Goal: Task Accomplishment & Management: Manage account settings

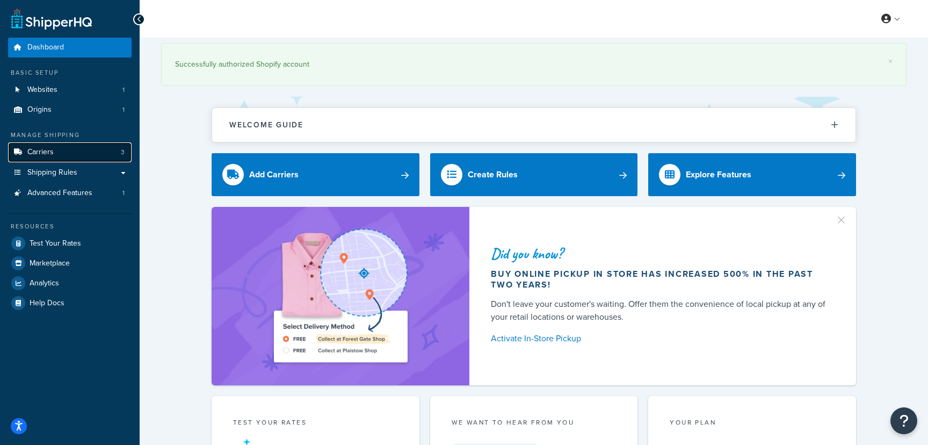
click at [86, 149] on link "Carriers 3" at bounding box center [70, 152] width 124 height 20
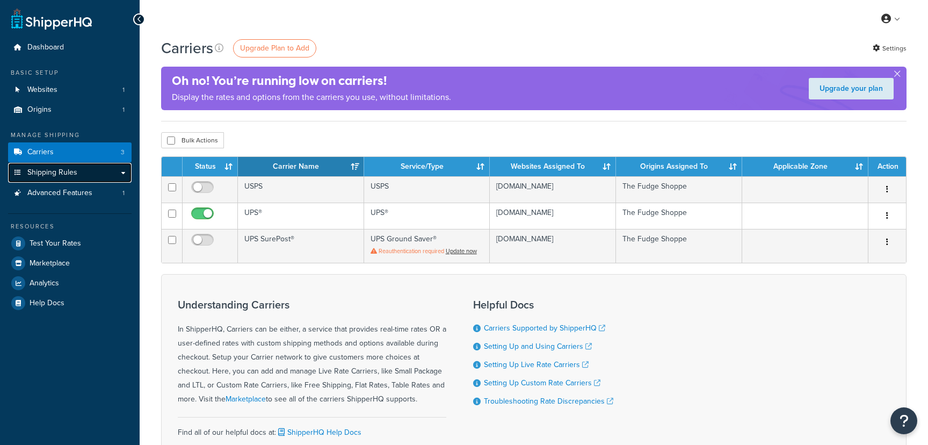
click at [93, 180] on link "Shipping Rules" at bounding box center [70, 173] width 124 height 20
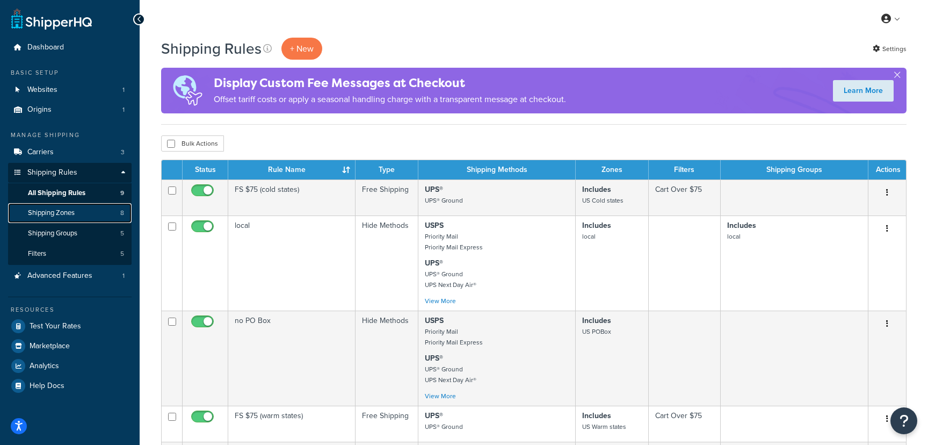
click at [75, 211] on span "Shipping Zones" at bounding box center [51, 212] width 47 height 9
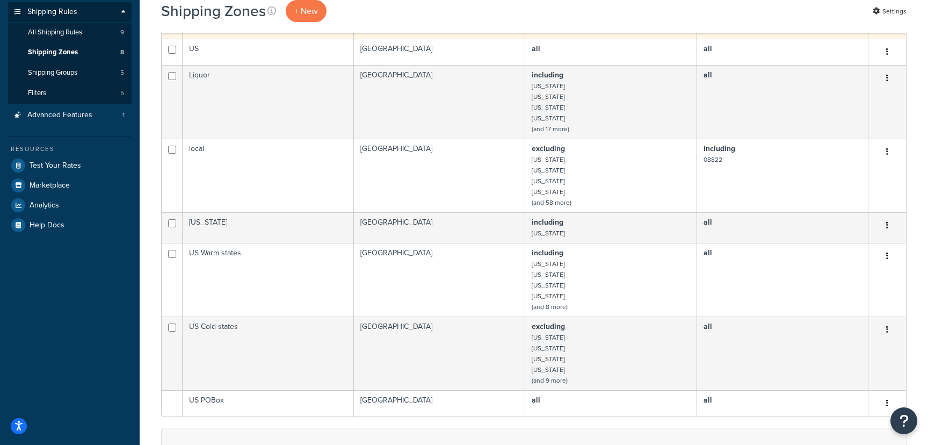
scroll to position [162, 0]
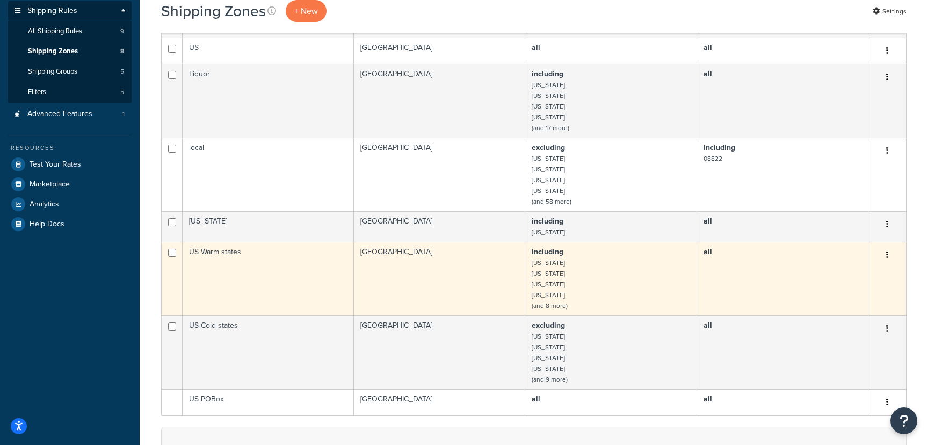
click at [427, 258] on td "United States" at bounding box center [439, 279] width 171 height 74
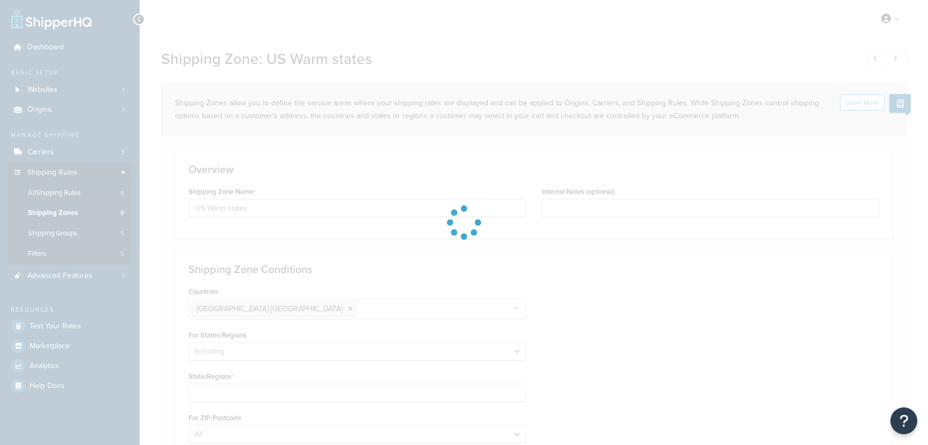
select select "including"
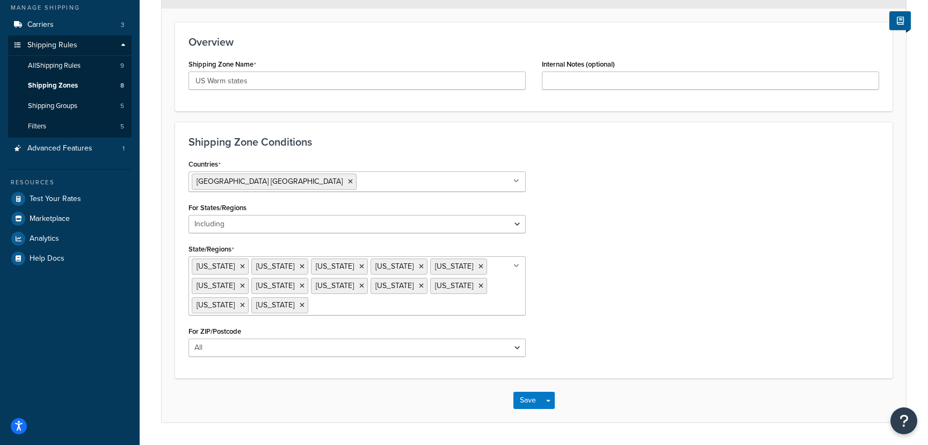
scroll to position [134, 0]
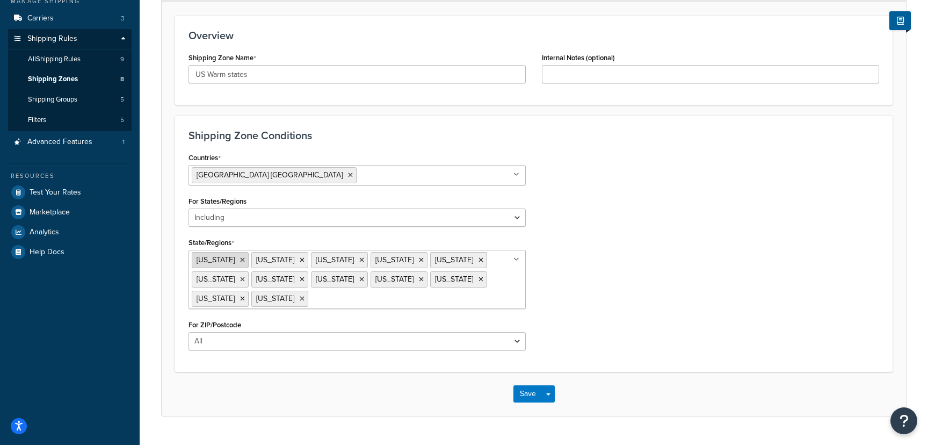
click at [240, 260] on icon at bounding box center [242, 260] width 5 height 6
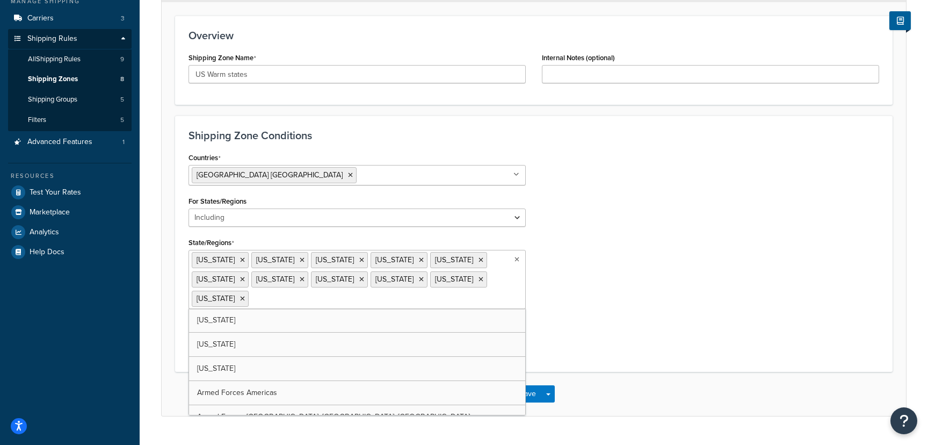
click at [234, 260] on li "[US_STATE]" at bounding box center [220, 260] width 57 height 16
click at [240, 260] on icon at bounding box center [242, 260] width 5 height 6
click at [231, 260] on li "Arkansas" at bounding box center [220, 260] width 57 height 16
click at [240, 260] on icon at bounding box center [242, 260] width 5 height 6
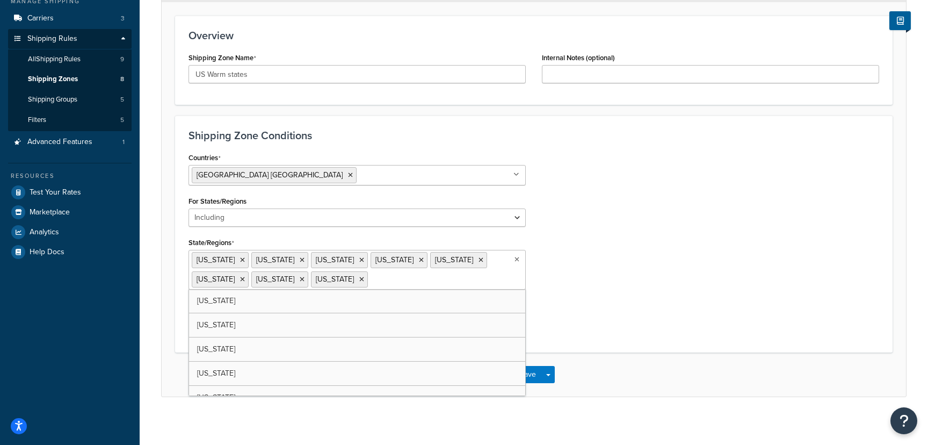
click at [233, 260] on li "[US_STATE]" at bounding box center [220, 260] width 57 height 16
click at [240, 259] on icon at bounding box center [242, 260] width 5 height 6
click at [231, 259] on li "[US_STATE]" at bounding box center [220, 260] width 57 height 16
click at [240, 259] on icon at bounding box center [242, 260] width 5 height 6
click at [228, 259] on li "Louisiana" at bounding box center [220, 260] width 57 height 16
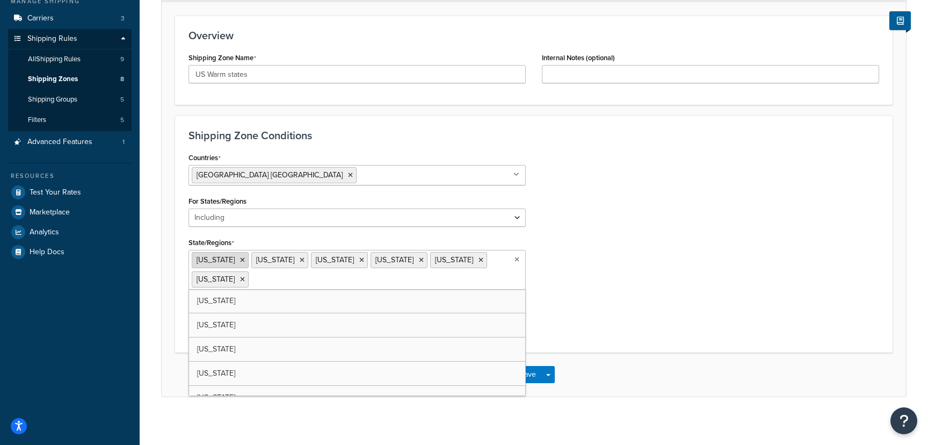
click at [240, 259] on icon at bounding box center [242, 260] width 5 height 6
click at [241, 259] on icon at bounding box center [242, 260] width 5 height 6
click at [245, 259] on icon at bounding box center [242, 260] width 5 height 6
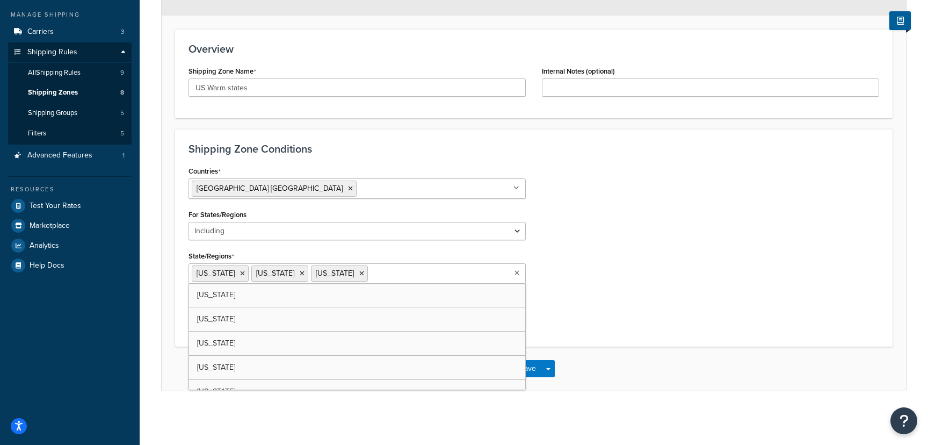
scroll to position [120, 0]
click at [245, 275] on icon at bounding box center [242, 273] width 5 height 6
click at [242, 275] on icon at bounding box center [242, 273] width 5 height 6
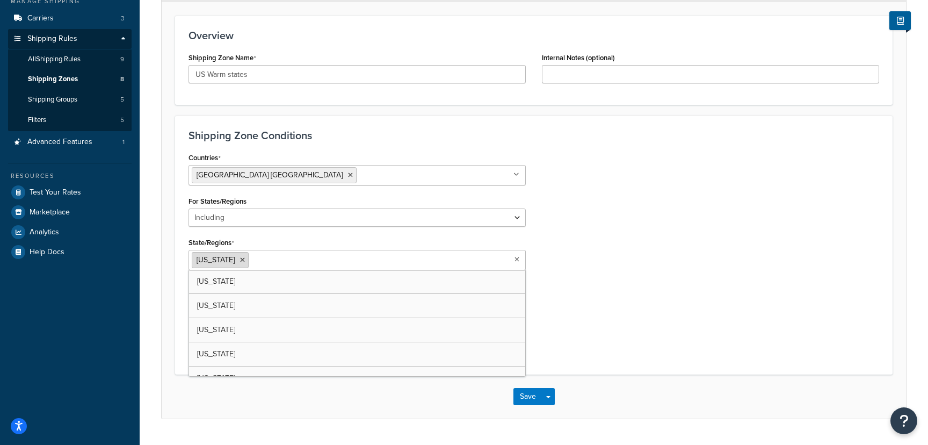
click at [226, 265] on li "[US_STATE]" at bounding box center [220, 260] width 57 height 16
click at [240, 257] on icon at bounding box center [242, 260] width 5 height 6
click at [221, 263] on input "State/Regions" at bounding box center [239, 260] width 95 height 12
type input "north"
type input "n"
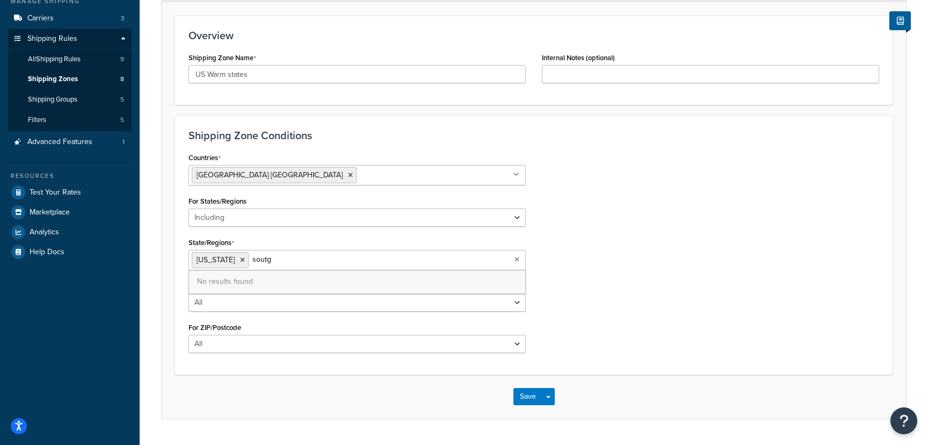
type input "sout"
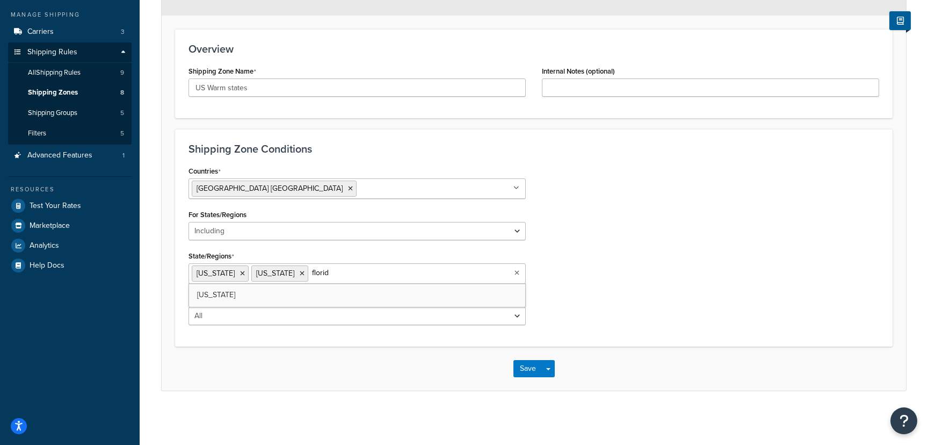
type input "florida"
type input "ala"
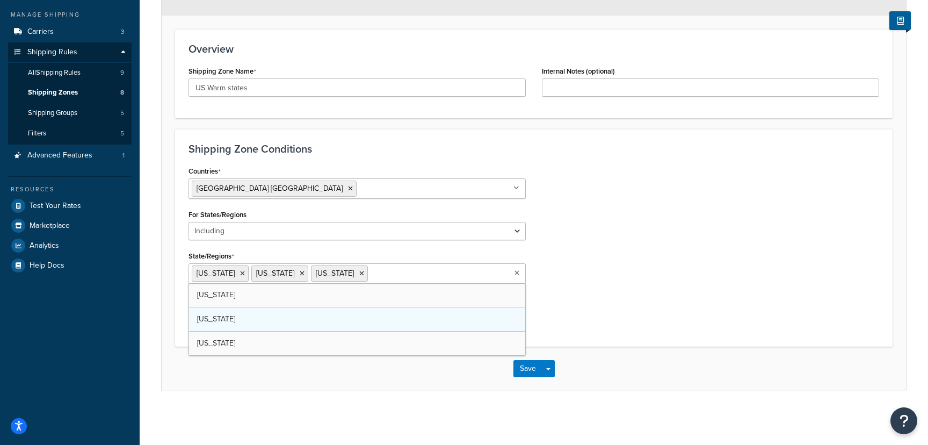
scroll to position [134, 0]
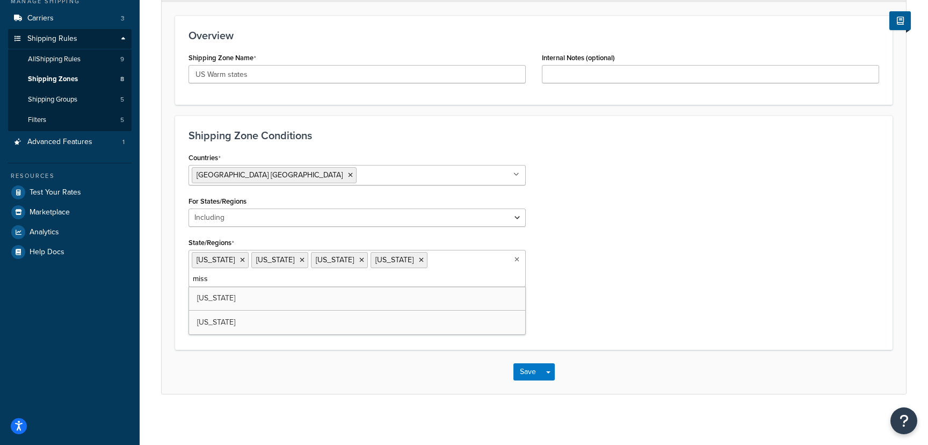
type input "missi"
type input "loui"
type input "tenn"
type input "kent"
type input "kansas"
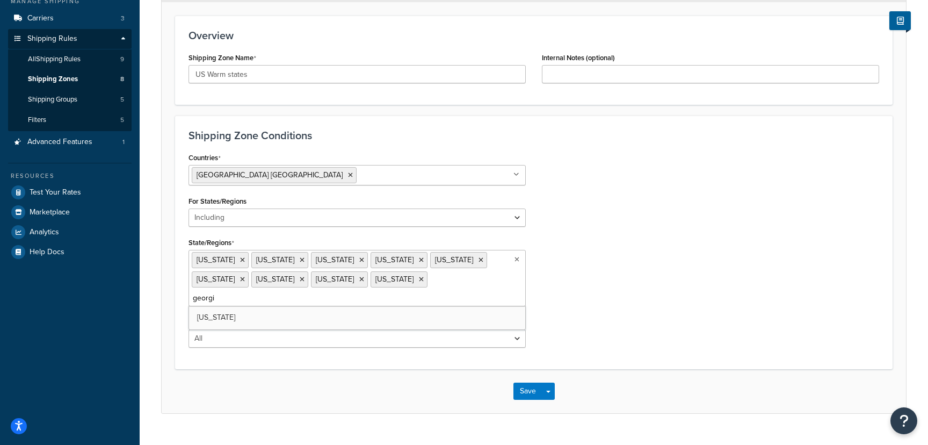
type input "georgia"
type input "indi"
type input "texas"
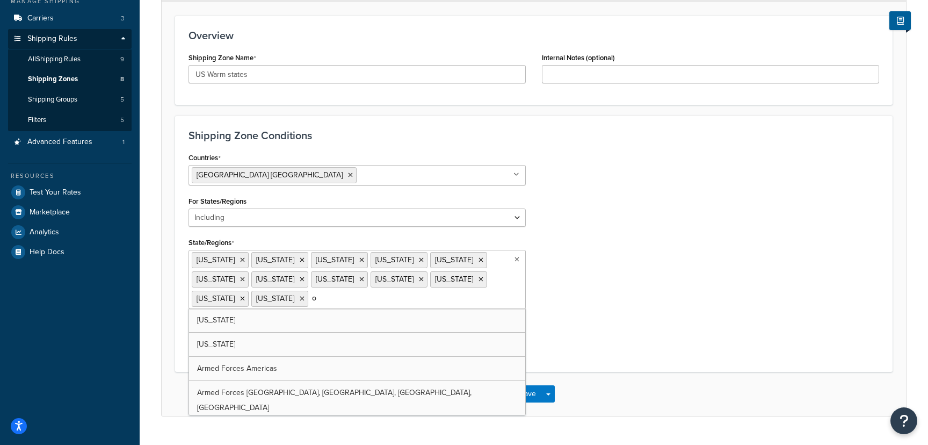
type input "ok"
type input "ark"
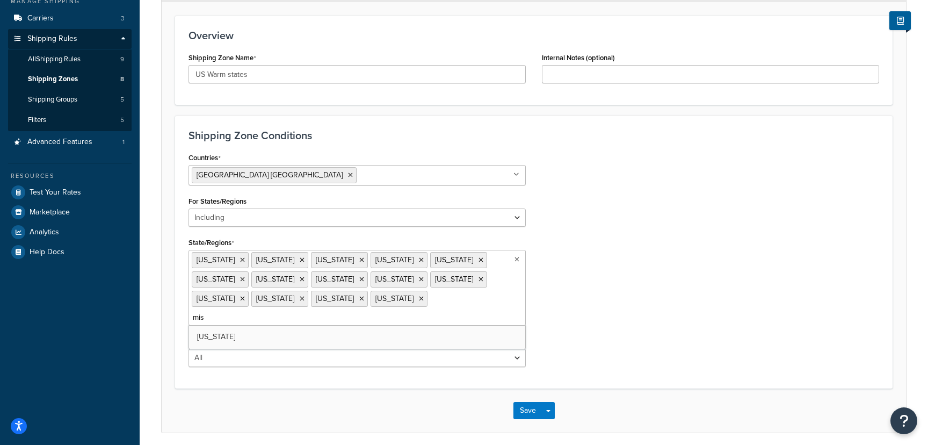
type input "miss"
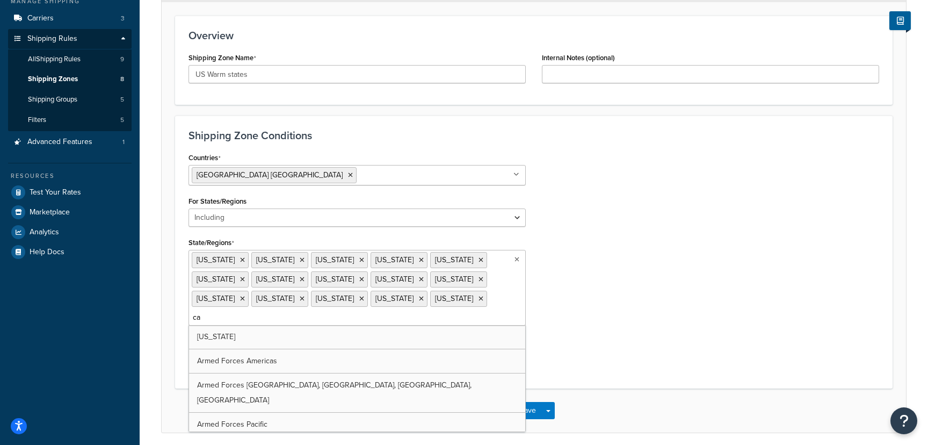
type input "cal"
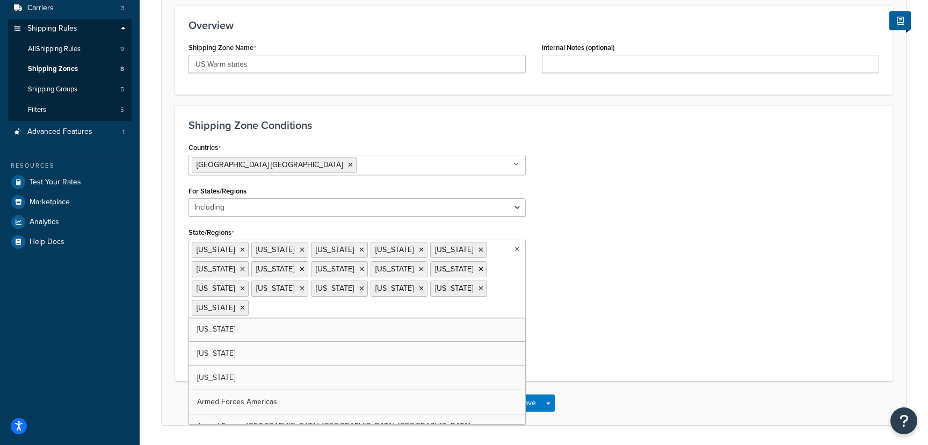
scroll to position [146, 0]
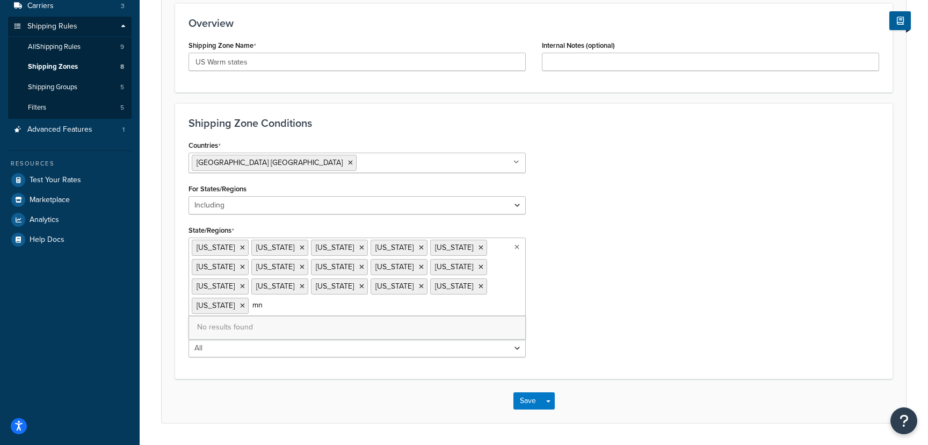
type input "m"
type input "nev"
type input "ariz"
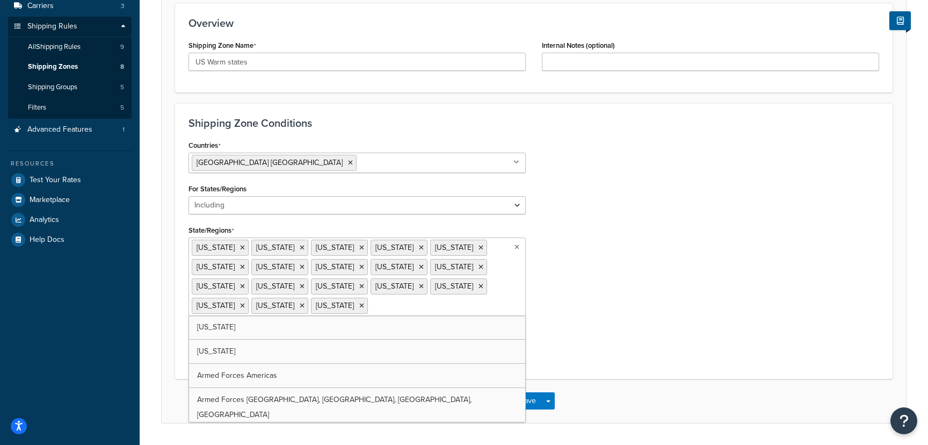
type input "e"
type input "new"
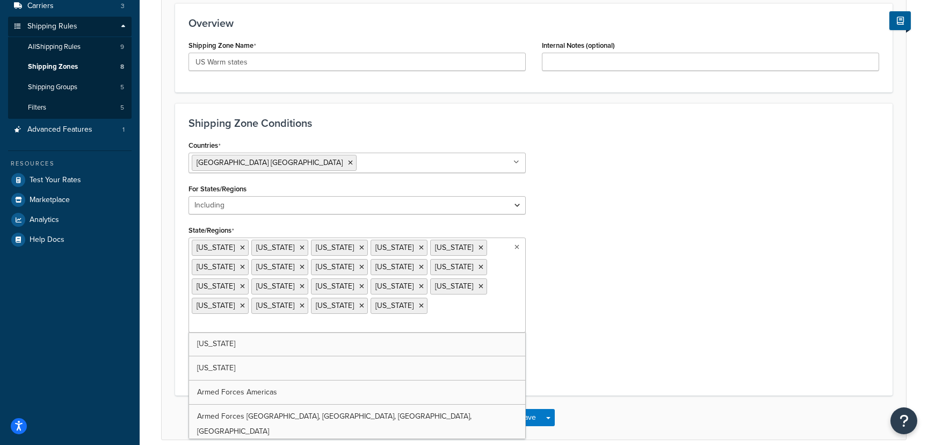
click at [623, 276] on div "Countries United States USA All Countries ALL Afghanistan AFG Albania ALB Alger…" at bounding box center [533, 260] width 707 height 244
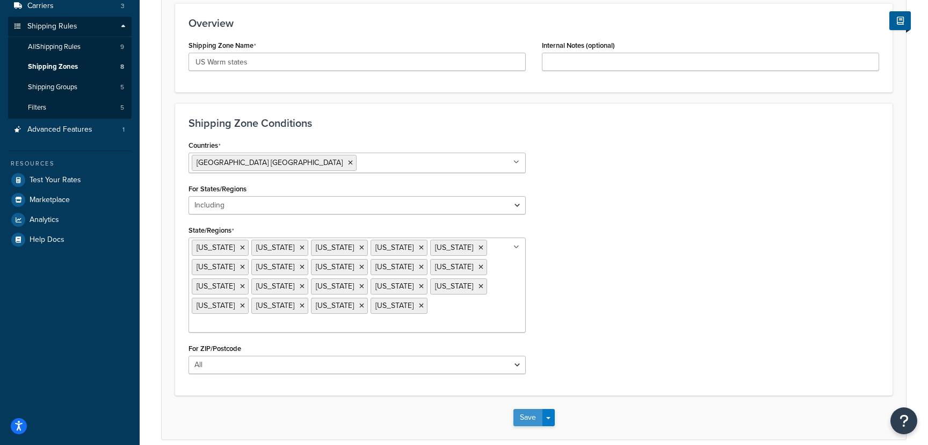
click at [528, 409] on button "Save" at bounding box center [528, 417] width 29 height 17
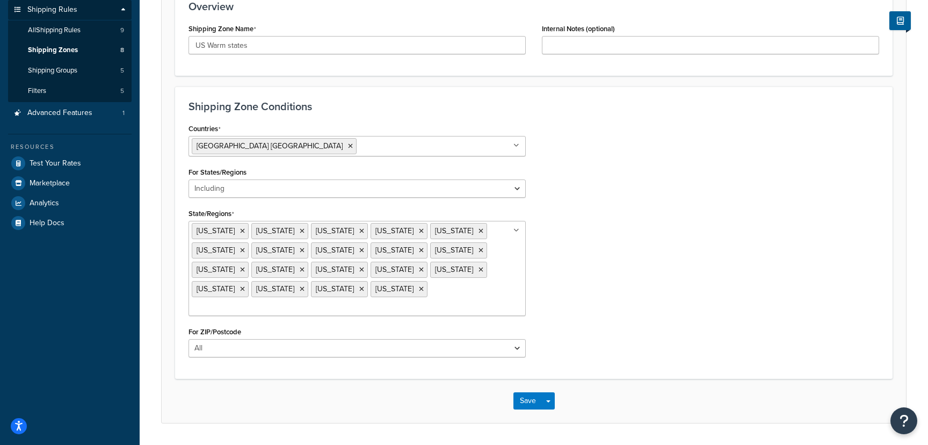
scroll to position [178, 0]
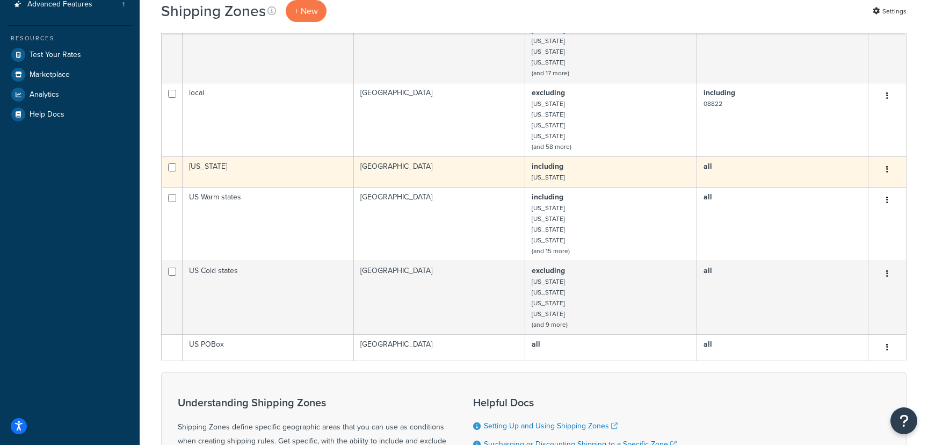
scroll to position [278, 0]
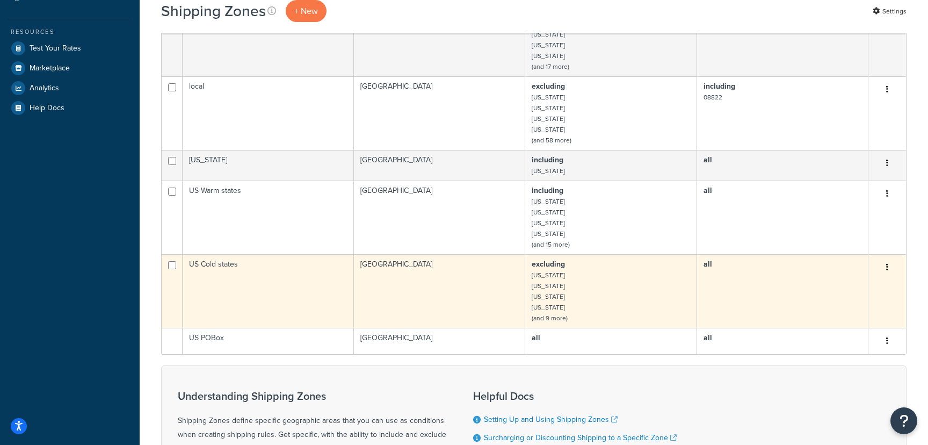
click at [221, 265] on td "US Cold states" at bounding box center [268, 291] width 171 height 74
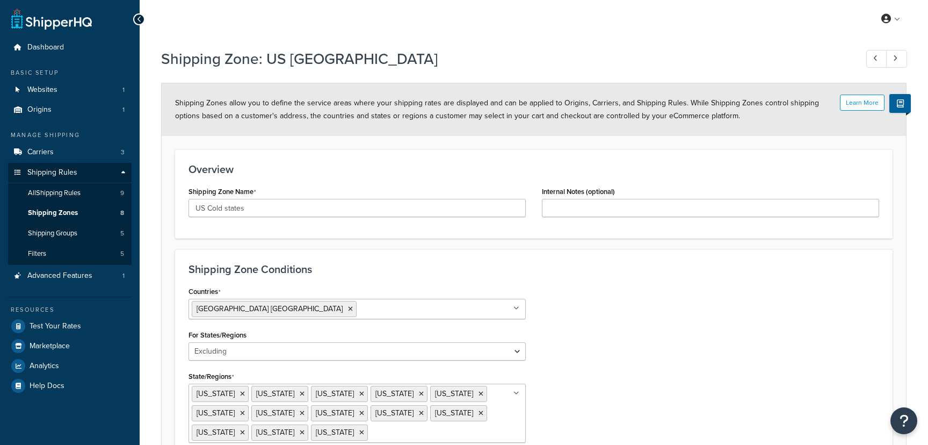
select select "excluding"
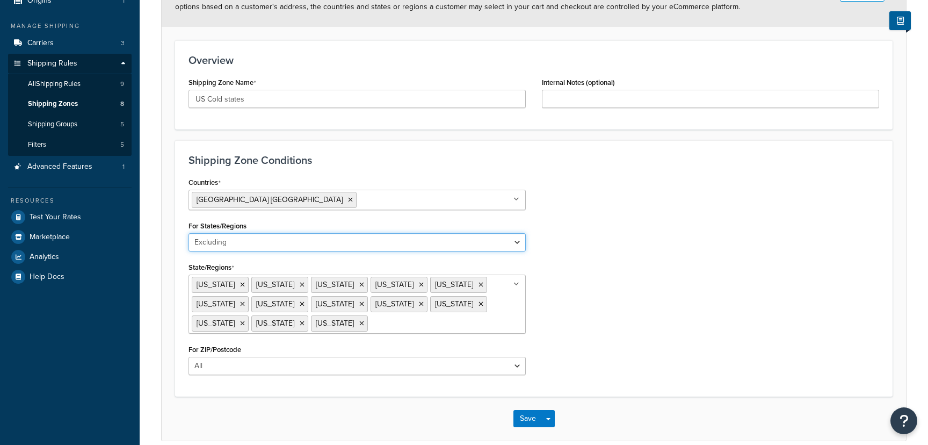
click at [234, 243] on select "All Including Excluding" at bounding box center [357, 242] width 337 height 18
click at [189, 233] on select "All Including Excluding" at bounding box center [357, 242] width 337 height 18
click at [359, 324] on icon at bounding box center [361, 323] width 5 height 6
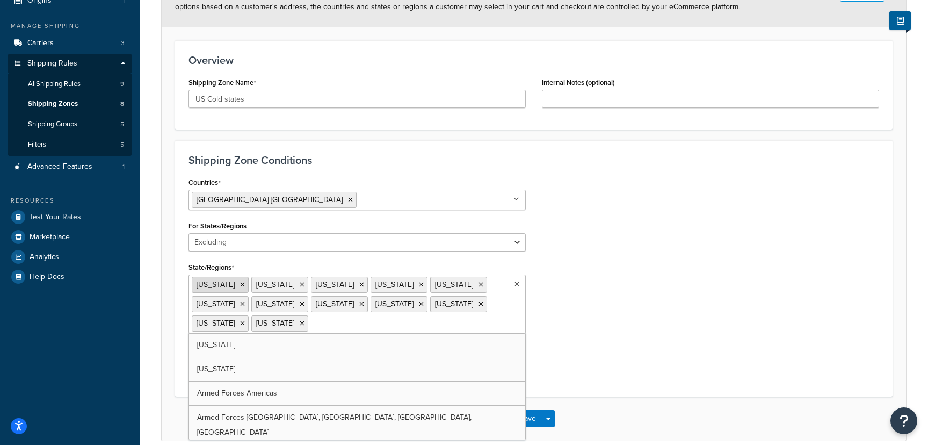
click at [240, 286] on icon at bounding box center [242, 284] width 5 height 6
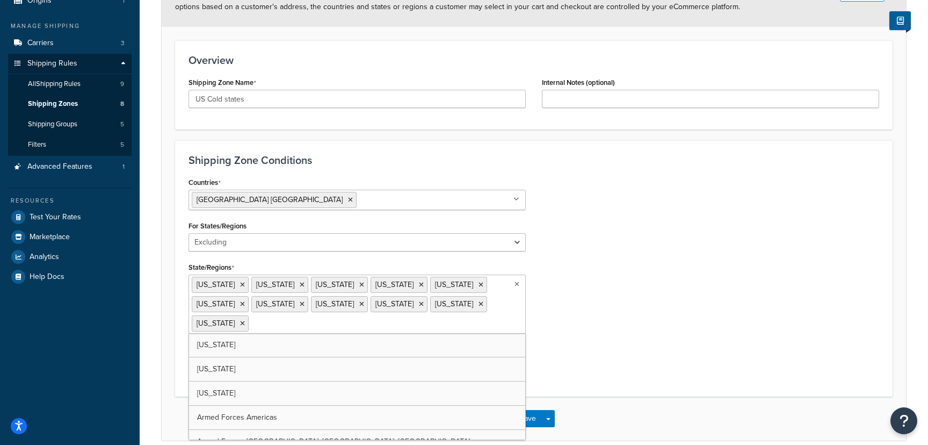
click at [240, 286] on icon at bounding box center [242, 284] width 5 height 6
click at [230, 286] on li "[US_STATE]" at bounding box center [220, 285] width 57 height 16
click at [240, 286] on icon at bounding box center [242, 284] width 5 height 6
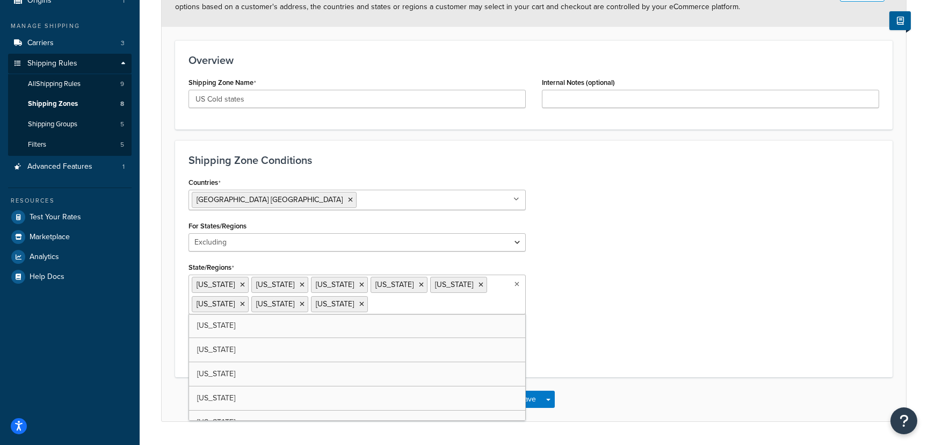
click at [235, 286] on ul "Florida Georgia Hawaii Louisiana Mississippi North Carolina South Carolina Tenn…" at bounding box center [357, 295] width 337 height 40
click at [230, 285] on li "[US_STATE]" at bounding box center [220, 285] width 57 height 16
click at [240, 285] on icon at bounding box center [242, 284] width 5 height 6
click at [240, 284] on icon at bounding box center [242, 284] width 5 height 6
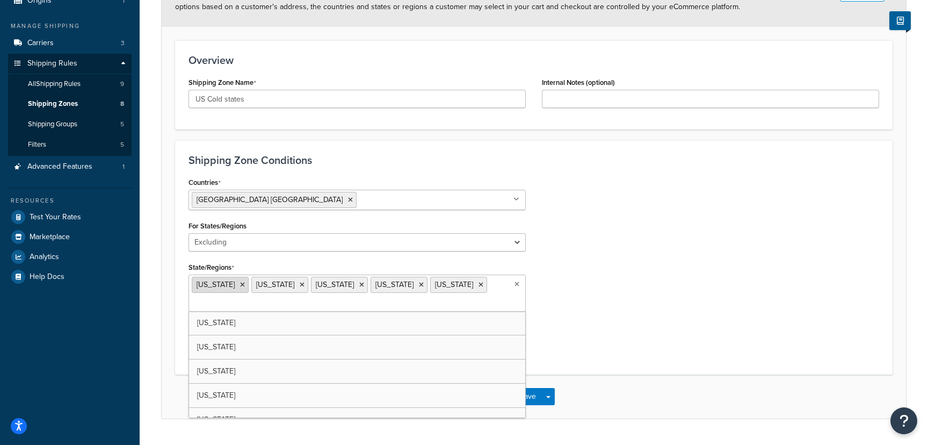
click at [240, 284] on icon at bounding box center [242, 284] width 5 height 6
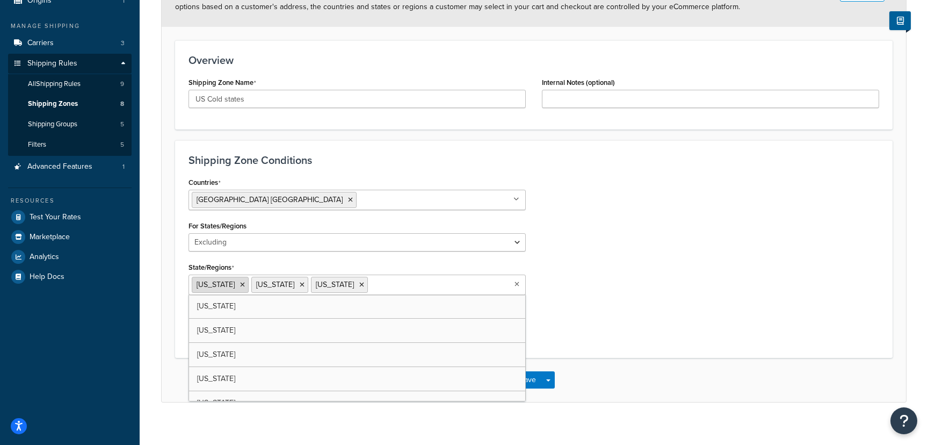
click at [249, 283] on li "[US_STATE]" at bounding box center [220, 285] width 57 height 16
click at [245, 285] on icon at bounding box center [242, 284] width 5 height 6
click at [242, 286] on li "[US_STATE]" at bounding box center [220, 285] width 57 height 16
click at [241, 285] on icon at bounding box center [242, 284] width 5 height 6
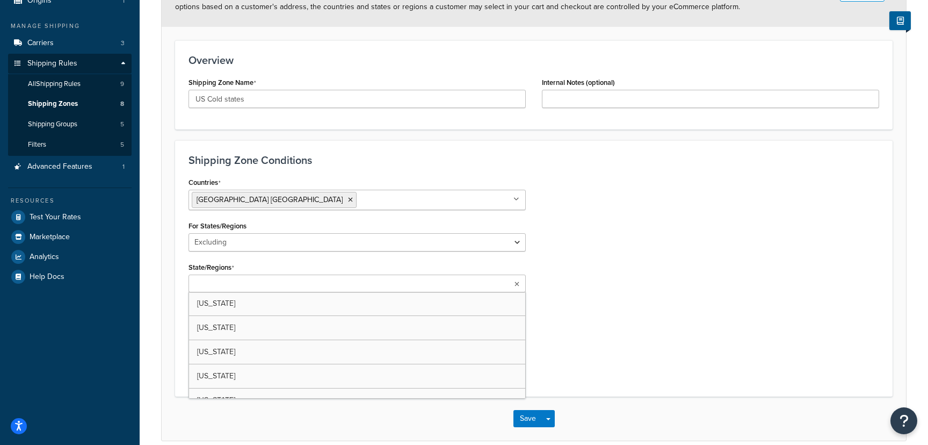
click at [241, 285] on input "State/Regions" at bounding box center [239, 284] width 95 height 12
type input "florida"
type input "north"
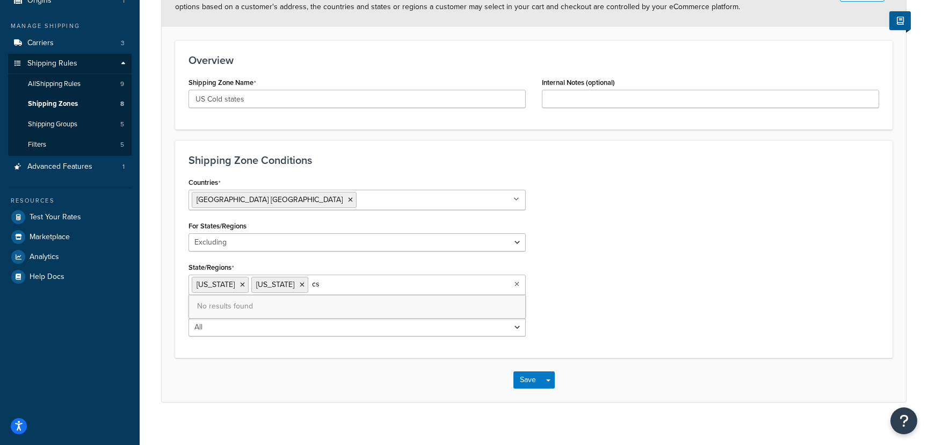
type input "c"
type input "sou"
type input "alabama"
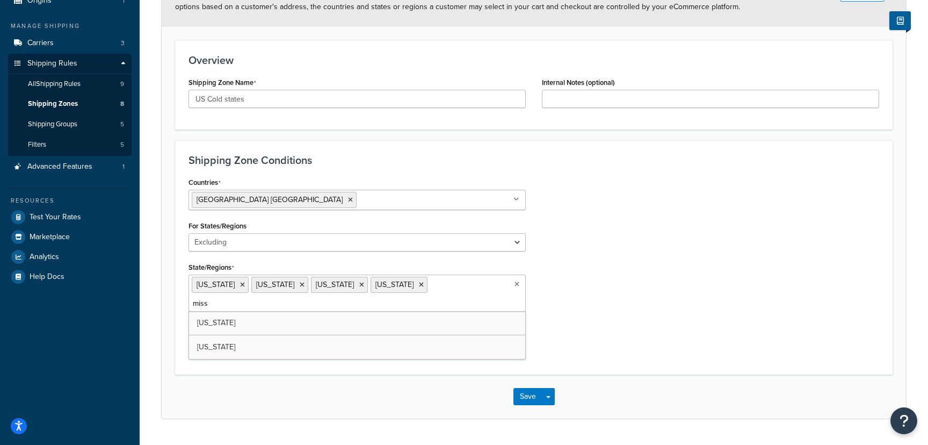
type input "missi"
type input "louis"
type input "tenn"
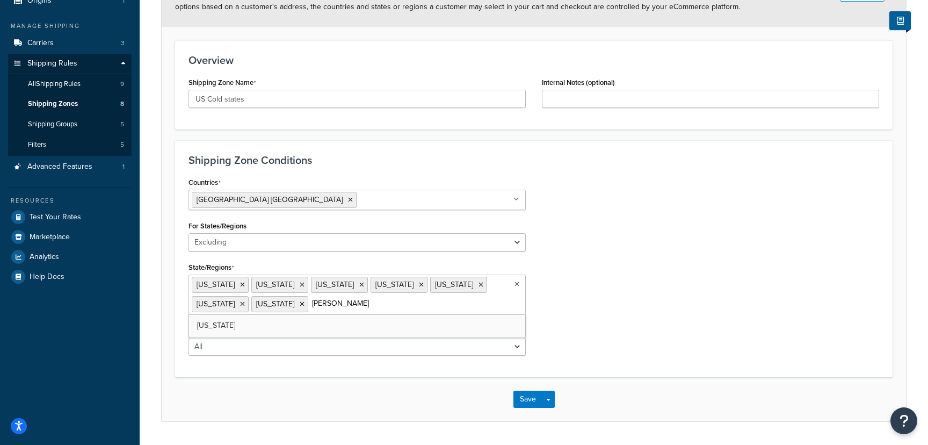
type input "kent"
type input "kansas"
type input "geor"
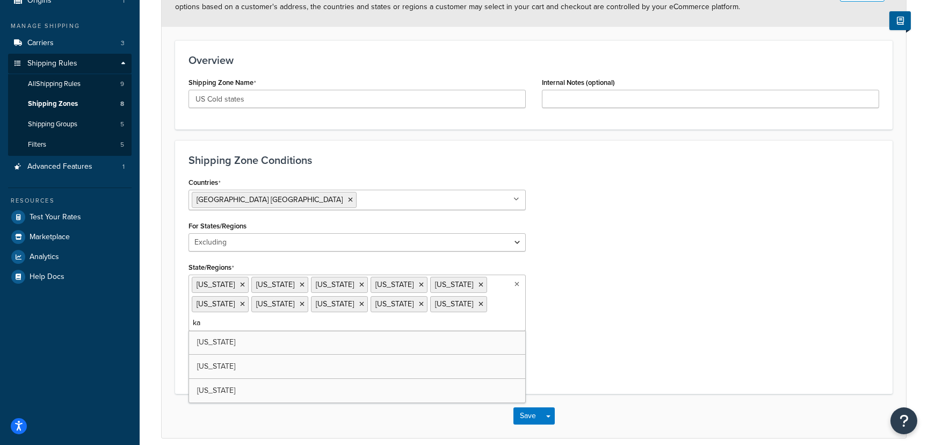
type input "k"
type input "indi"
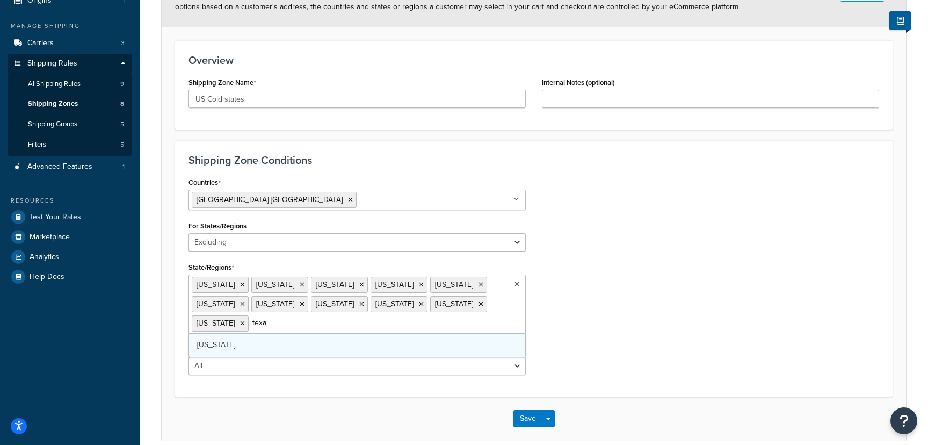
type input "texas"
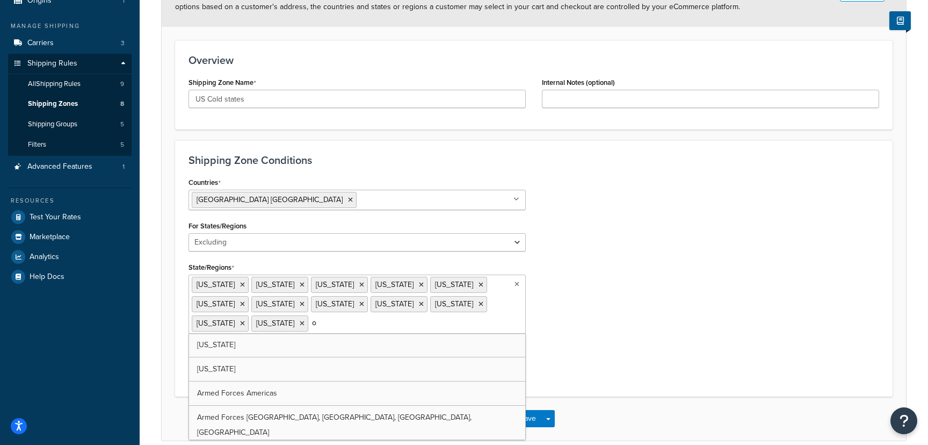
type input "ok"
type input "arka"
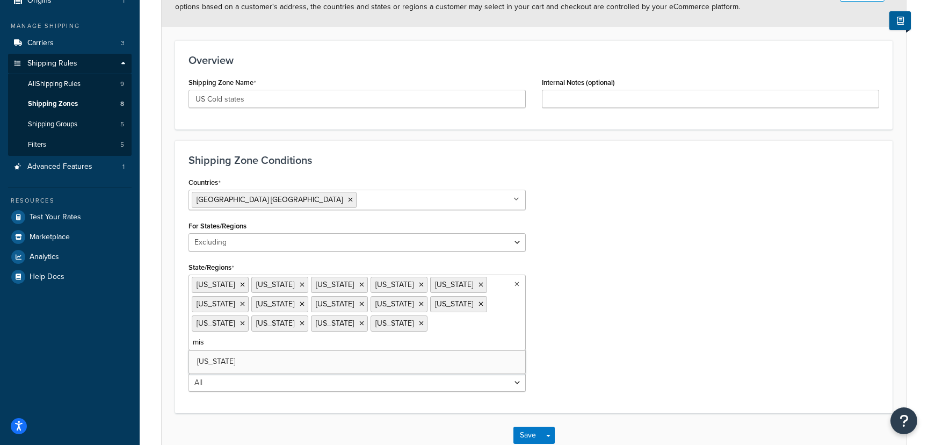
type input "miss"
type input "calif"
type input "nevada"
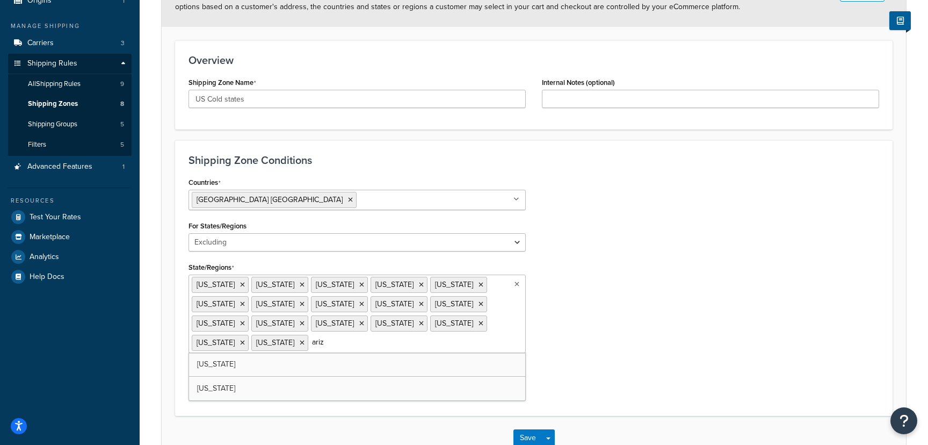
type input "arizo"
type input "new me"
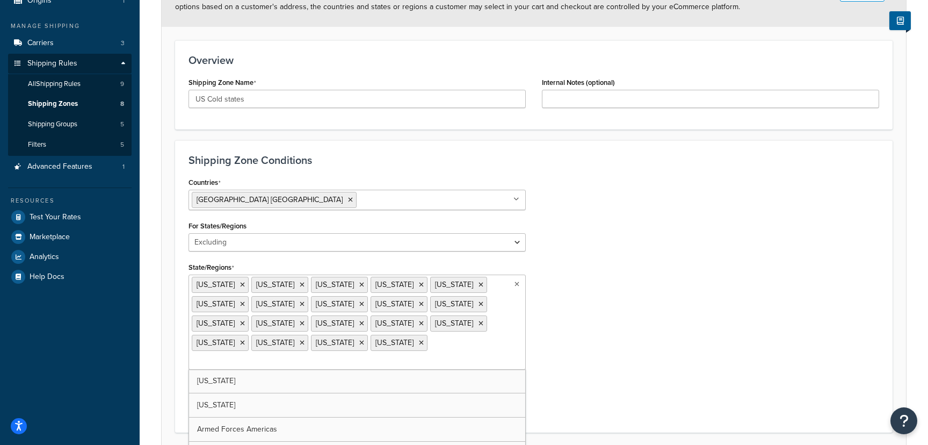
click at [625, 293] on div "Countries United States USA All Countries ALL Afghanistan AFG Albania ALB Alger…" at bounding box center [533, 297] width 707 height 244
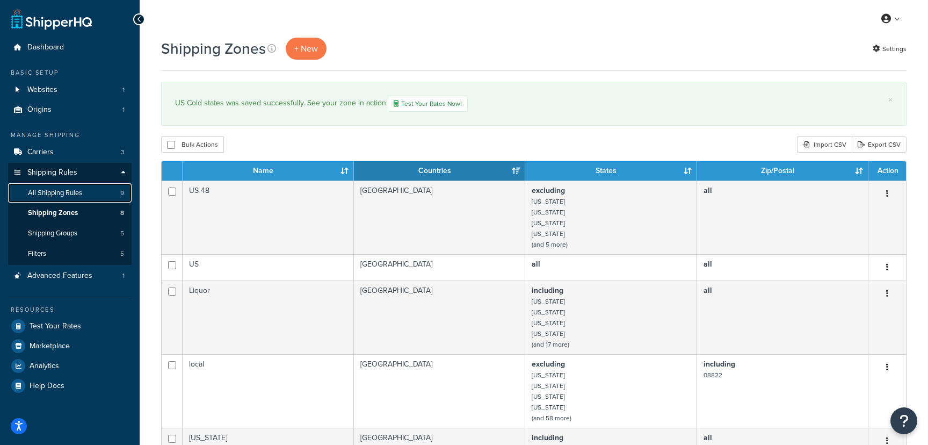
click at [83, 189] on link "All Shipping Rules 9" at bounding box center [70, 193] width 124 height 20
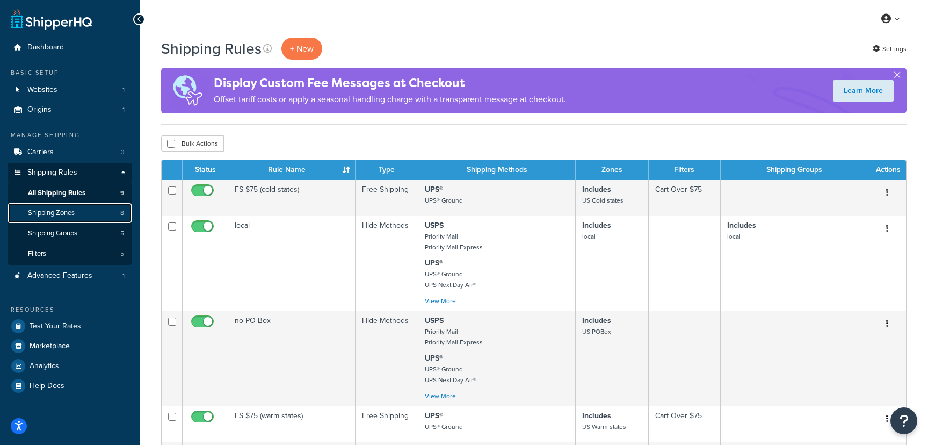
click at [81, 212] on link "Shipping Zones 8" at bounding box center [70, 213] width 124 height 20
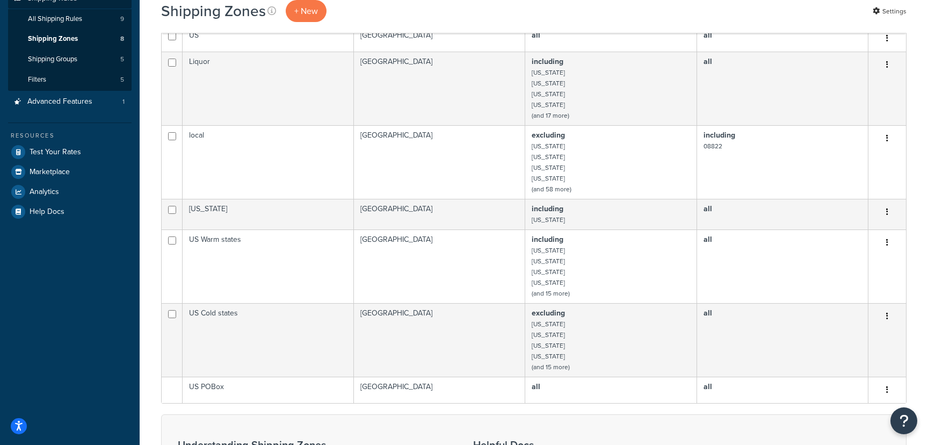
scroll to position [183, 0]
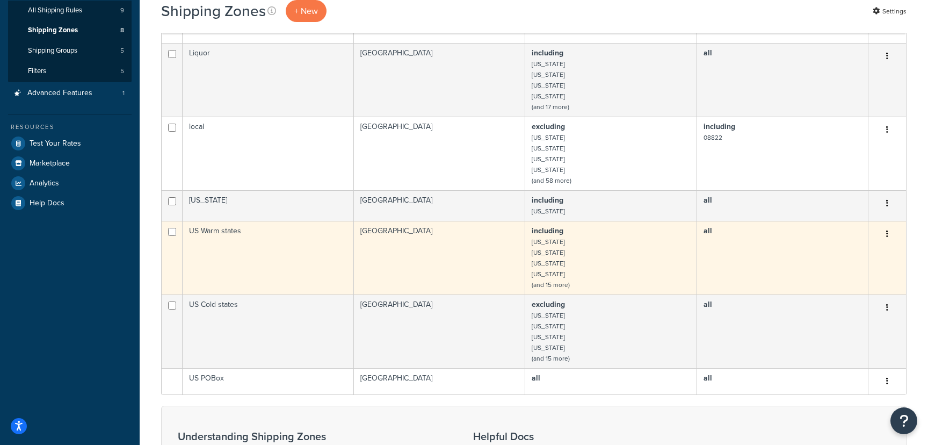
click at [418, 254] on td "United States" at bounding box center [439, 258] width 171 height 74
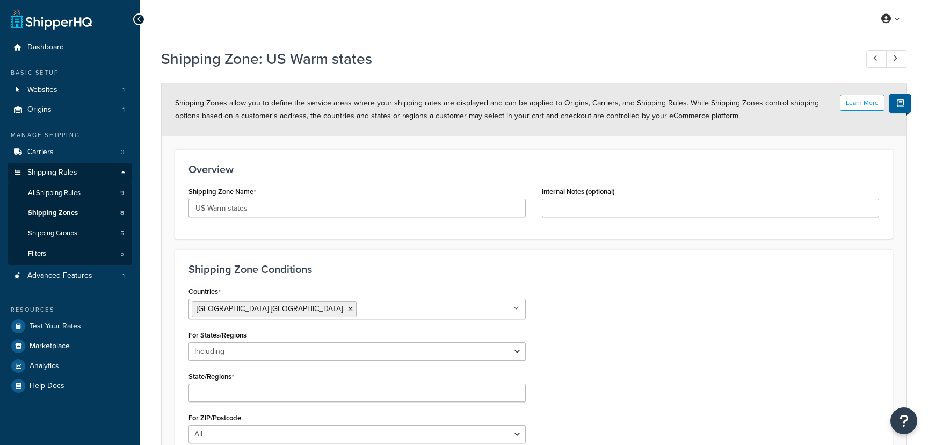
select select "including"
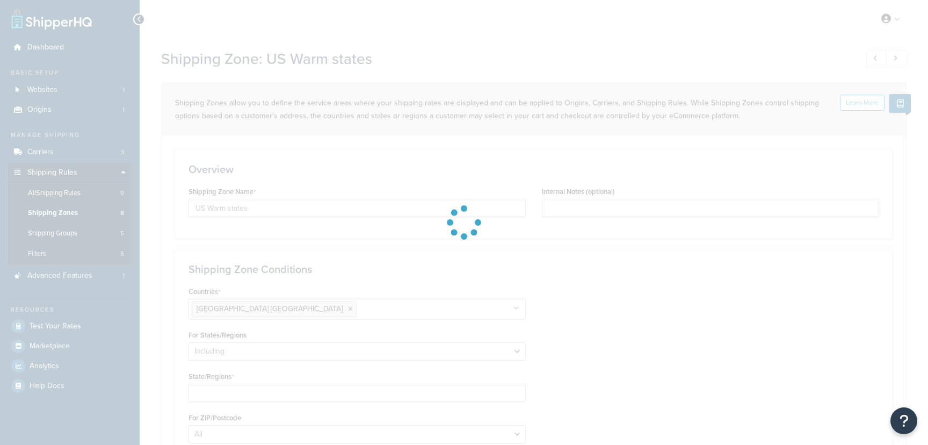
scroll to position [178, 0]
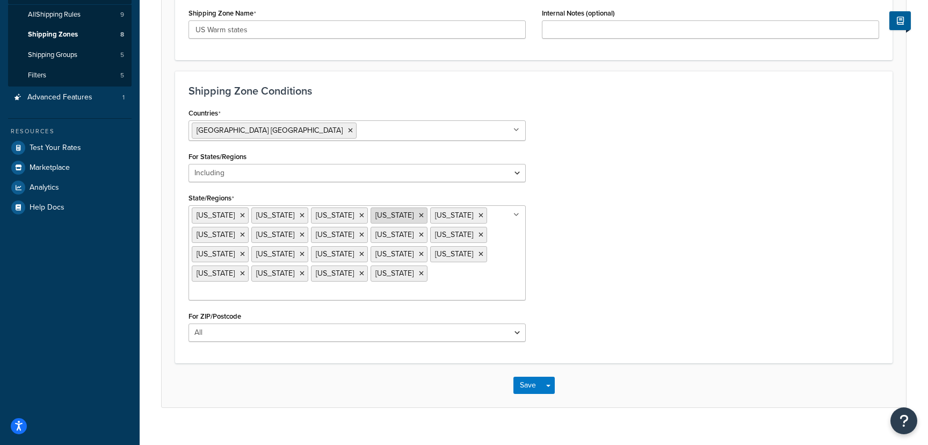
click at [419, 216] on icon at bounding box center [421, 215] width 5 height 6
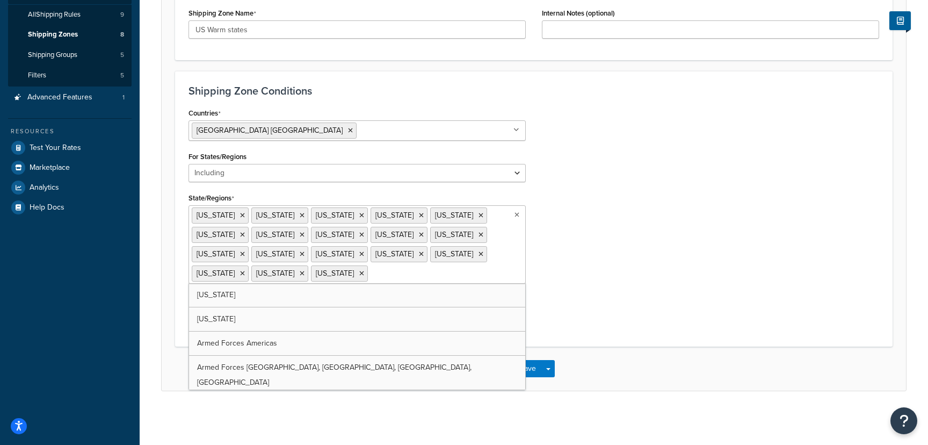
click at [555, 342] on div "Shipping Zone Conditions Countries [GEOGRAPHIC_DATA] [GEOGRAPHIC_DATA] All Coun…" at bounding box center [534, 209] width 718 height 276
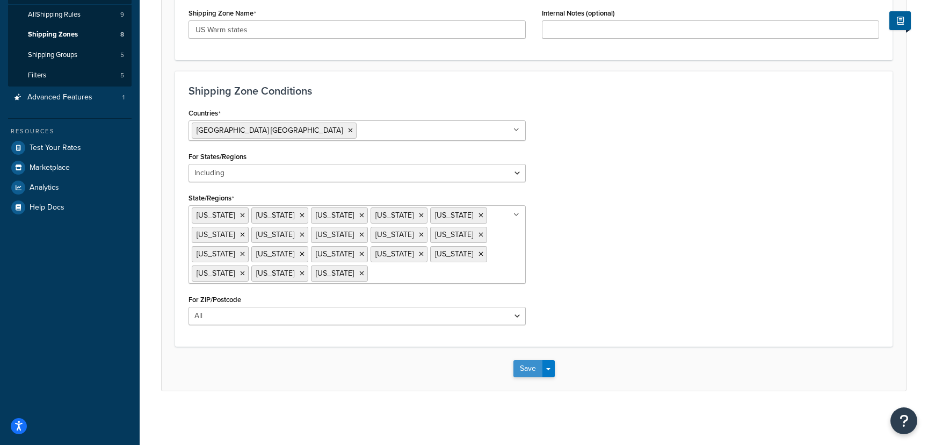
click at [531, 370] on button "Save" at bounding box center [528, 368] width 29 height 17
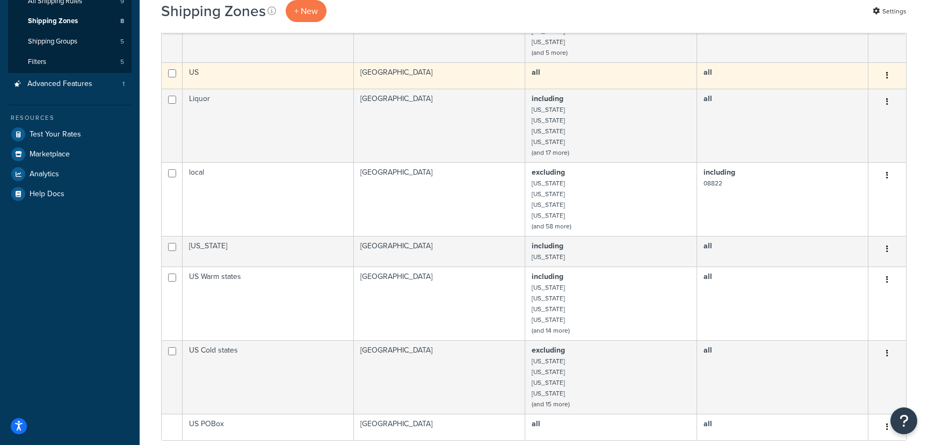
scroll to position [224, 0]
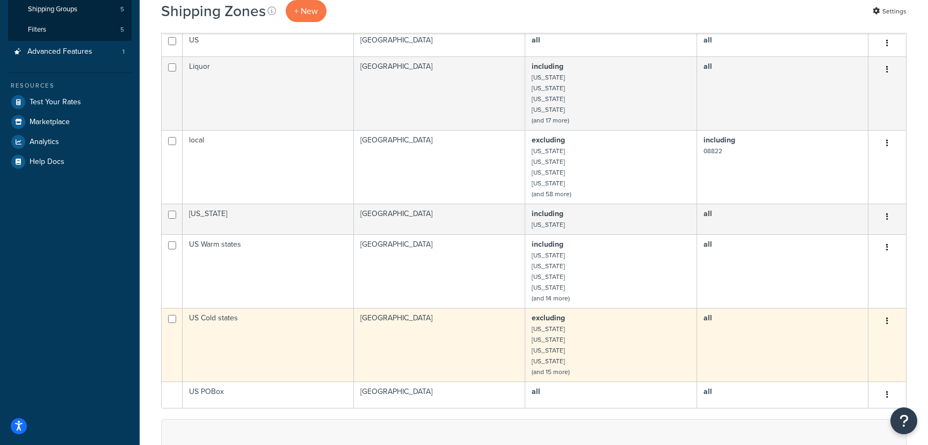
click at [304, 333] on td "US Cold states" at bounding box center [268, 345] width 171 height 74
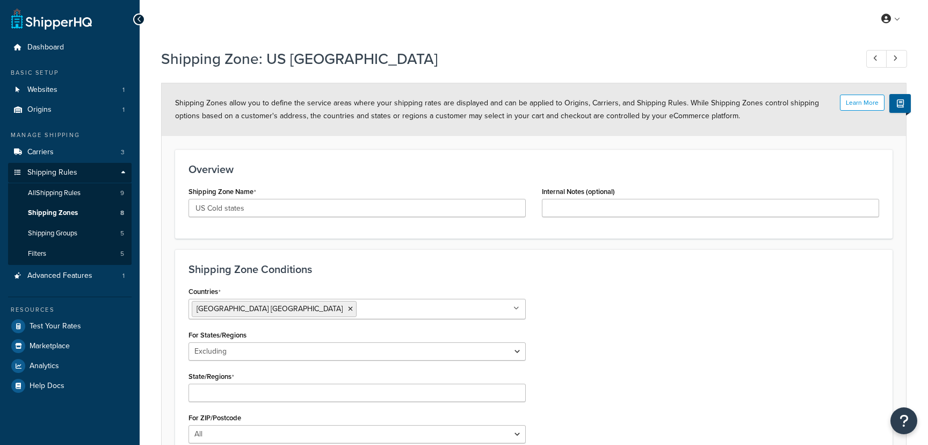
select select "excluding"
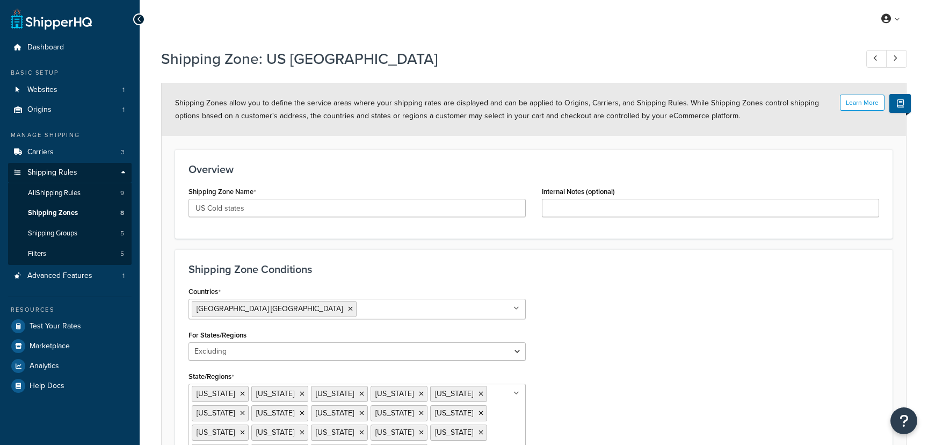
scroll to position [178, 0]
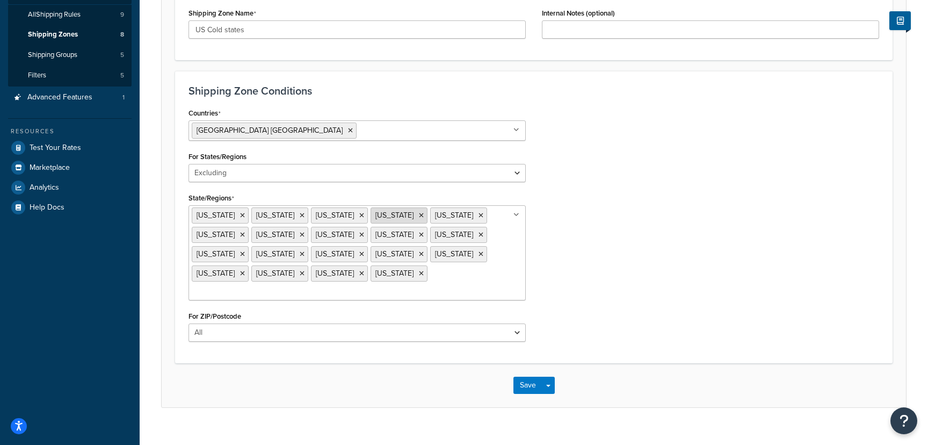
click at [419, 216] on icon at bounding box center [421, 215] width 5 height 6
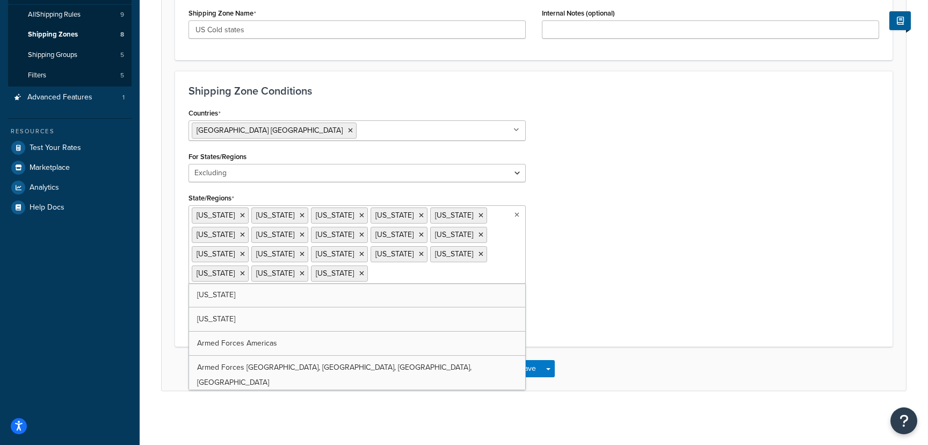
click at [569, 337] on div "Shipping Zone Conditions Countries [GEOGRAPHIC_DATA] [GEOGRAPHIC_DATA] All Coun…" at bounding box center [534, 209] width 718 height 276
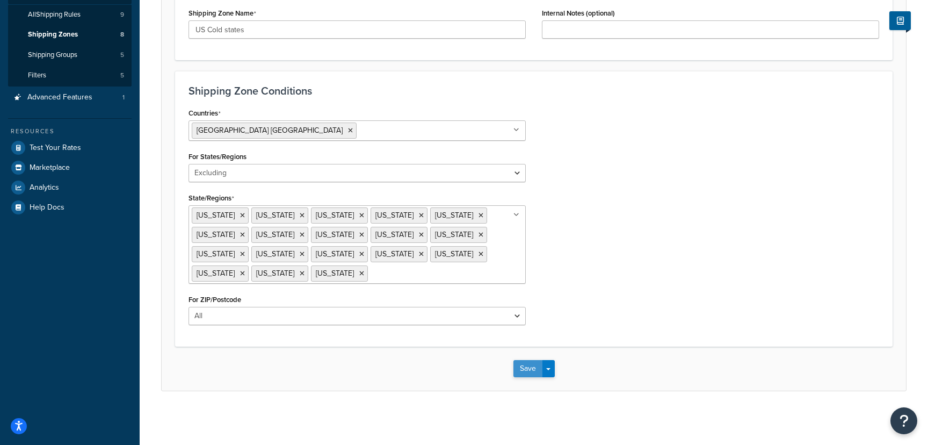
click at [526, 365] on button "Save" at bounding box center [528, 368] width 29 height 17
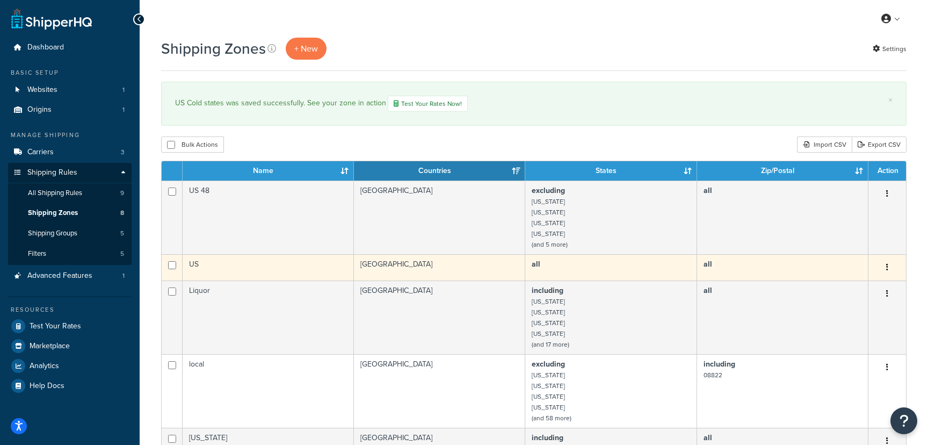
scroll to position [11, 0]
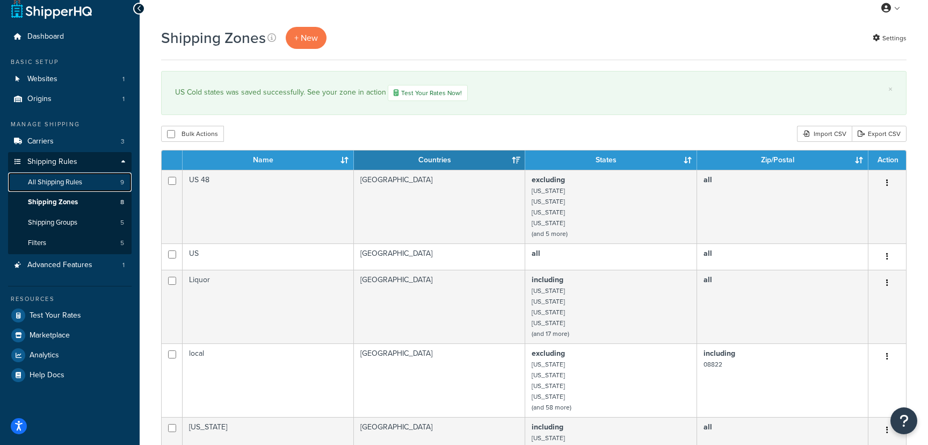
click at [79, 180] on span "All Shipping Rules" at bounding box center [55, 182] width 54 height 9
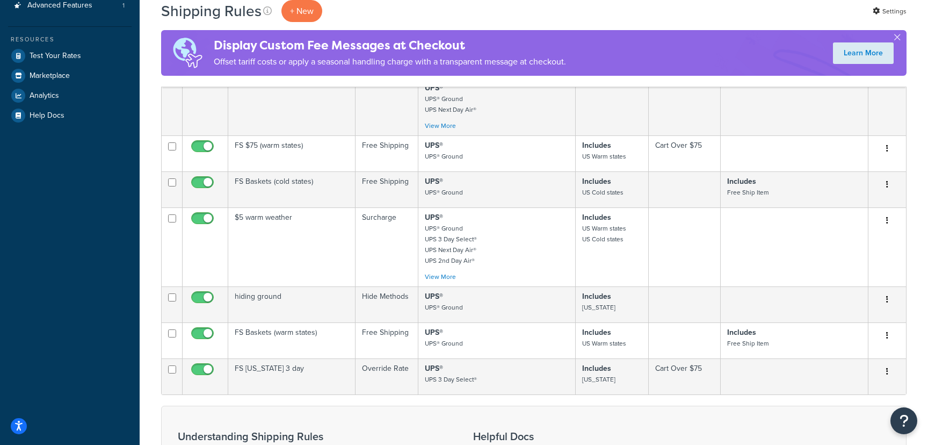
scroll to position [297, 0]
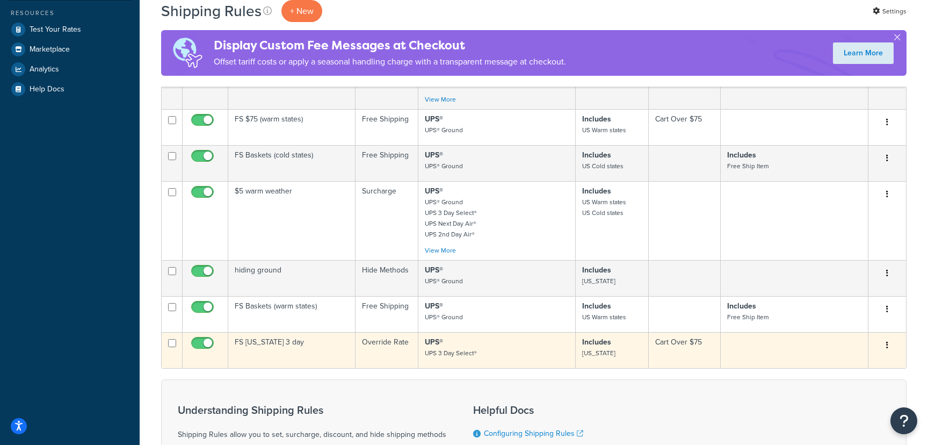
click at [255, 344] on td "FS [US_STATE] 3 day" at bounding box center [291, 350] width 127 height 36
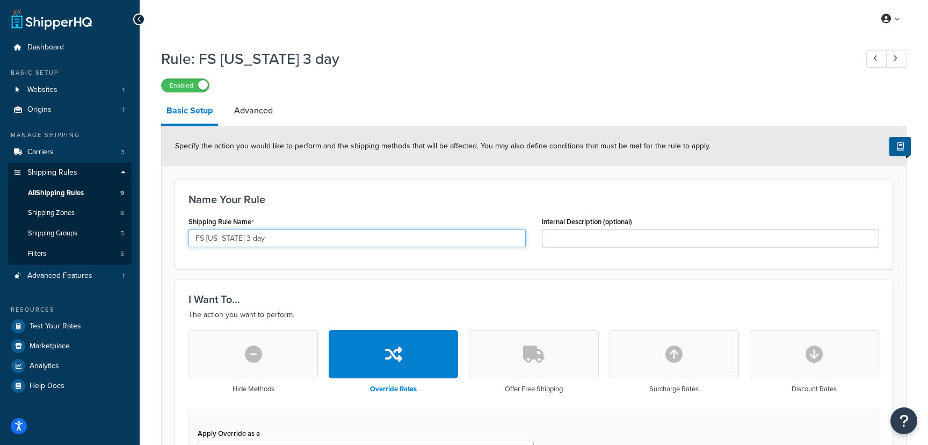
click at [237, 241] on input "FS [US_STATE] 3 day" at bounding box center [357, 238] width 337 height 18
click at [268, 239] on input "FS [US_STATE] 3 day" at bounding box center [357, 238] width 337 height 18
click at [226, 239] on input "FS [US_STATE] 3 day" at bounding box center [357, 238] width 337 height 18
click at [330, 247] on input "FS california 3 day" at bounding box center [357, 238] width 337 height 18
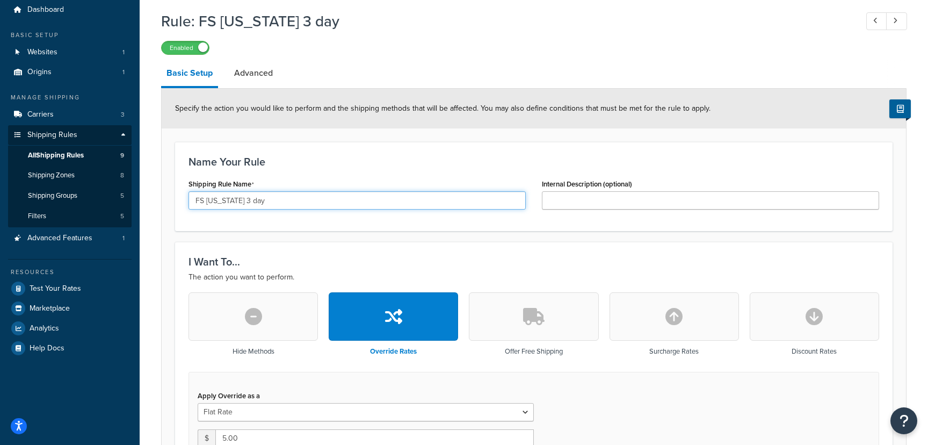
scroll to position [113, 0]
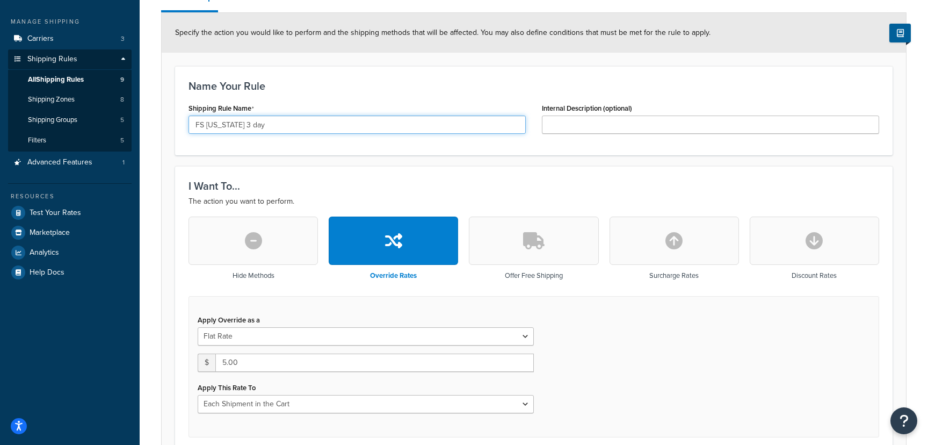
click at [232, 128] on input "FS california 3 day" at bounding box center [357, 124] width 337 height 18
type input "FS CA 3 day"
click at [290, 298] on div "Apply Override as a Flat Rate Percentage Flat Rate & Percentage $ 5.00 Apply Th…" at bounding box center [534, 366] width 691 height 141
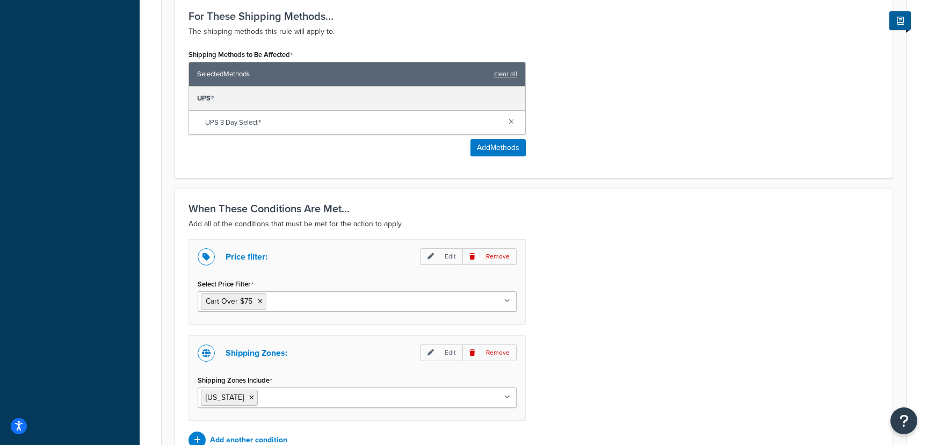
scroll to position [620, 0]
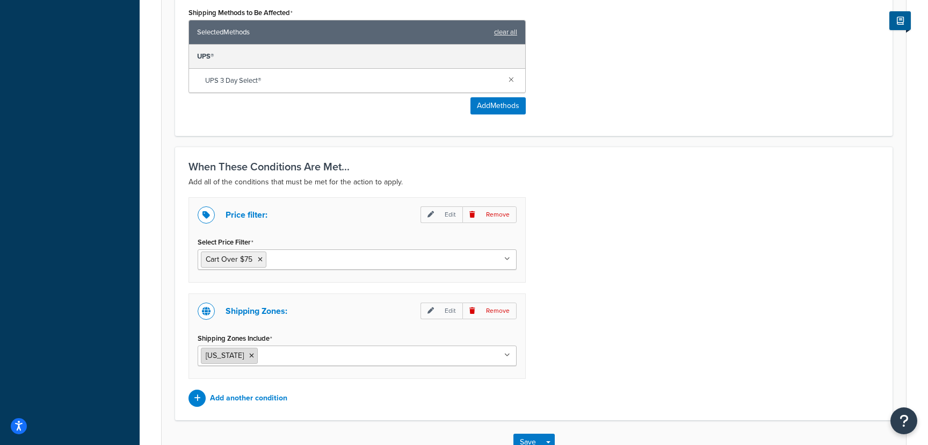
click at [237, 351] on li "[US_STATE]" at bounding box center [229, 356] width 57 height 16
click at [249, 355] on icon at bounding box center [251, 355] width 5 height 6
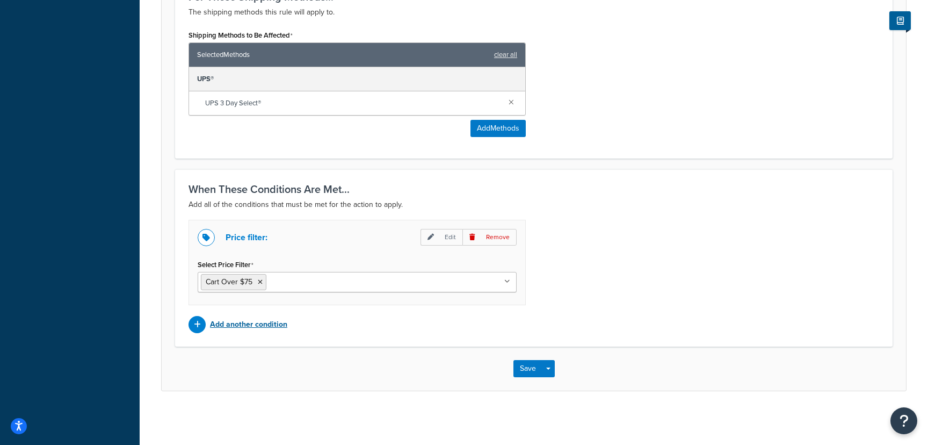
click at [238, 326] on p "Add another condition" at bounding box center [248, 324] width 77 height 15
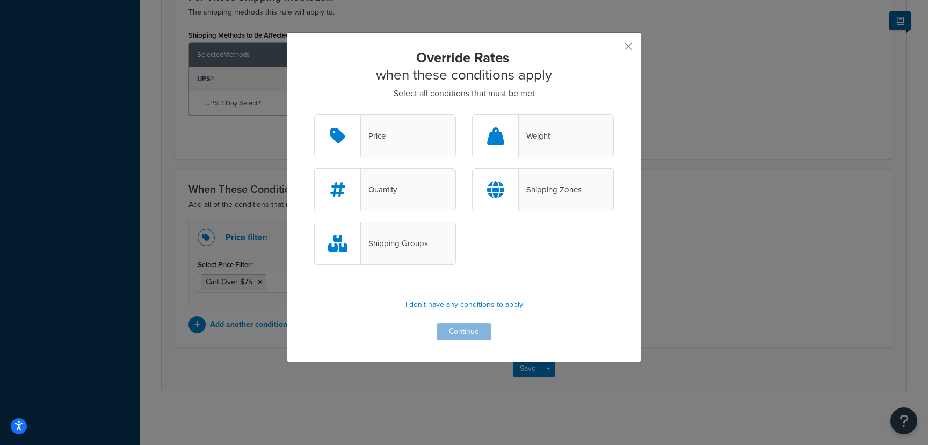
click at [518, 187] on div at bounding box center [496, 190] width 46 height 42
click at [0, 0] on input "Shipping Zones" at bounding box center [0, 0] width 0 height 0
click at [470, 338] on button "Continue" at bounding box center [464, 331] width 54 height 17
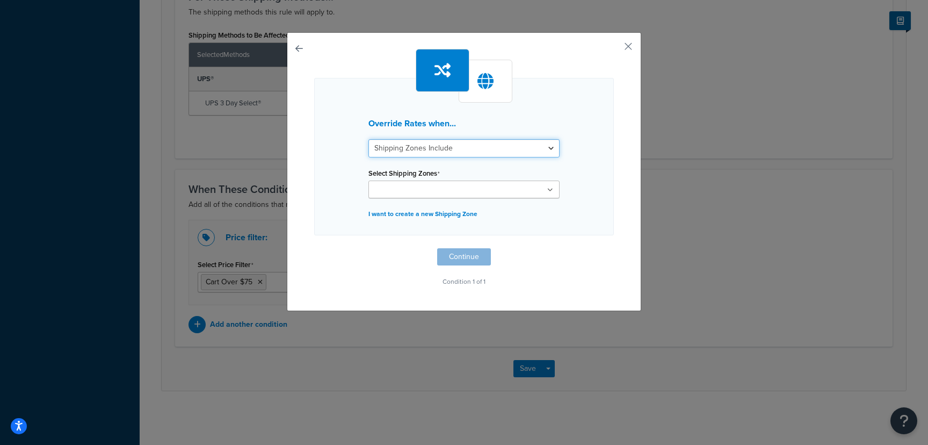
click at [457, 146] on select "Shipping Zones Include Shipping Zones Do Not Include" at bounding box center [464, 148] width 191 height 18
click at [369, 139] on select "Shipping Zones Include Shipping Zones Do Not Include" at bounding box center [464, 148] width 191 height 18
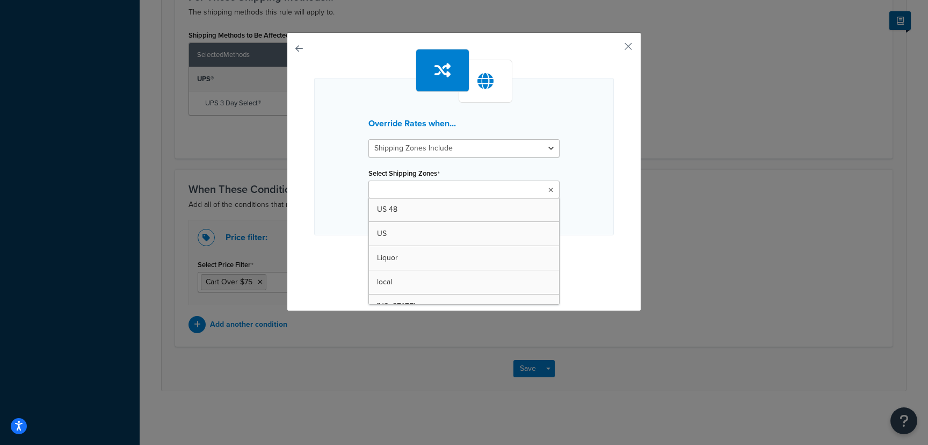
click at [444, 186] on input "Select Shipping Zones" at bounding box center [419, 190] width 95 height 12
type input "f"
type input "calif"
click at [451, 292] on div "Override Rates when... Shipping Zones Include Shipping Zones Do Not Include Sel…" at bounding box center [464, 171] width 355 height 279
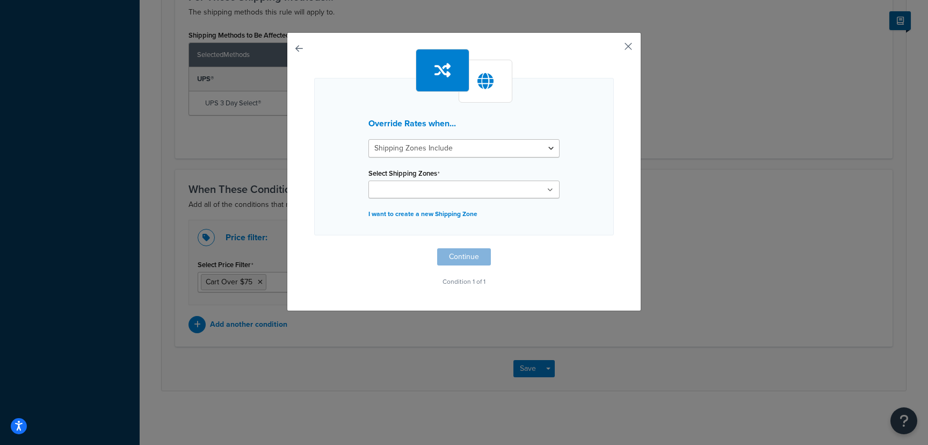
click at [614, 49] on button "button" at bounding box center [612, 50] width 3 height 3
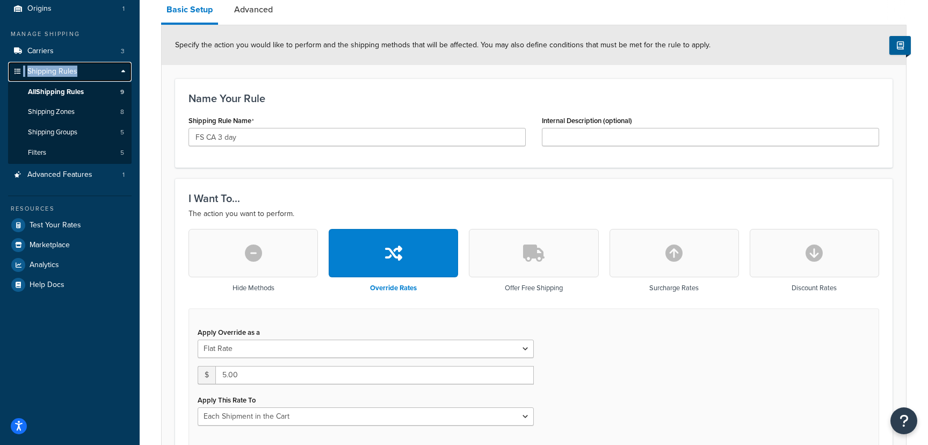
scroll to position [312, 0]
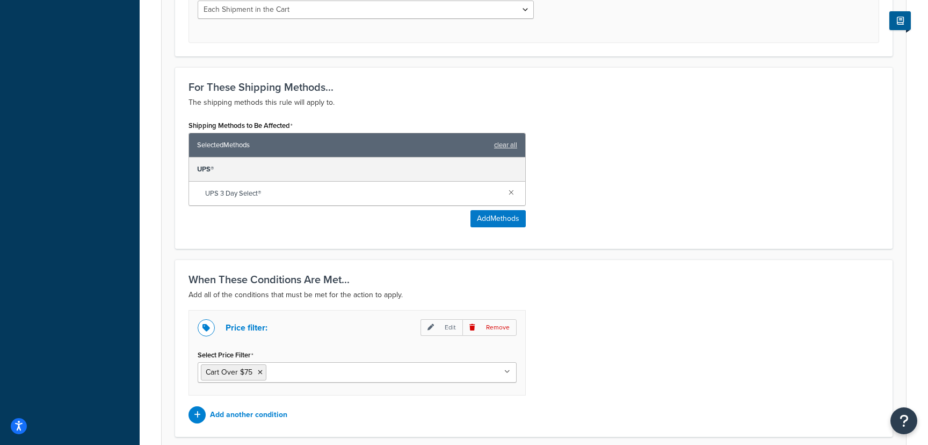
click at [293, 376] on input "Select Price Filter" at bounding box center [316, 372] width 95 height 12
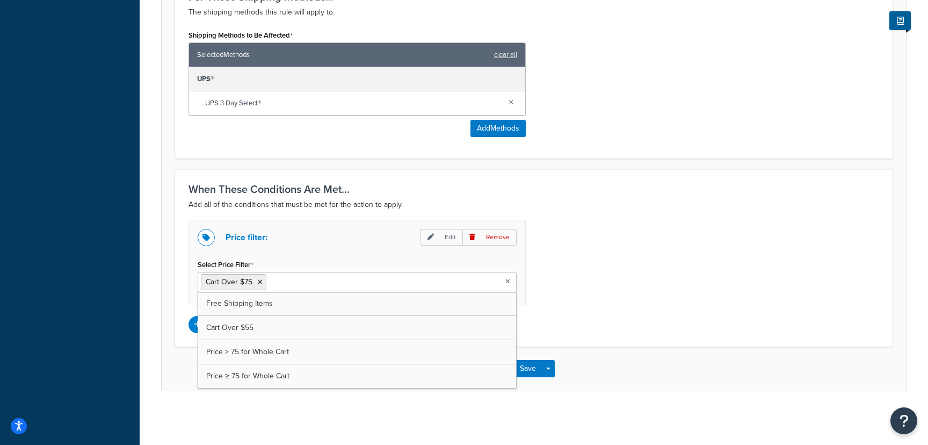
click at [605, 236] on div "Price filter: Edit Remove Select Price Filter Cart Over $75 Free Shipping Items…" at bounding box center [533, 276] width 707 height 113
click at [221, 326] on p "Add another condition" at bounding box center [248, 324] width 77 height 15
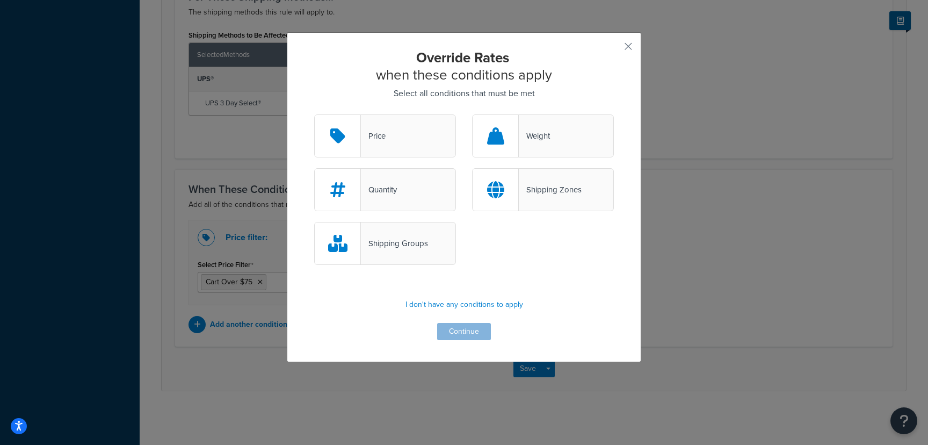
click at [659, 135] on div "Override Rates when these conditions apply Select all conditions that must be m…" at bounding box center [464, 222] width 928 height 445
click at [614, 51] on button "button" at bounding box center [612, 50] width 3 height 3
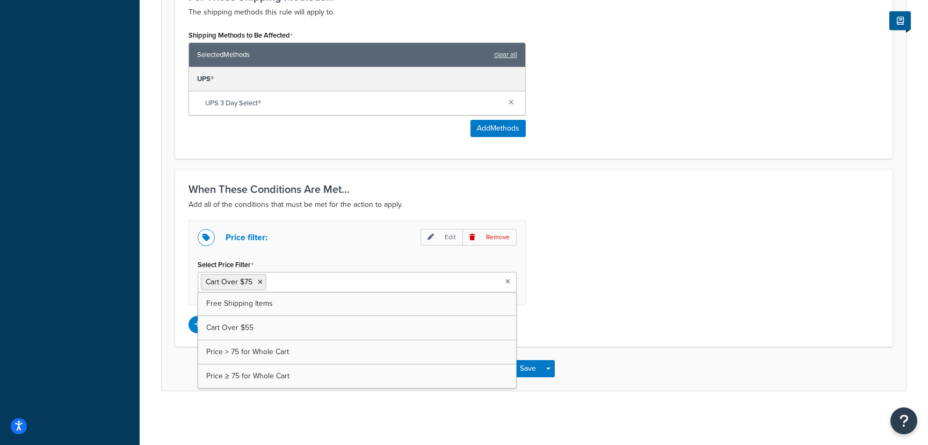
click at [302, 287] on input "Select Price Filter" at bounding box center [316, 282] width 95 height 12
click at [309, 278] on input "Select Price Filter" at bounding box center [316, 282] width 95 height 12
click at [301, 250] on div "Price filter: Edit Remove Select Price Filter Cart Over $75 Free Shipping Items…" at bounding box center [357, 262] width 337 height 85
click at [218, 323] on p "Add another condition" at bounding box center [248, 324] width 77 height 15
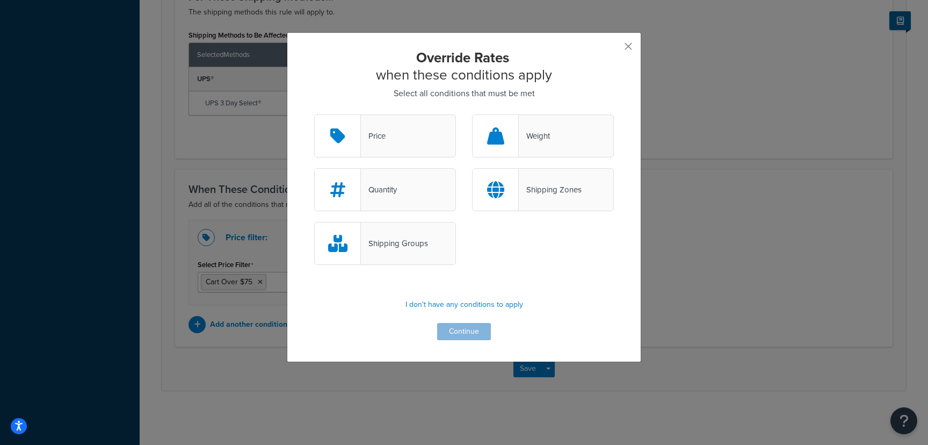
click at [519, 179] on div "Shipping Zones" at bounding box center [543, 189] width 142 height 43
click at [0, 0] on input "Shipping Zones" at bounding box center [0, 0] width 0 height 0
click at [469, 330] on button "Continue" at bounding box center [464, 331] width 54 height 17
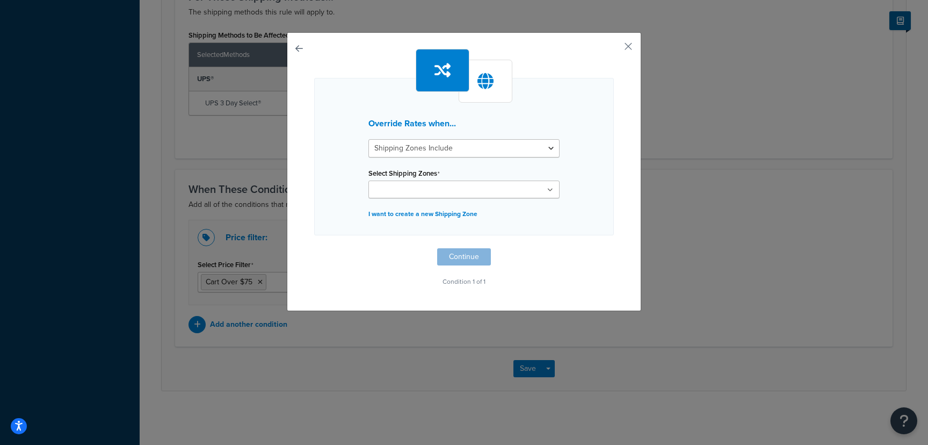
click at [453, 196] on ul at bounding box center [464, 189] width 191 height 18
type input "cal"
click at [728, 140] on div "Override Rates when... Shipping Zones Include Shipping Zones Do Not Include Sel…" at bounding box center [464, 222] width 928 height 445
click at [633, 45] on div "Override Rates when... Shipping Zones Include Shipping Zones Do Not Include Sel…" at bounding box center [464, 171] width 355 height 279
click at [614, 49] on button "button" at bounding box center [612, 50] width 3 height 3
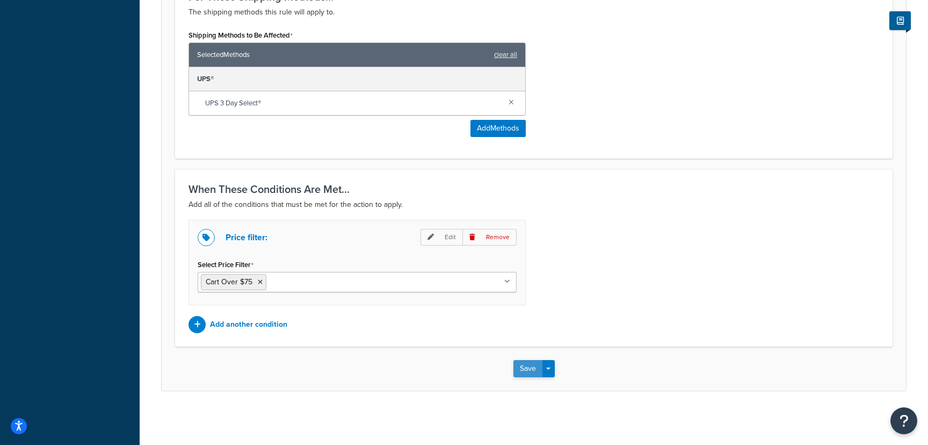
click at [525, 365] on button "Save" at bounding box center [528, 368] width 29 height 17
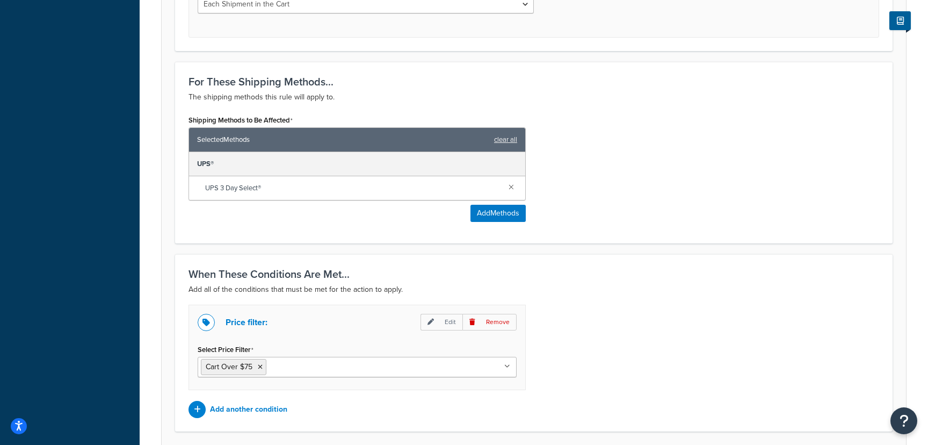
scroll to position [598, 0]
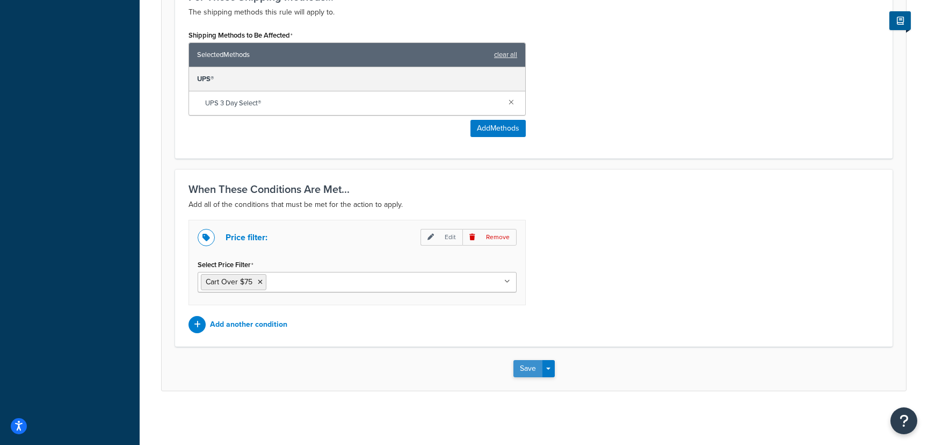
click at [523, 363] on button "Save" at bounding box center [528, 368] width 29 height 17
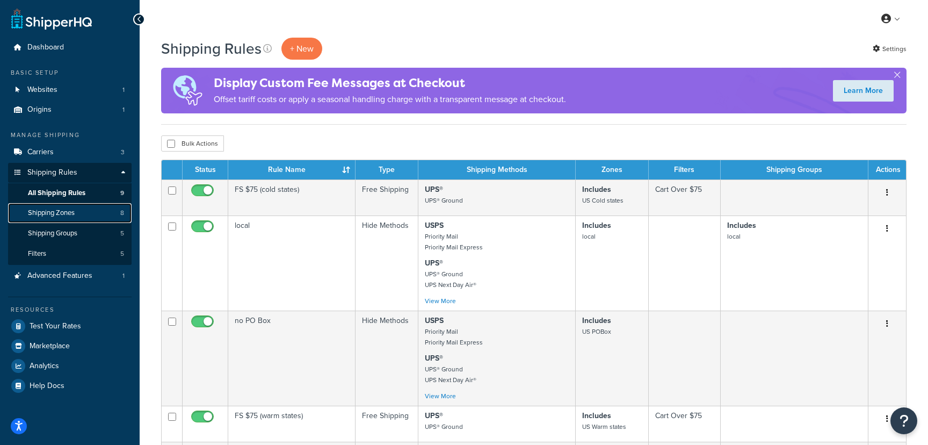
click at [84, 222] on link "Shipping Zones 8" at bounding box center [70, 213] width 124 height 20
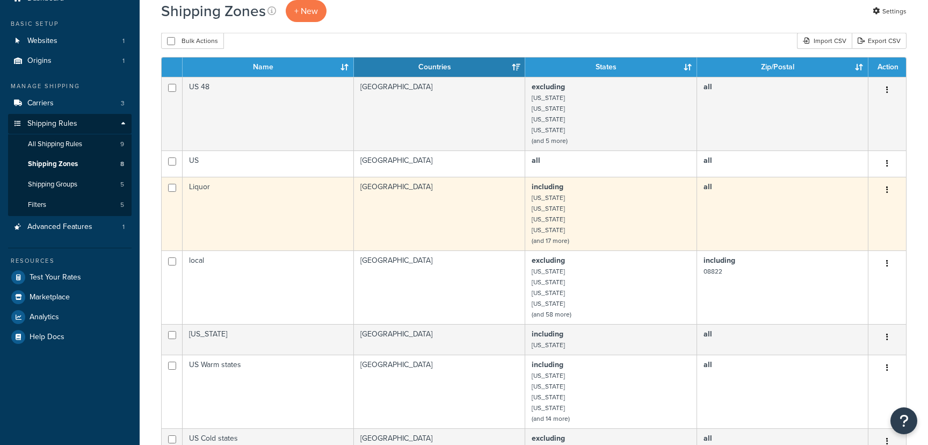
scroll to position [190, 0]
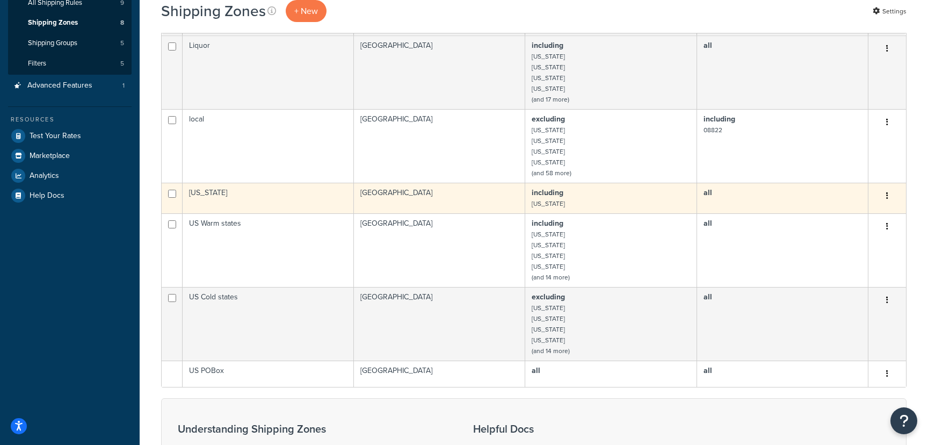
click at [210, 189] on td "[US_STATE]" at bounding box center [268, 198] width 171 height 31
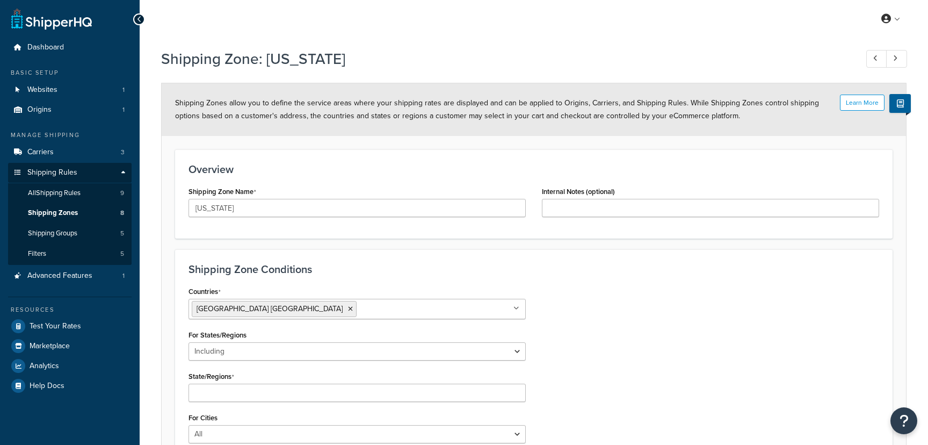
select select "including"
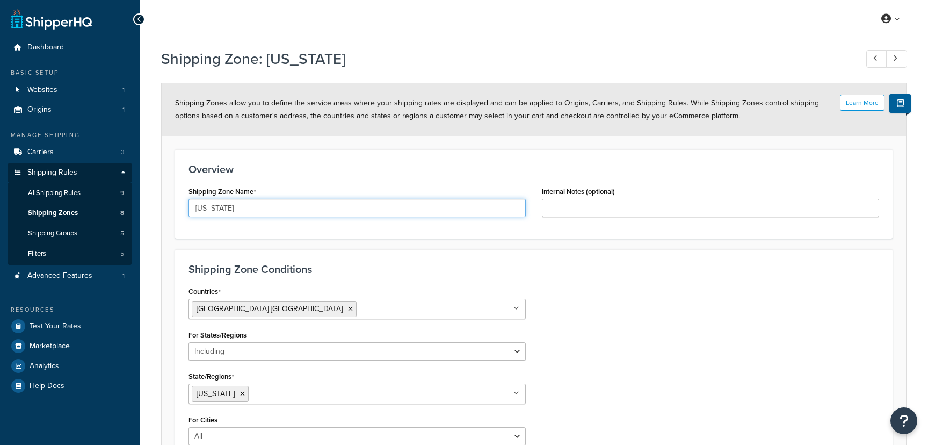
click at [242, 202] on input "[US_STATE]" at bounding box center [357, 208] width 337 height 18
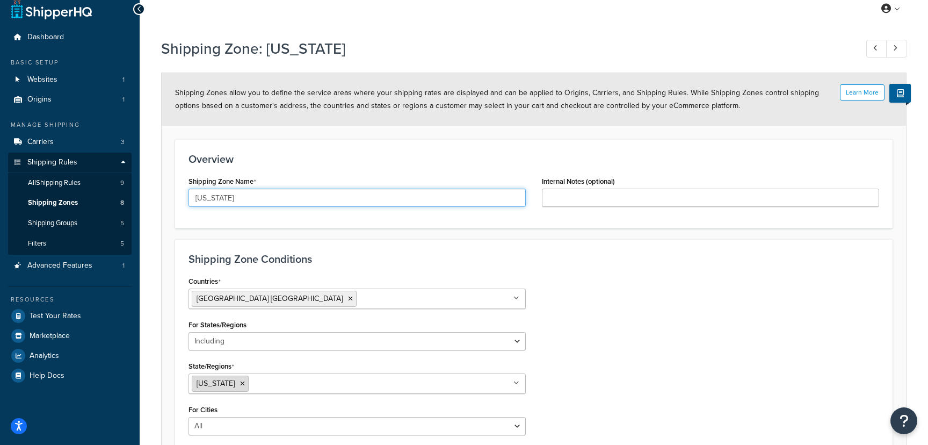
type input "[US_STATE]"
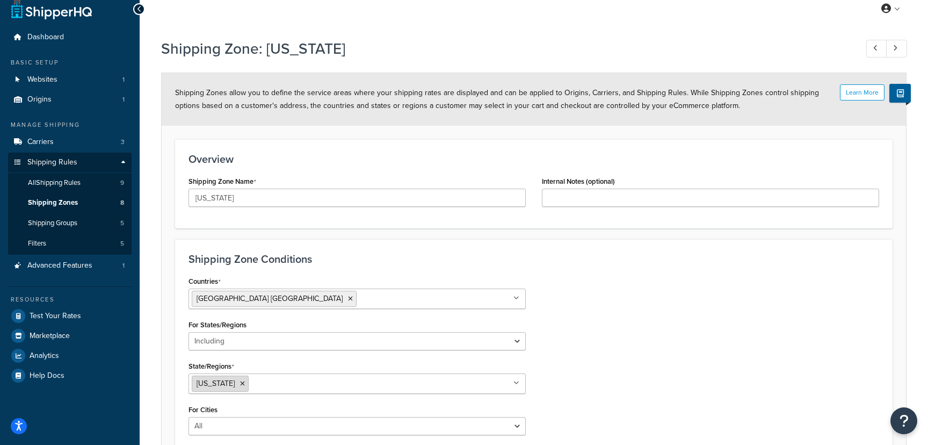
click at [240, 382] on icon at bounding box center [242, 383] width 5 height 6
click at [225, 377] on input "State/Regions" at bounding box center [239, 383] width 95 height 12
type input "cal"
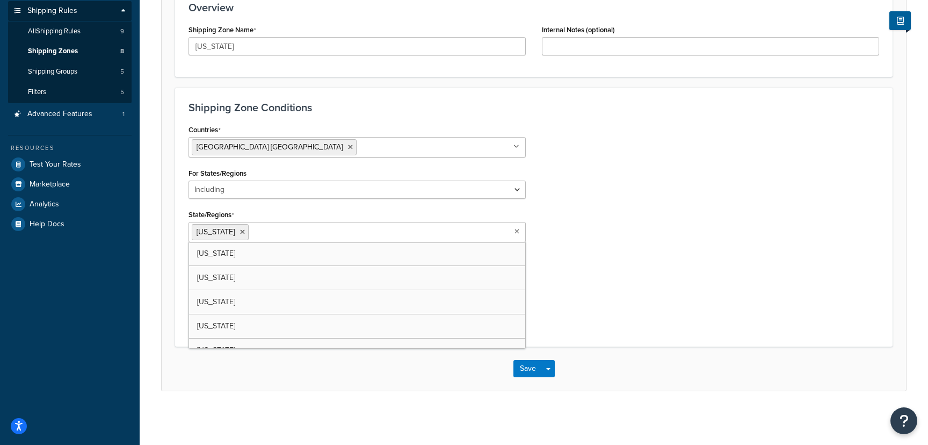
click at [517, 377] on div "Save Save Dropdown Save and Edit Save and Duplicate Save and Create New" at bounding box center [534, 368] width 745 height 44
click at [518, 371] on button "Save" at bounding box center [528, 368] width 29 height 17
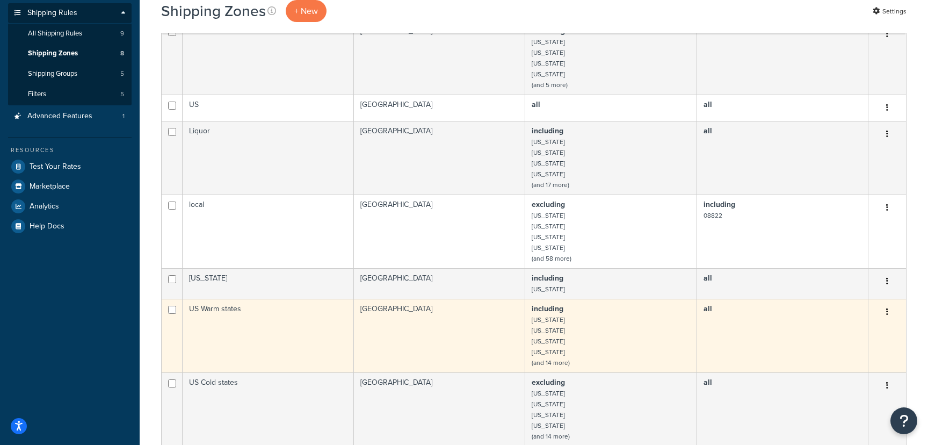
scroll to position [139, 0]
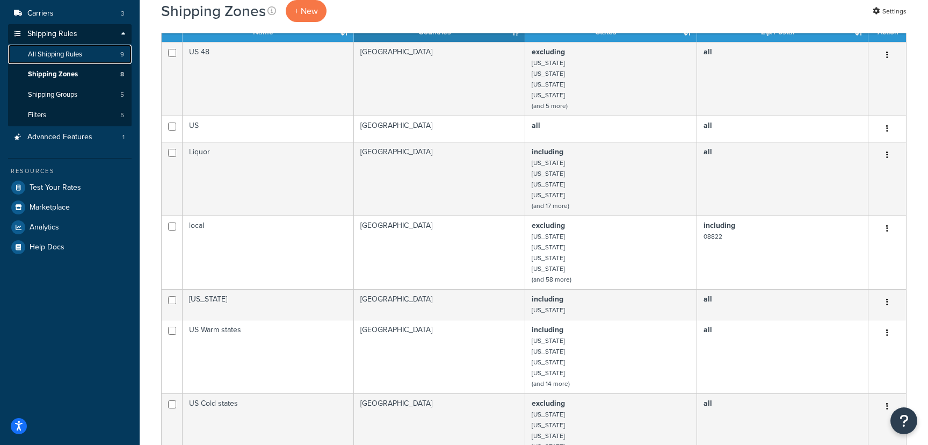
click at [77, 52] on span "All Shipping Rules" at bounding box center [55, 54] width 54 height 9
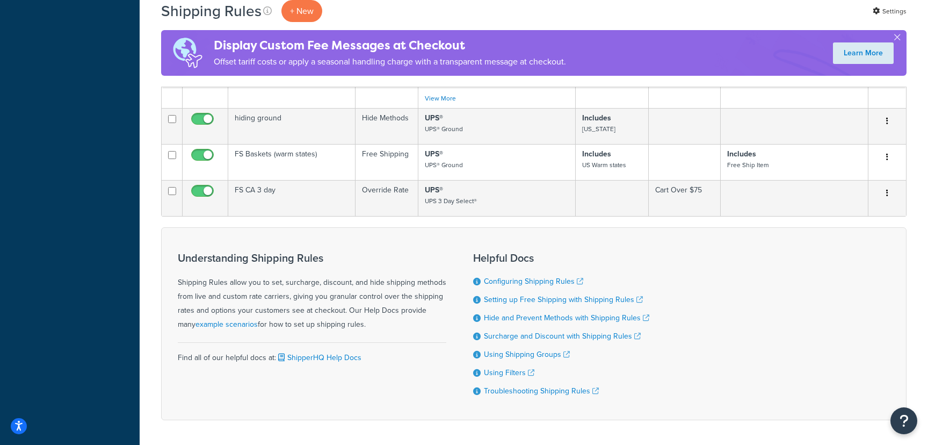
scroll to position [493, 0]
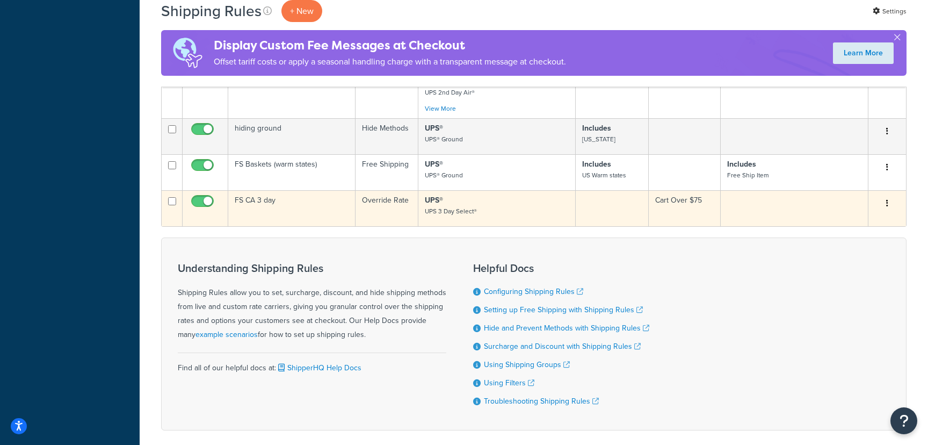
click at [267, 198] on td "FS CA 3 day" at bounding box center [291, 208] width 127 height 36
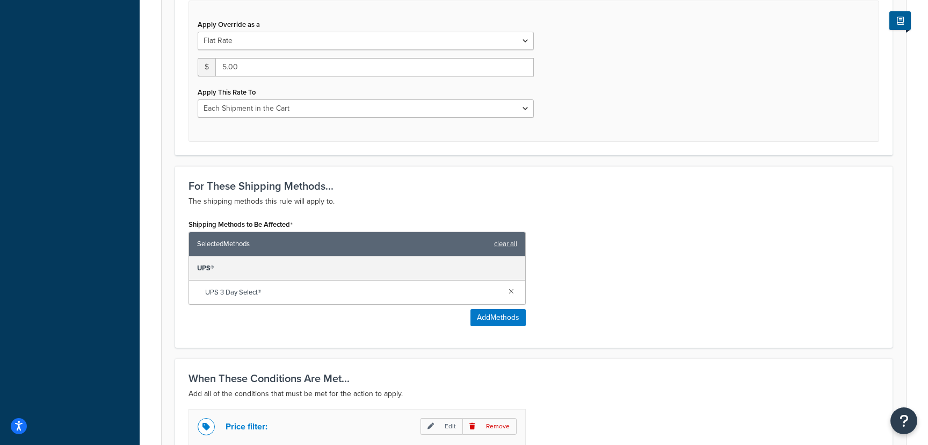
scroll to position [598, 0]
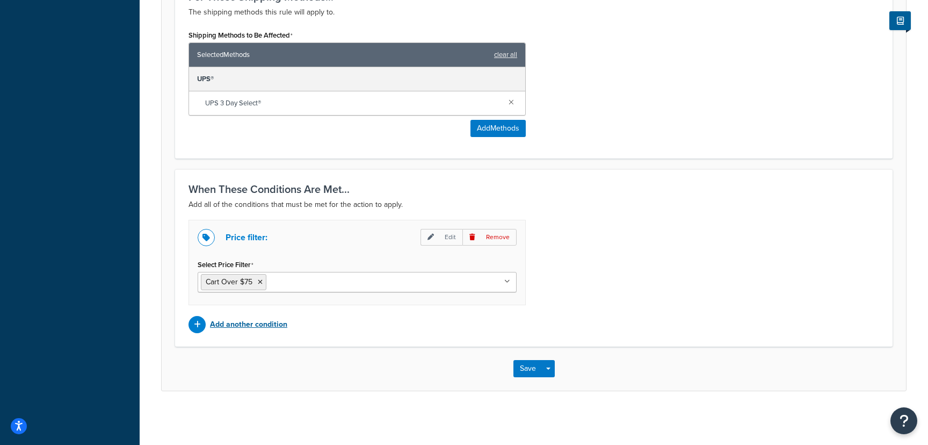
click at [273, 321] on p "Add another condition" at bounding box center [248, 324] width 77 height 15
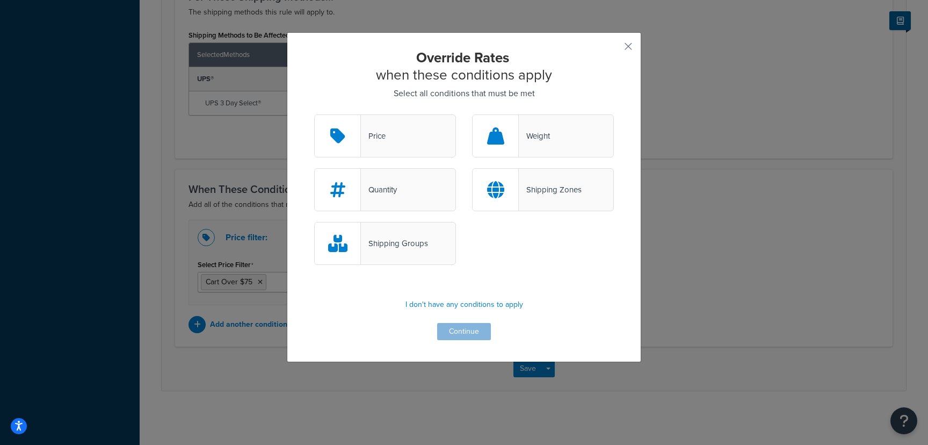
click at [581, 176] on div "Shipping Zones" at bounding box center [543, 189] width 142 height 43
click at [0, 0] on input "Shipping Zones" at bounding box center [0, 0] width 0 height 0
click at [475, 335] on button "Continue" at bounding box center [464, 331] width 54 height 17
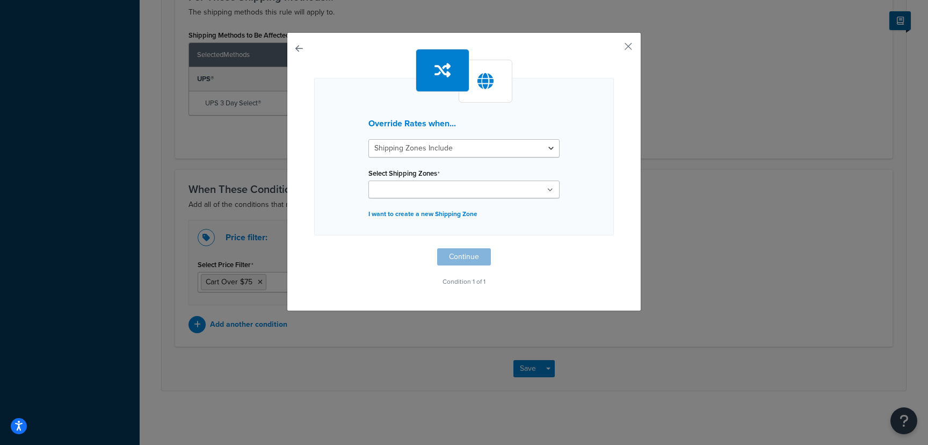
click at [474, 186] on ul at bounding box center [464, 189] width 191 height 18
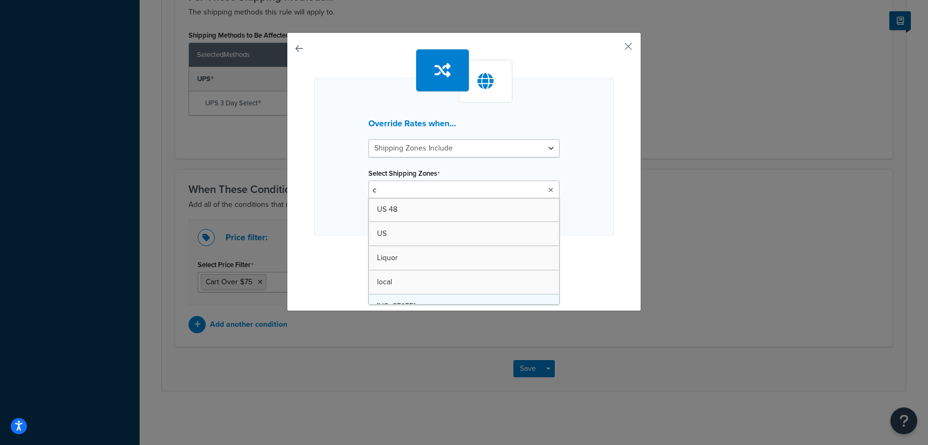
type input "ca"
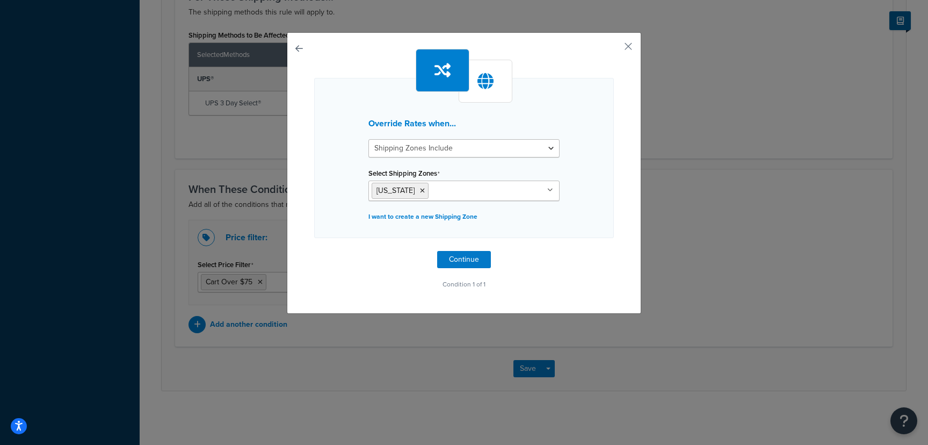
click at [604, 191] on div "Override Rates when... Shipping Zones Include Shipping Zones Do Not Include Sel…" at bounding box center [464, 158] width 300 height 160
click at [470, 261] on button "Continue" at bounding box center [464, 259] width 54 height 17
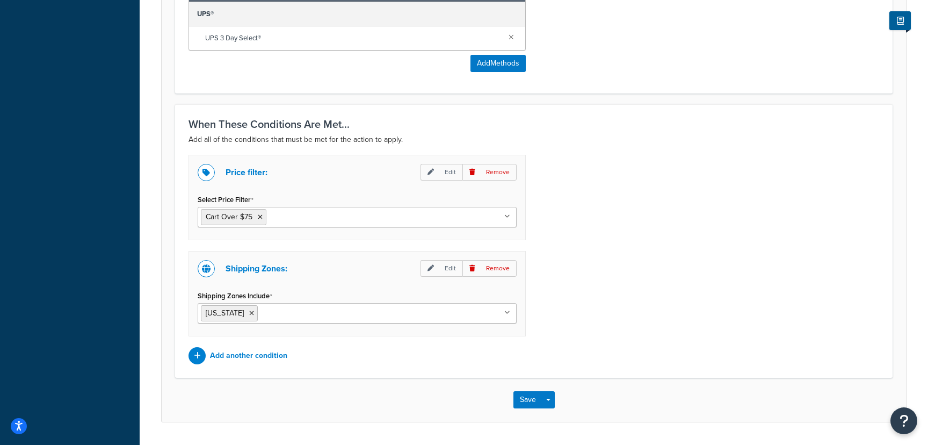
scroll to position [694, 0]
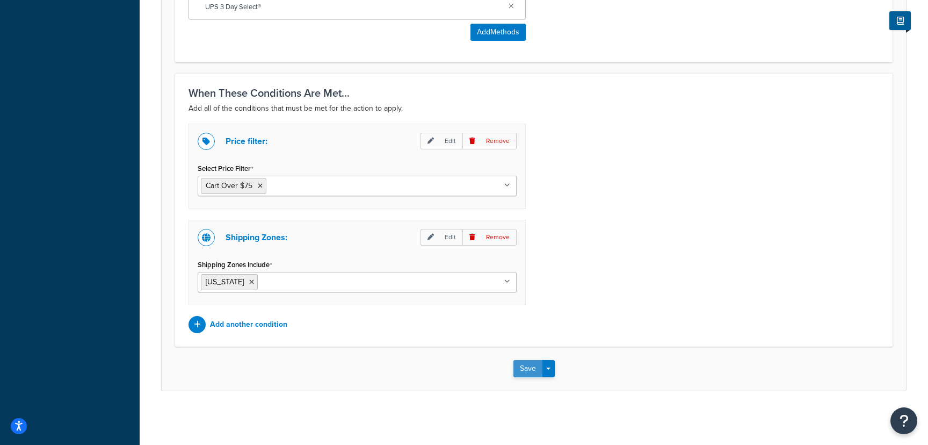
click at [522, 372] on button "Save" at bounding box center [528, 368] width 29 height 17
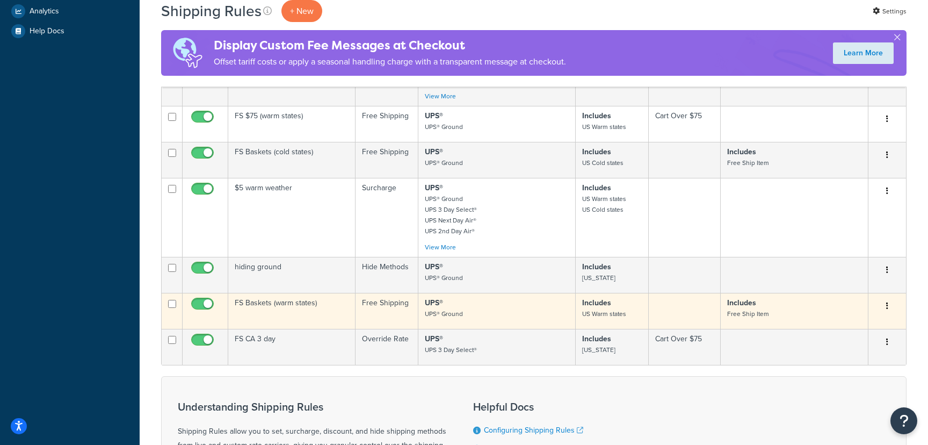
scroll to position [367, 0]
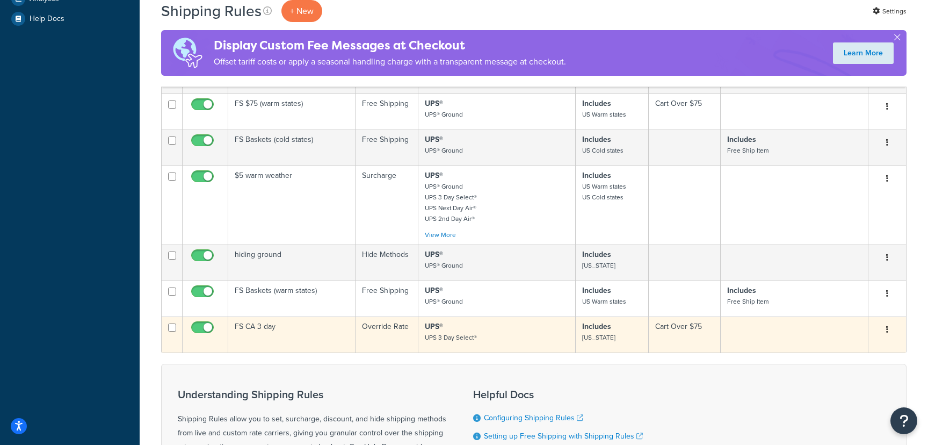
click at [889, 329] on button "button" at bounding box center [887, 329] width 15 height 17
click at [863, 376] on link "Duplicate" at bounding box center [852, 372] width 85 height 22
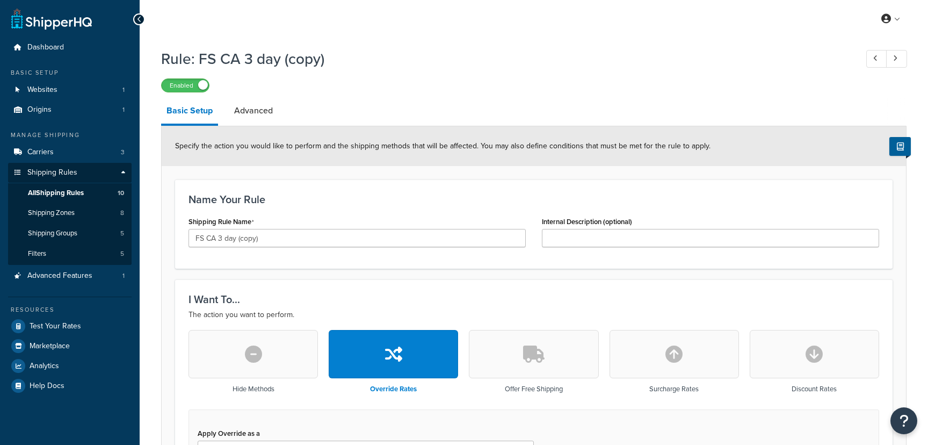
scroll to position [5, 0]
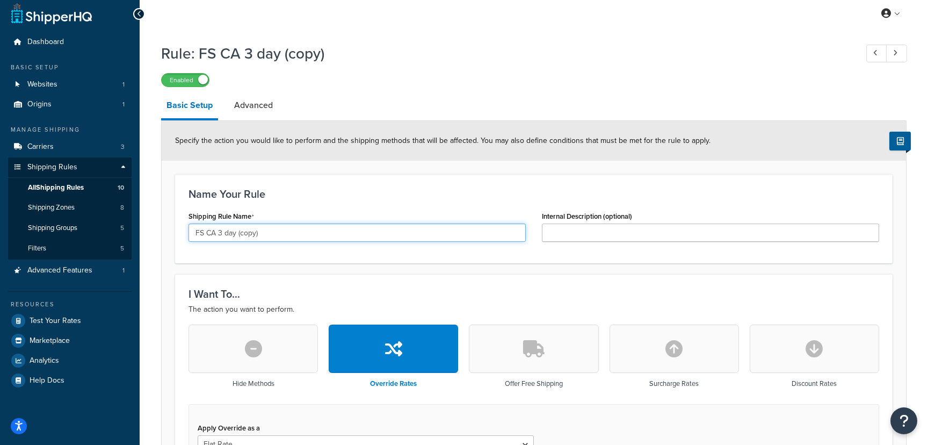
click at [283, 230] on input "FS CA 3 day (copy)" at bounding box center [357, 232] width 337 height 18
click at [268, 228] on input "FS CA 3 day (copy)" at bounding box center [357, 232] width 337 height 18
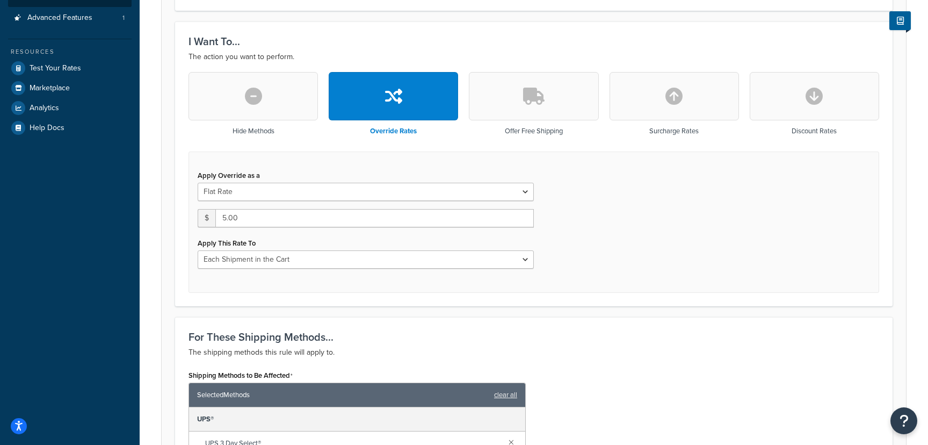
scroll to position [0, 0]
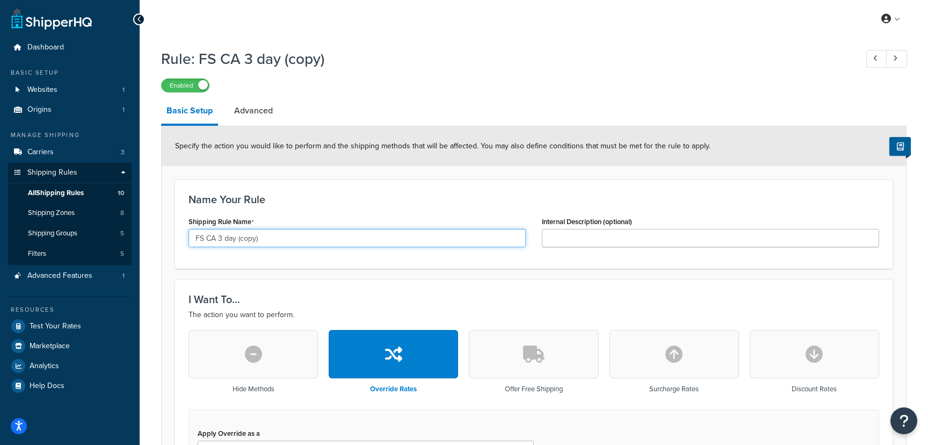
click at [223, 236] on input "FS CA 3 day (copy)" at bounding box center [357, 238] width 337 height 18
click at [212, 239] on input "FS CA 3 day (copy)" at bounding box center [357, 238] width 337 height 18
click at [249, 239] on input "FS CA 3 day (copy)" at bounding box center [357, 238] width 337 height 18
click at [267, 239] on input "FS CA 3 day (copy)" at bounding box center [357, 238] width 337 height 18
type input "FS CA baskets"
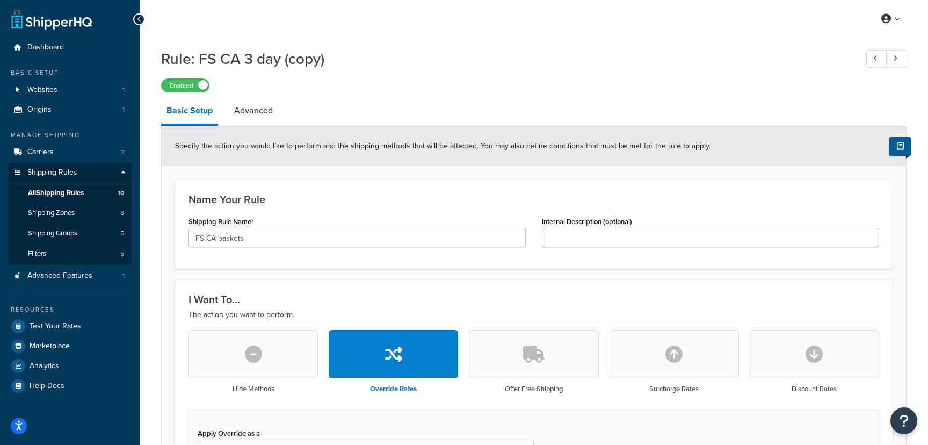
click at [326, 262] on div "Name Your Rule Shipping Rule Name FS CA baskets Internal Description (optional)" at bounding box center [534, 223] width 718 height 89
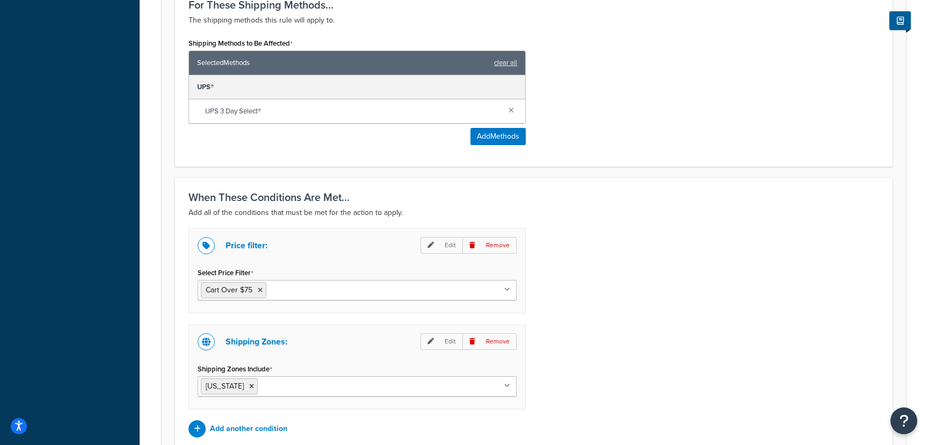
scroll to position [602, 0]
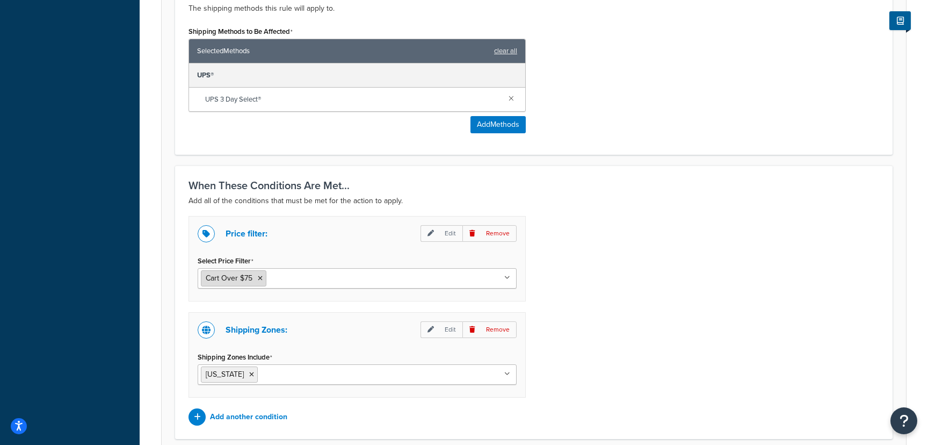
click at [262, 277] on icon at bounding box center [260, 278] width 5 height 6
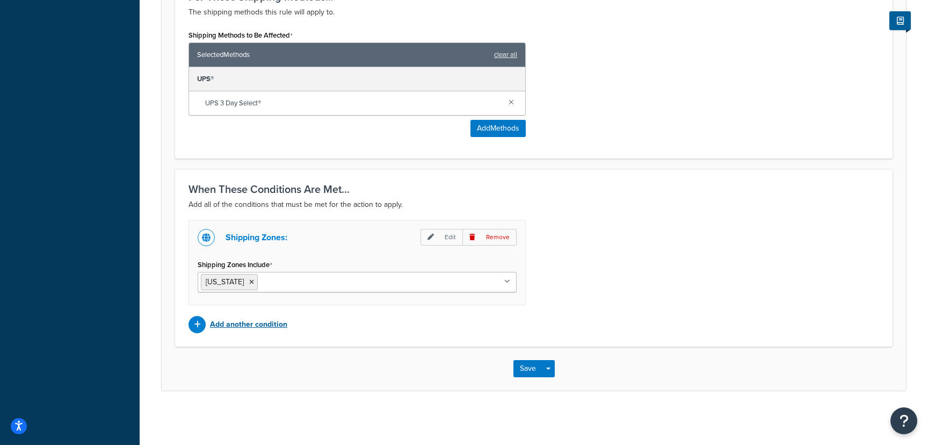
click at [240, 324] on p "Add another condition" at bounding box center [248, 324] width 77 height 15
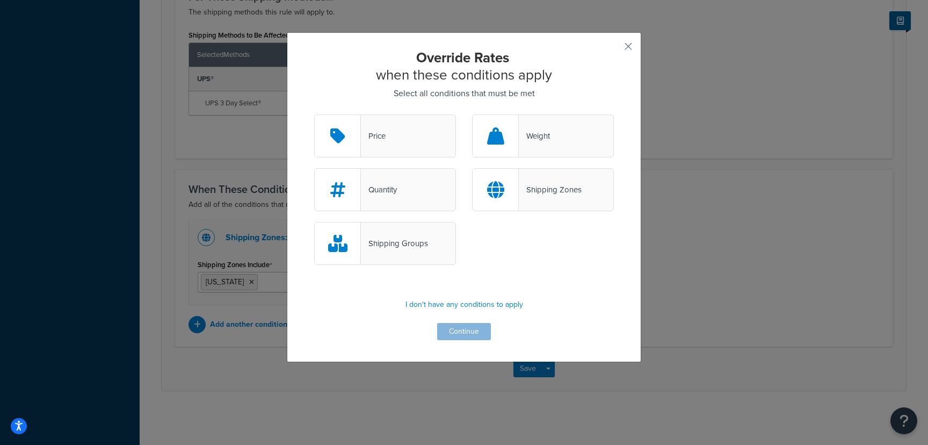
click at [402, 241] on div "Shipping Groups" at bounding box center [394, 243] width 67 height 15
click at [0, 0] on input "Shipping Groups" at bounding box center [0, 0] width 0 height 0
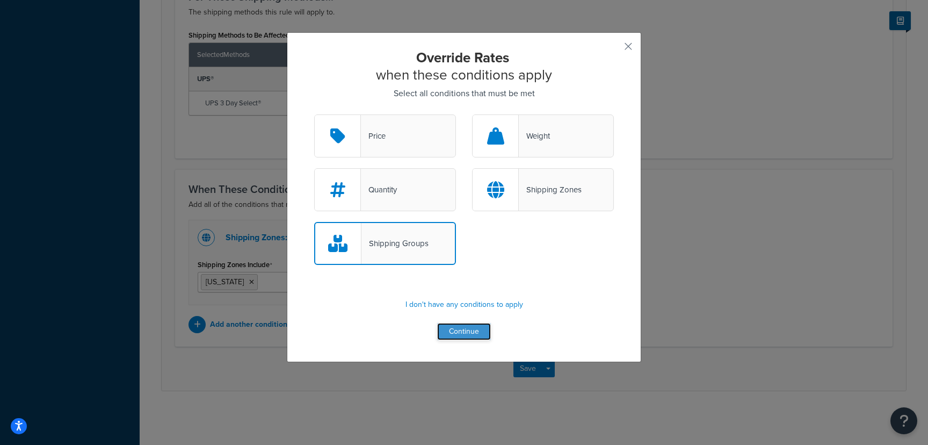
click at [468, 323] on button "Continue" at bounding box center [464, 331] width 54 height 17
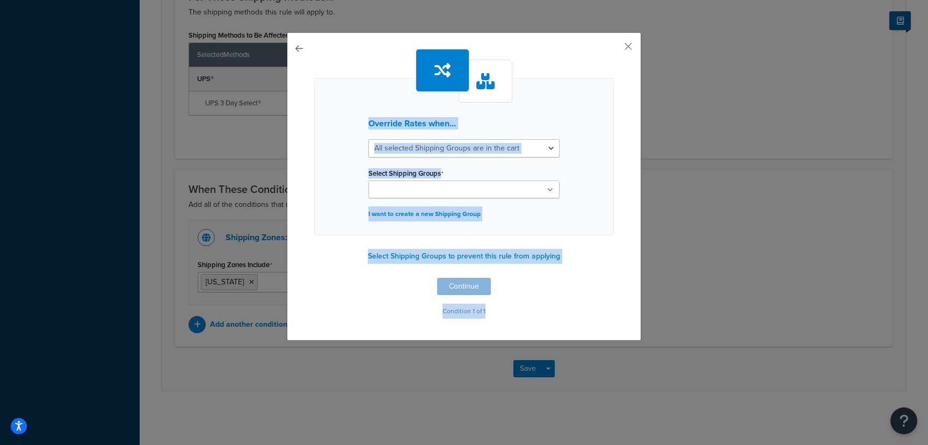
click at [468, 323] on div "Override Rates when... All selected Shipping Groups are in the cart Any selecte…" at bounding box center [464, 186] width 355 height 308
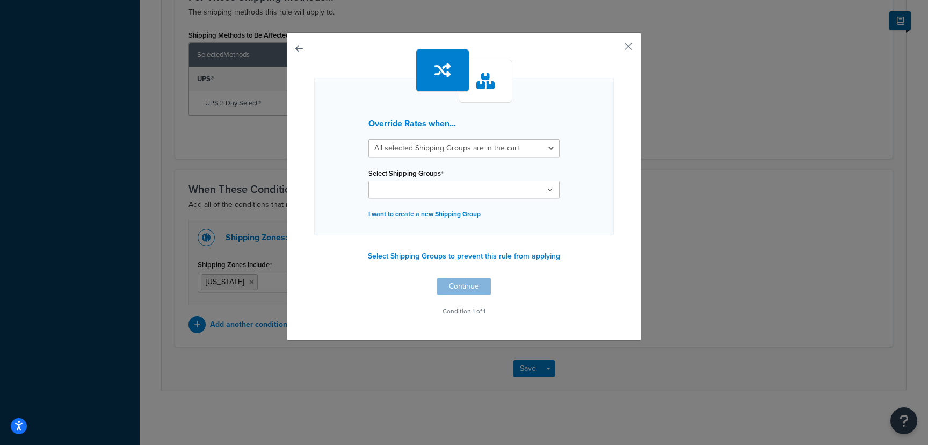
click at [456, 189] on ul at bounding box center [464, 189] width 191 height 18
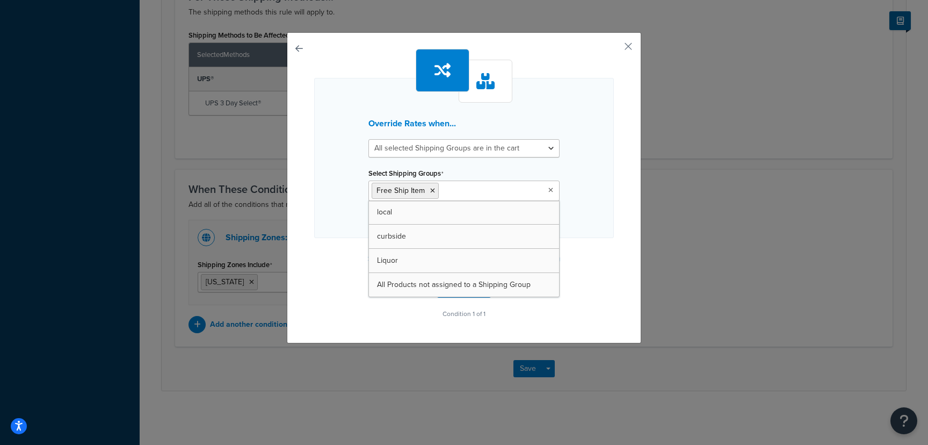
click at [604, 151] on div "Override Rates when... All selected Shipping Groups are in the cart Any selecte…" at bounding box center [464, 158] width 300 height 160
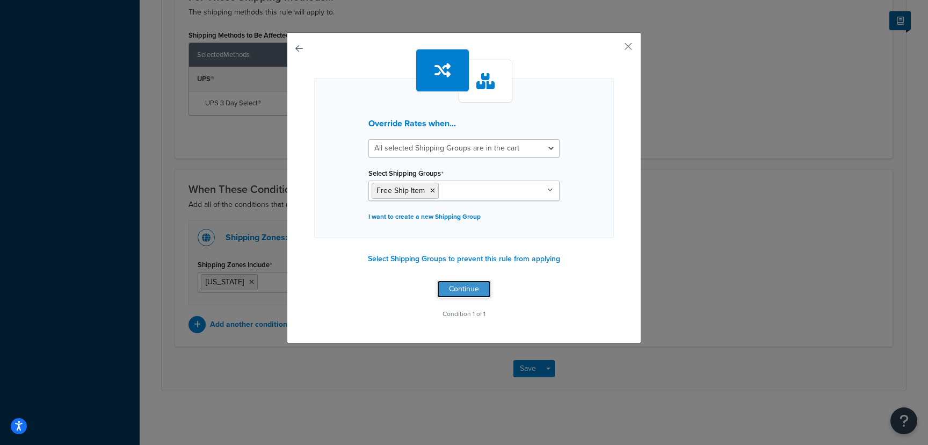
click at [474, 291] on button "Continue" at bounding box center [464, 288] width 54 height 17
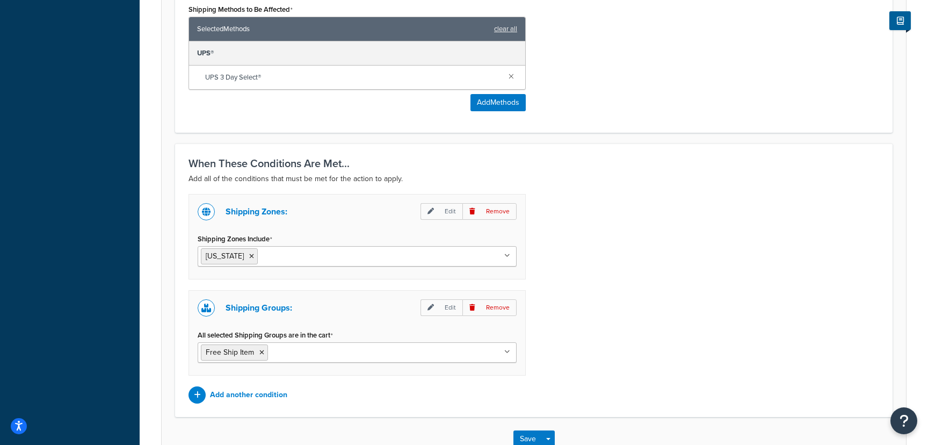
scroll to position [668, 0]
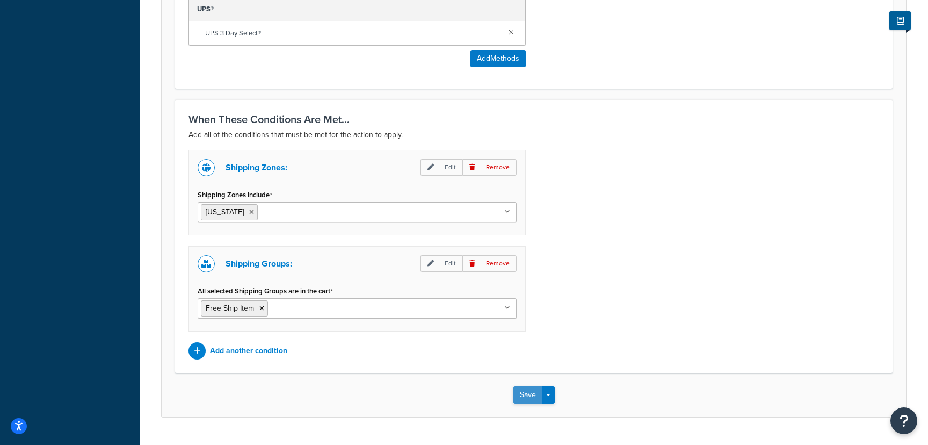
click at [530, 393] on button "Save" at bounding box center [528, 394] width 29 height 17
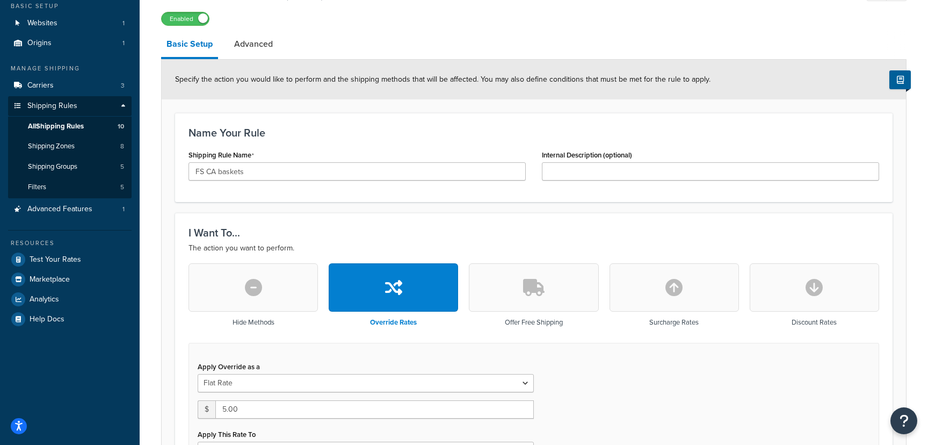
scroll to position [202, 0]
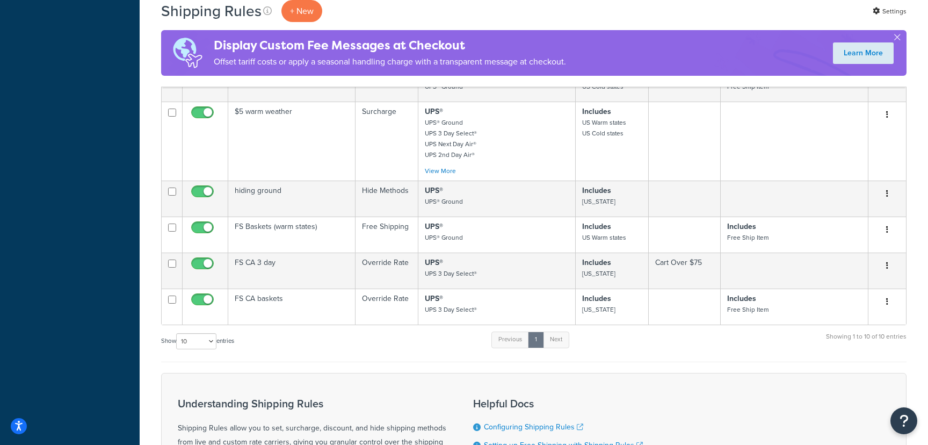
scroll to position [440, 0]
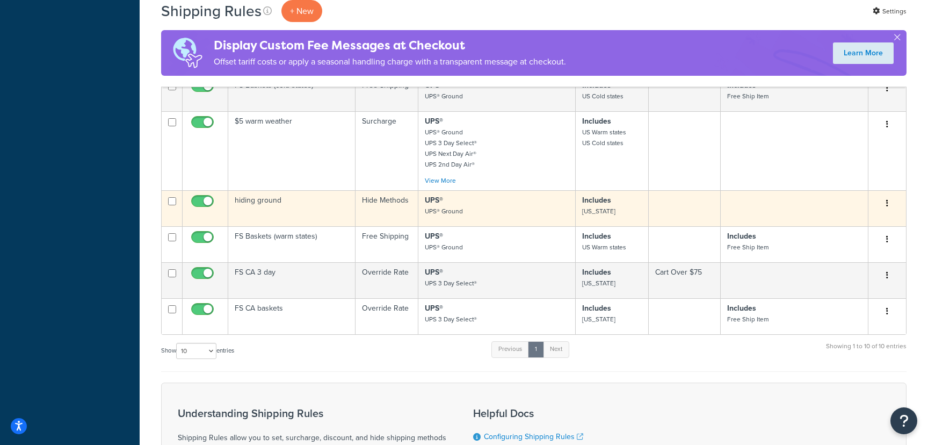
click at [293, 206] on td "hiding ground" at bounding box center [291, 208] width 127 height 36
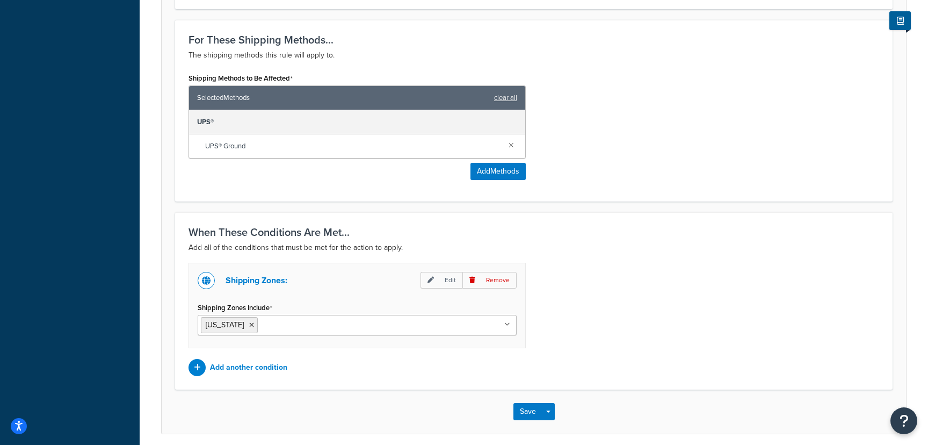
scroll to position [457, 0]
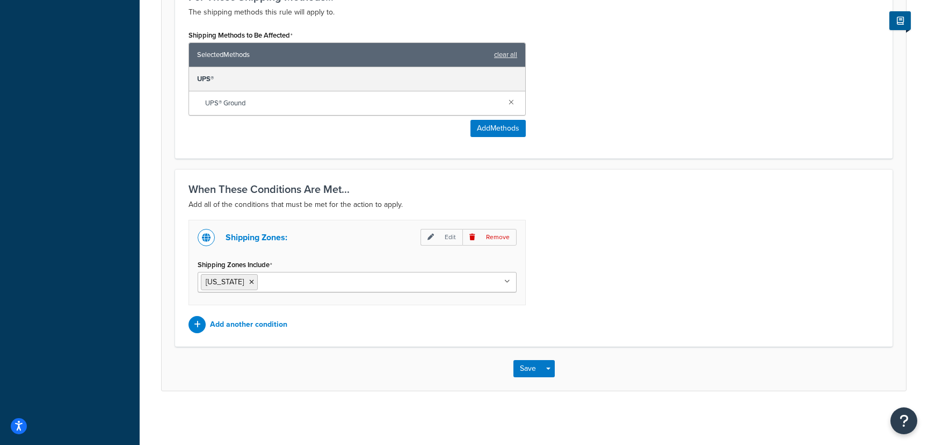
click at [525, 358] on div "Save Save Dropdown Save and Edit Save and Duplicate Save and Create New" at bounding box center [534, 368] width 745 height 44
click at [525, 365] on button "Save" at bounding box center [528, 368] width 29 height 17
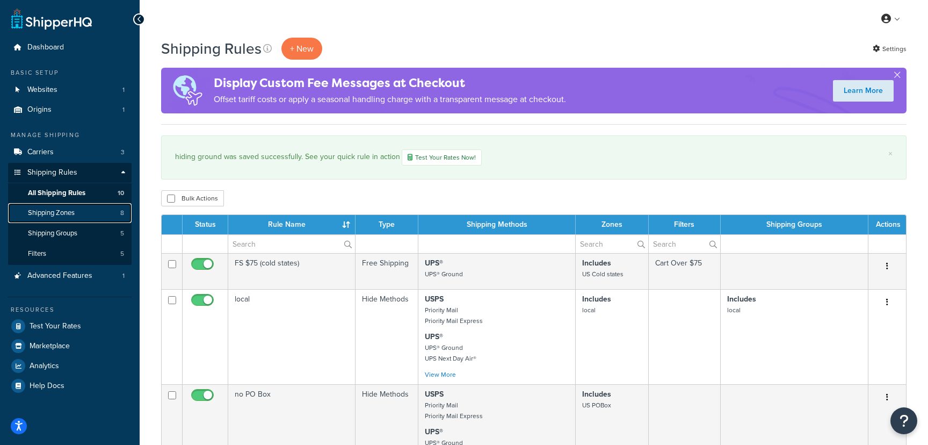
click at [98, 211] on link "Shipping Zones 8" at bounding box center [70, 213] width 124 height 20
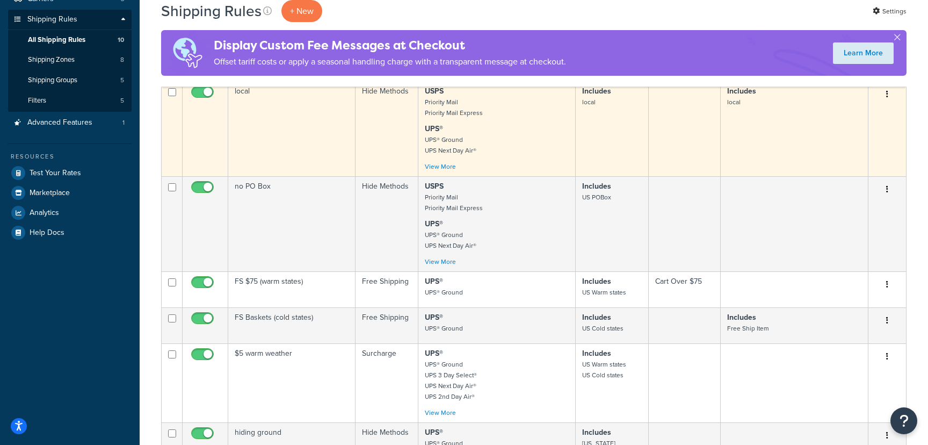
scroll to position [154, 0]
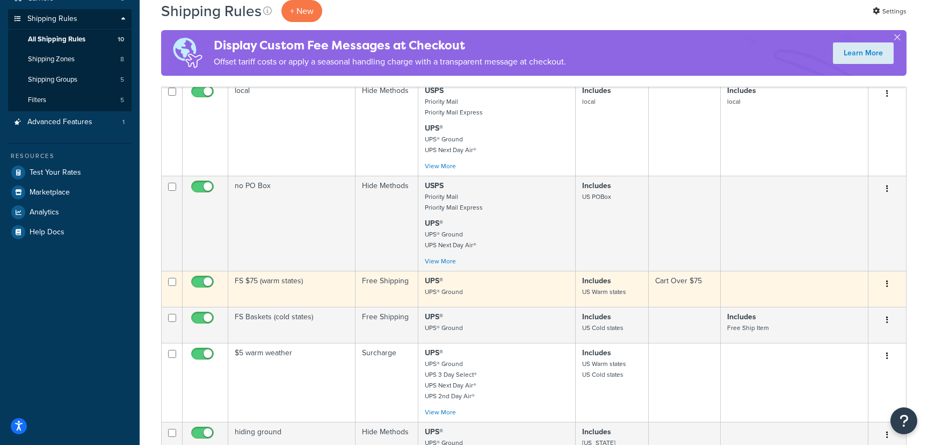
click at [265, 291] on td "FS $75 (warm states)" at bounding box center [291, 289] width 127 height 36
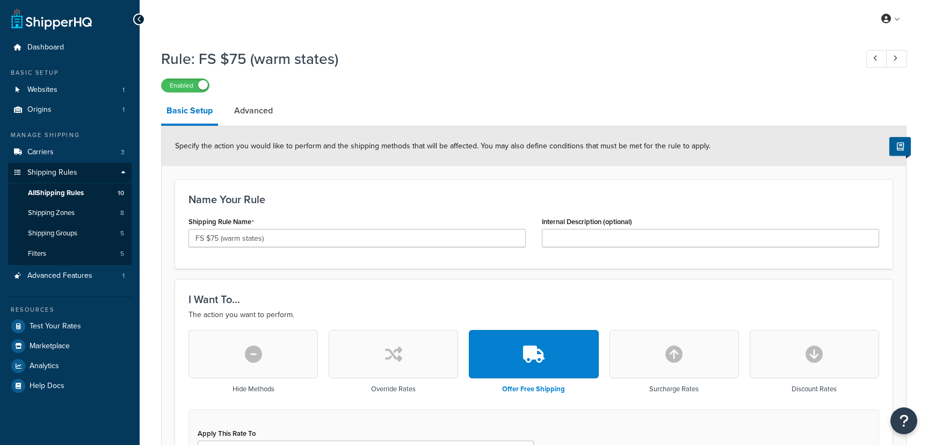
select select "LOCATION"
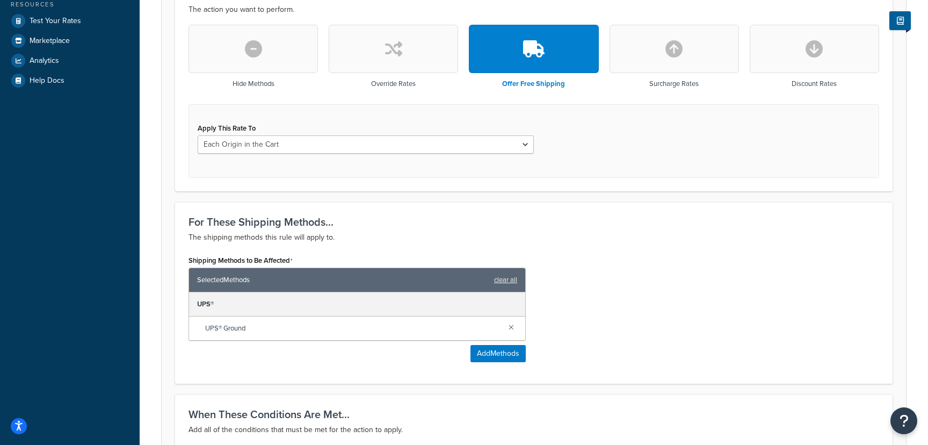
scroll to position [17, 0]
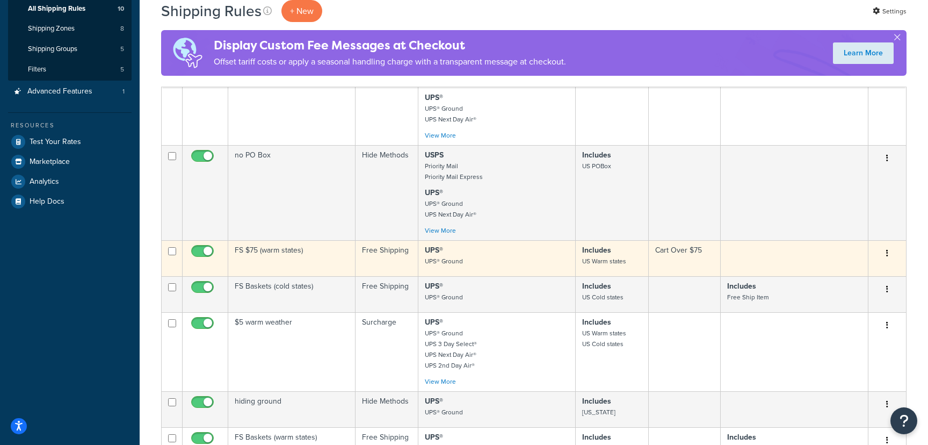
scroll to position [186, 0]
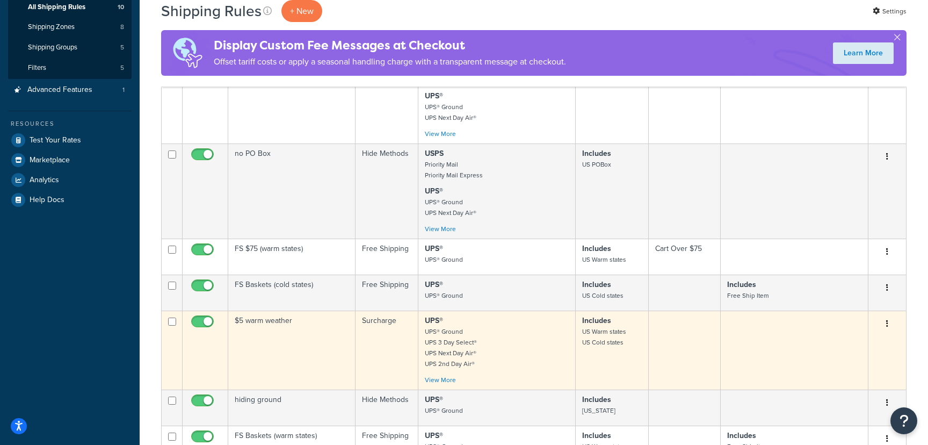
click at [294, 338] on td "$5 warm weather" at bounding box center [291, 350] width 127 height 79
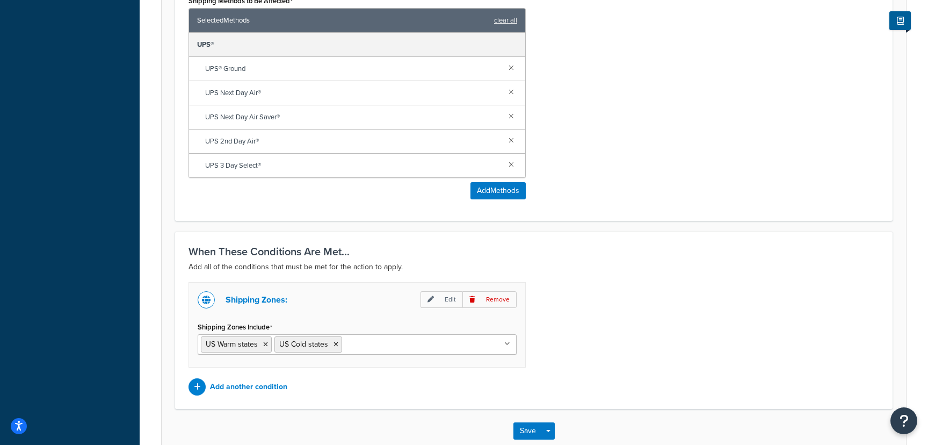
scroll to position [683, 0]
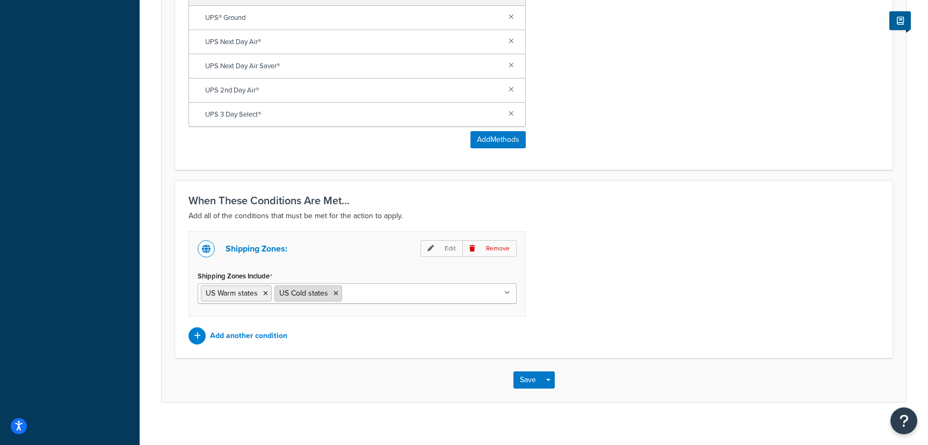
click at [339, 295] on li "US Cold states" at bounding box center [309, 293] width 68 height 16
click at [353, 292] on input "Shipping Zones Include" at bounding box center [392, 293] width 95 height 12
click at [345, 259] on div "Shipping Zones: Edit Remove Shipping Zones Include US Warm states US Cold state…" at bounding box center [357, 273] width 337 height 85
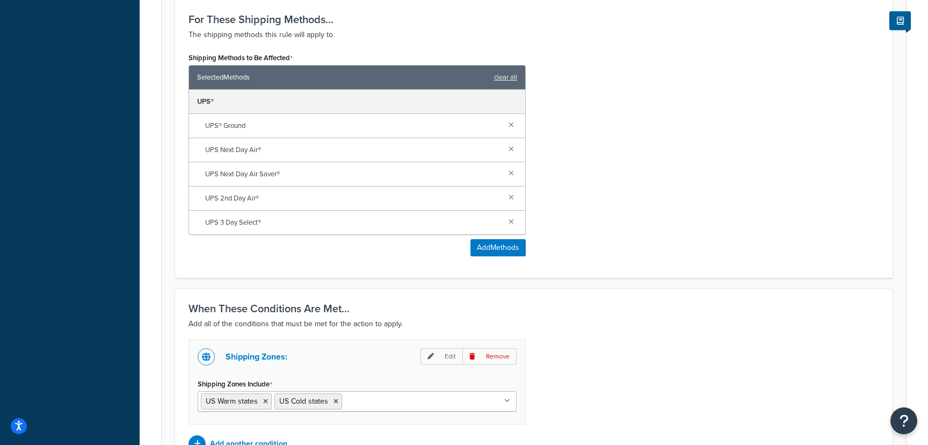
scroll to position [301, 0]
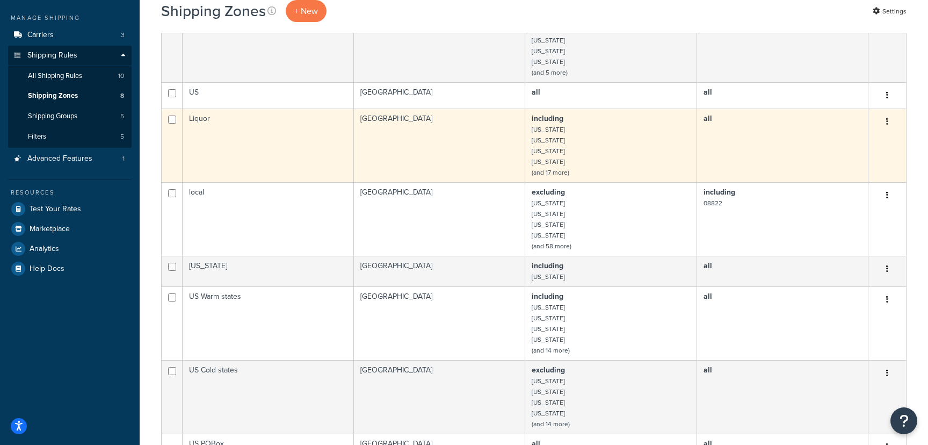
scroll to position [206, 0]
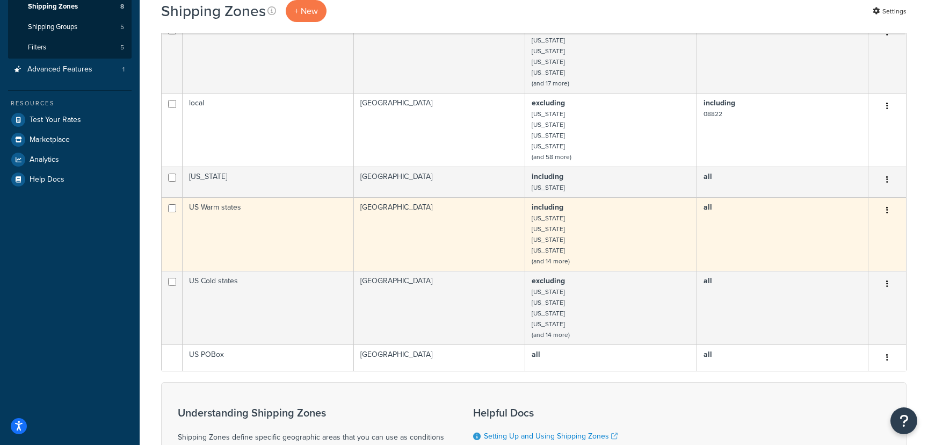
click at [223, 220] on td "US Warm states" at bounding box center [268, 234] width 171 height 74
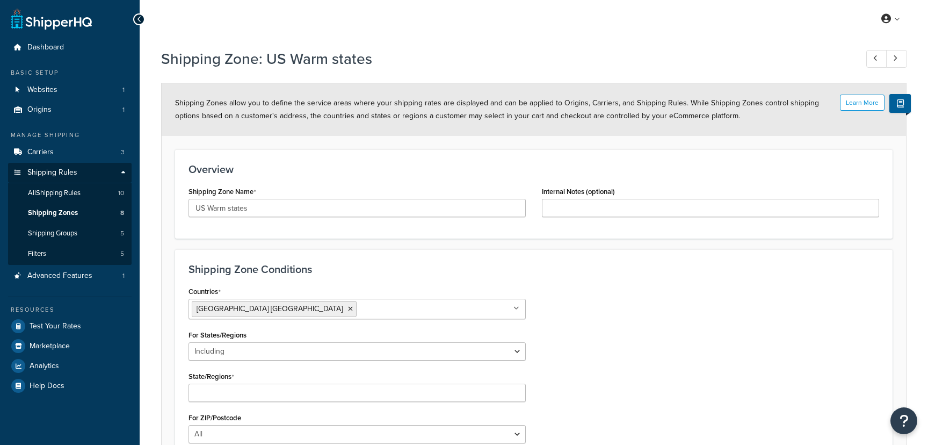
select select "including"
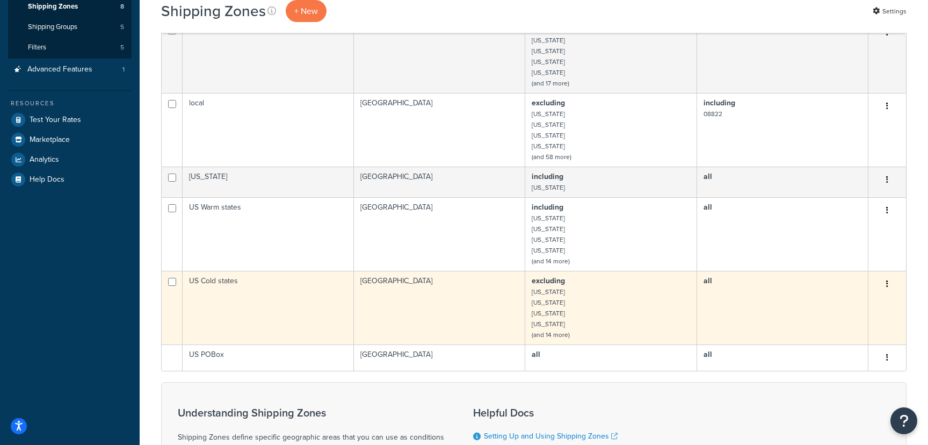
click at [360, 317] on td "[GEOGRAPHIC_DATA]" at bounding box center [439, 308] width 171 height 74
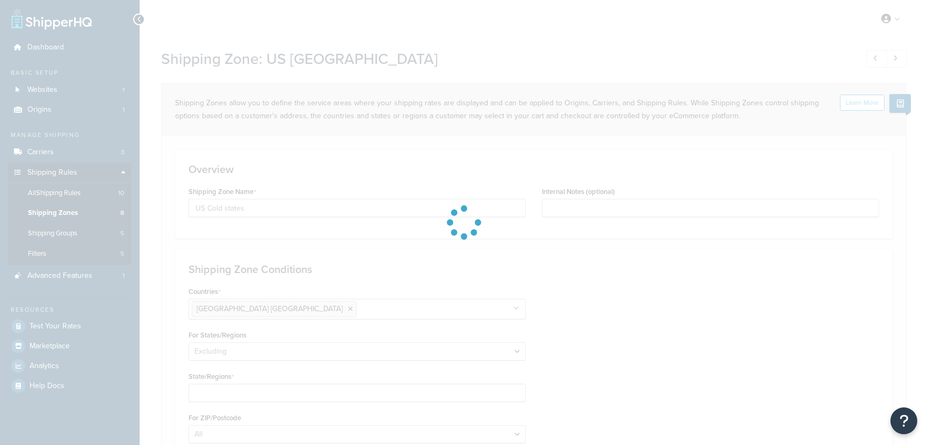
select select "excluding"
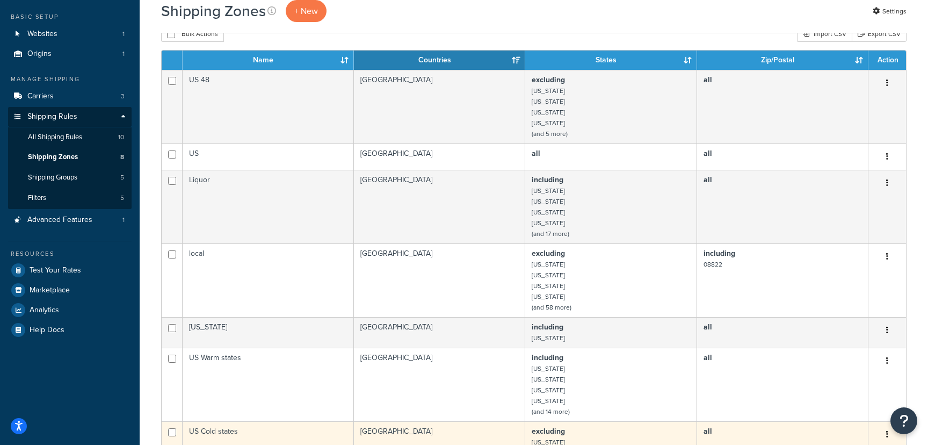
scroll to position [41, 0]
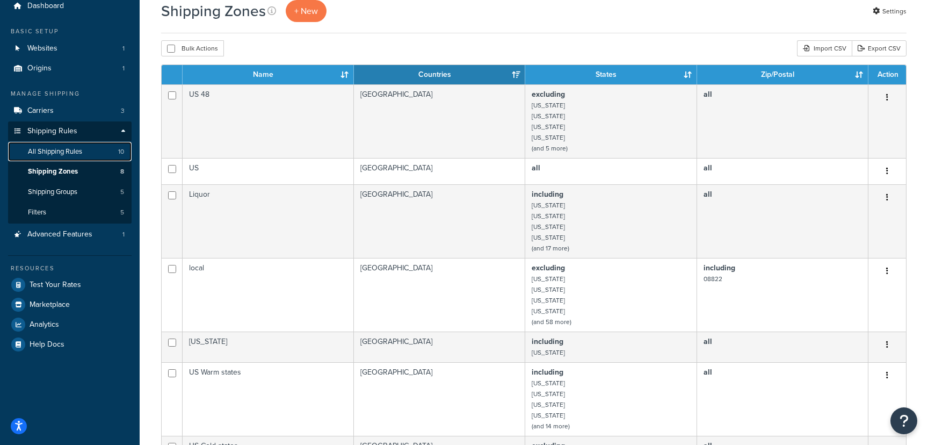
click at [91, 148] on link "All Shipping Rules 10" at bounding box center [70, 152] width 124 height 20
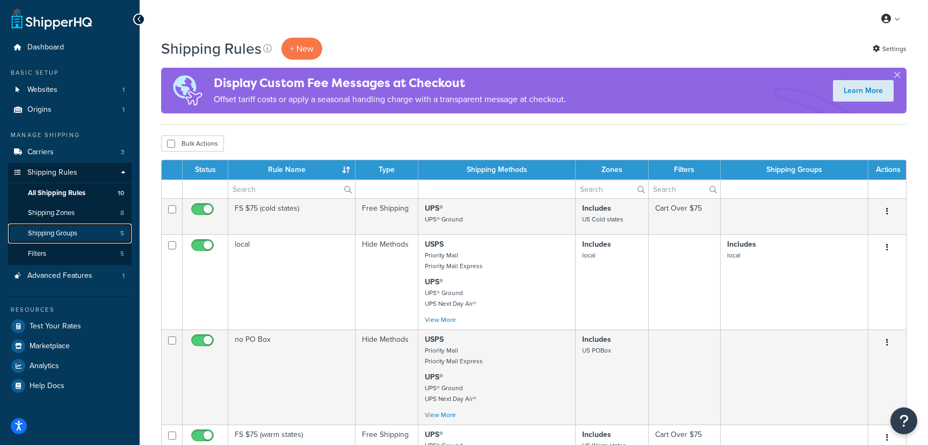
click at [107, 228] on link "Shipping Groups 5" at bounding box center [70, 233] width 124 height 20
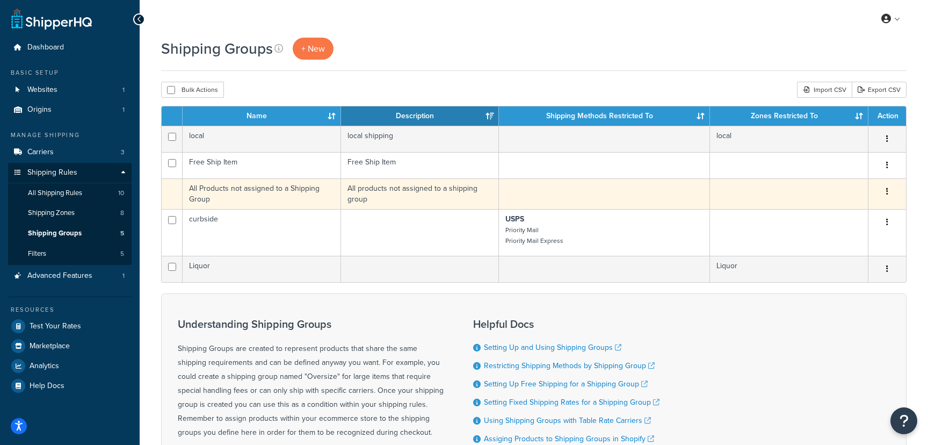
click at [208, 195] on td "All Products not assigned to a Shipping Group" at bounding box center [262, 193] width 158 height 31
click at [205, 193] on td "All Products not assigned to a Shipping Group" at bounding box center [262, 193] width 158 height 31
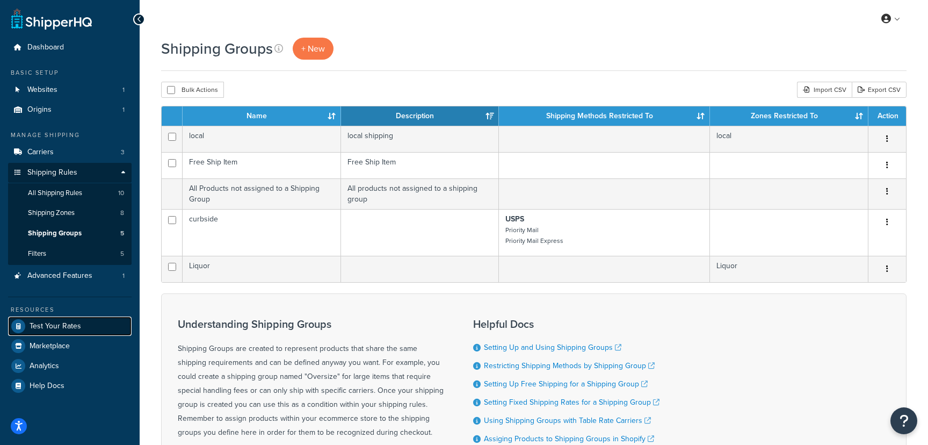
click at [63, 332] on link "Test Your Rates" at bounding box center [70, 325] width 124 height 19
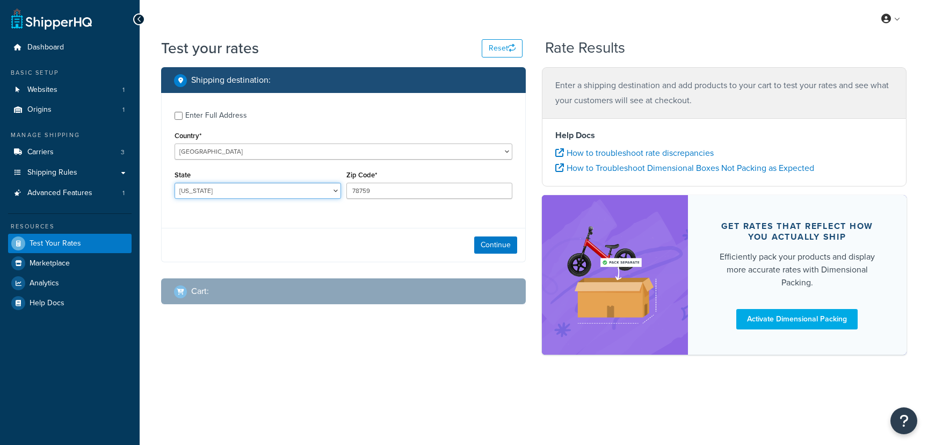
click at [213, 187] on select "[US_STATE] [US_STATE] [US_STATE] [US_STATE] [US_STATE] Armed Forces Americas Ar…" at bounding box center [258, 191] width 167 height 16
select select "CA"
click at [175, 183] on select "[US_STATE] [US_STATE] [US_STATE] [US_STATE] [US_STATE] Armed Forces Americas Ar…" at bounding box center [258, 191] width 167 height 16
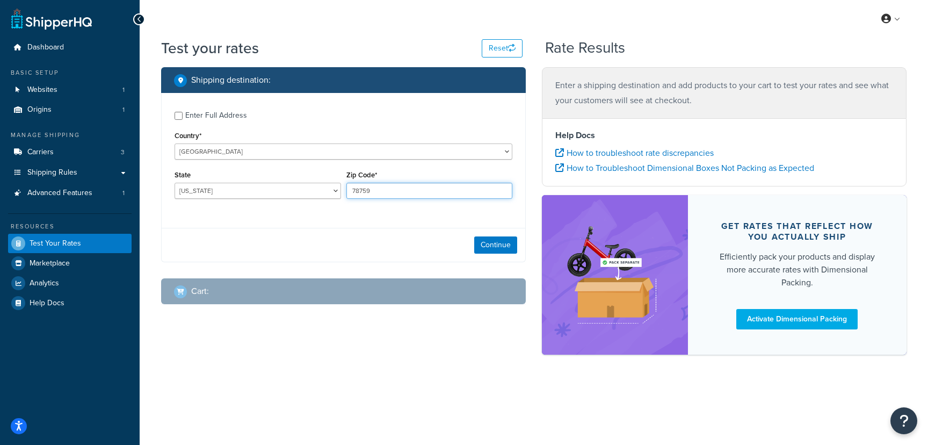
click at [378, 193] on input "78759" at bounding box center [429, 191] width 167 height 16
paste input "90405"
type input "90405"
click at [500, 244] on button "Continue" at bounding box center [495, 244] width 43 height 17
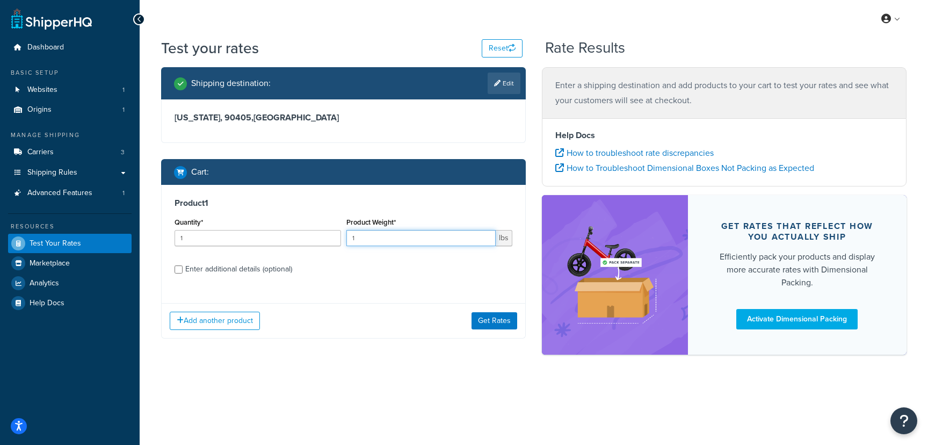
click at [389, 233] on input "1" at bounding box center [421, 238] width 150 height 16
click at [270, 232] on input "1" at bounding box center [258, 238] width 167 height 16
click at [373, 233] on input "1" at bounding box center [421, 238] width 150 height 16
click at [302, 239] on input "1" at bounding box center [258, 238] width 167 height 16
click at [330, 234] on input "2" at bounding box center [258, 238] width 167 height 16
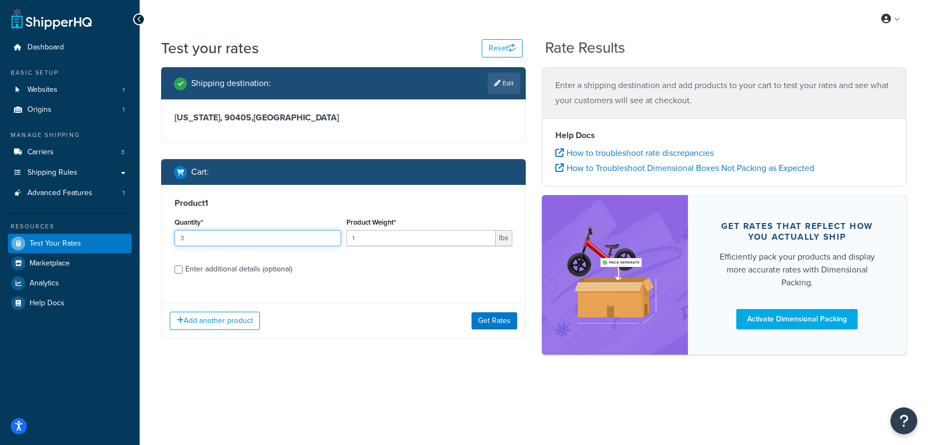
click at [330, 234] on input "3" at bounding box center [258, 238] width 167 height 16
click at [330, 234] on input "4" at bounding box center [258, 238] width 167 height 16
click at [330, 234] on input "5" at bounding box center [258, 238] width 167 height 16
type input "6"
click at [330, 234] on input "6" at bounding box center [258, 238] width 167 height 16
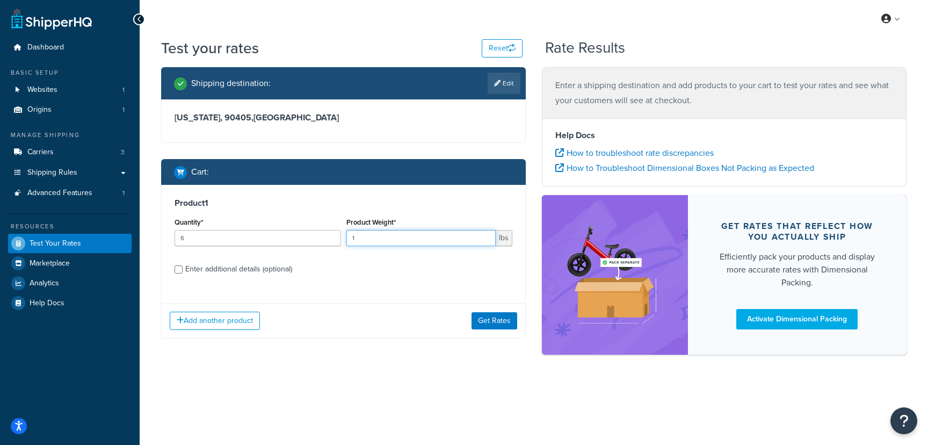
click at [380, 241] on input "1" at bounding box center [421, 238] width 150 height 16
type input "2"
click at [488, 236] on input "2" at bounding box center [421, 238] width 150 height 16
click at [259, 276] on div "Enter additional details (optional)" at bounding box center [238, 269] width 107 height 15
click at [183, 273] on input "Enter additional details (optional)" at bounding box center [179, 269] width 8 height 8
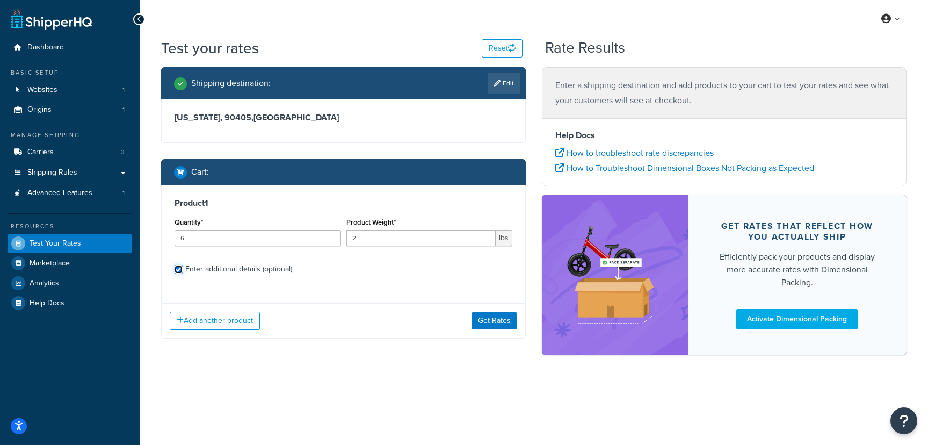
checkbox input "true"
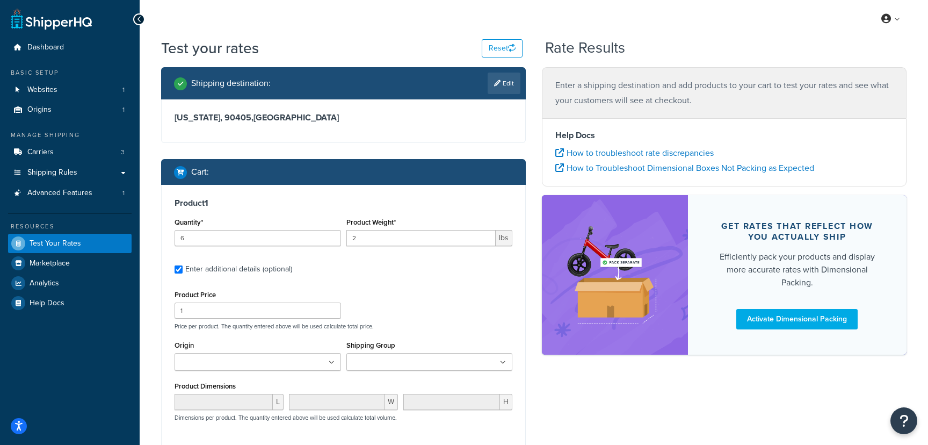
click at [249, 302] on div "Product Price 1" at bounding box center [258, 302] width 167 height 31
click at [248, 310] on input "1" at bounding box center [258, 310] width 167 height 16
type input "80"
click at [301, 236] on input "6" at bounding box center [258, 238] width 167 height 16
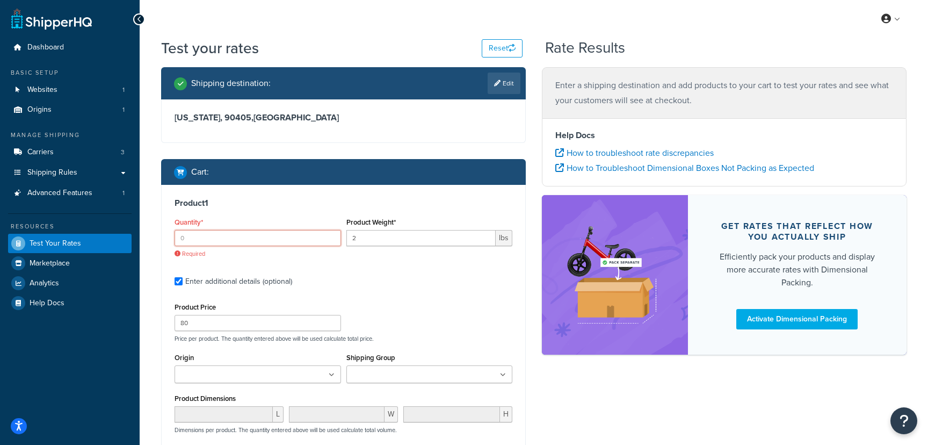
type input "0"
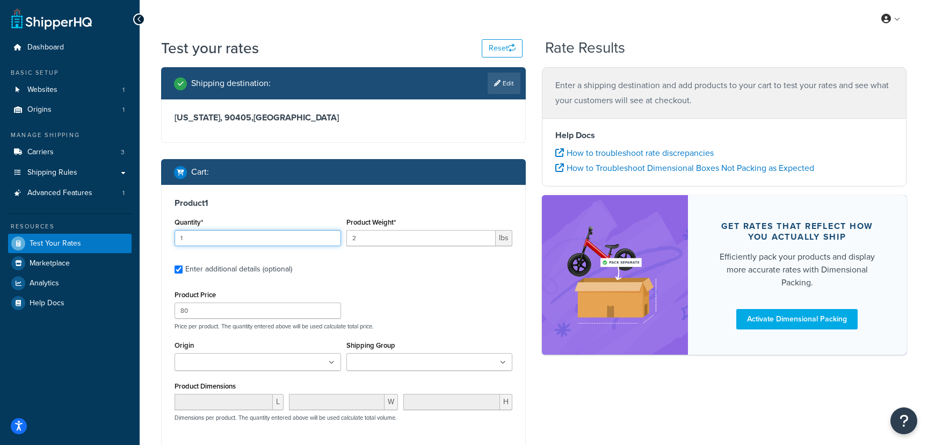
type input "1"
click at [405, 244] on input "2" at bounding box center [421, 238] width 150 height 16
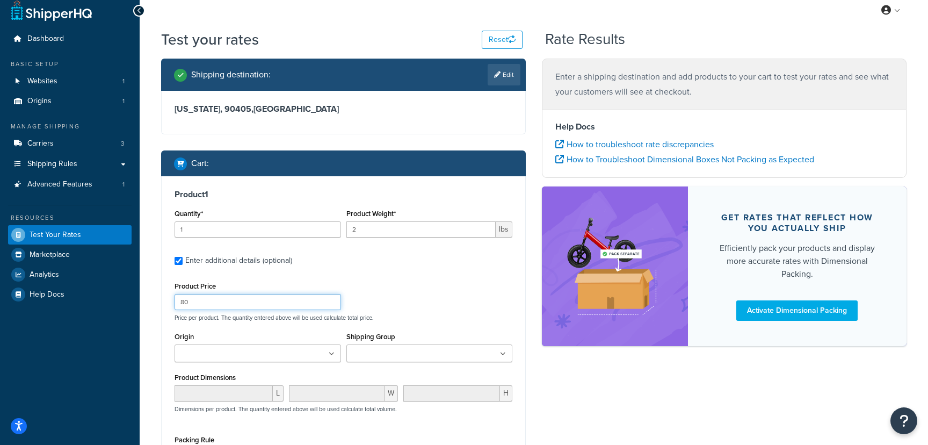
click at [299, 304] on input "80" at bounding box center [258, 302] width 167 height 16
click at [358, 273] on div "Product 1 Quantity* 1 Product Weight* 2 lbs Enter additional details (optional)…" at bounding box center [344, 344] width 364 height 337
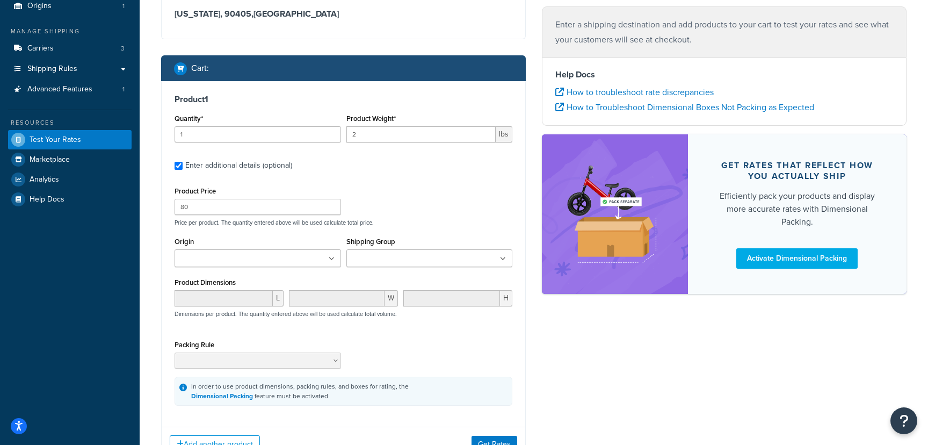
scroll to position [110, 0]
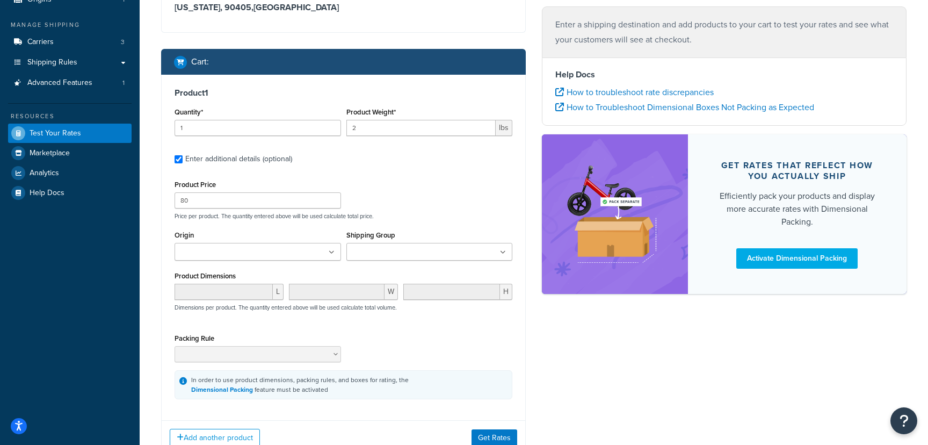
click at [391, 257] on input "Shipping Group" at bounding box center [397, 253] width 95 height 12
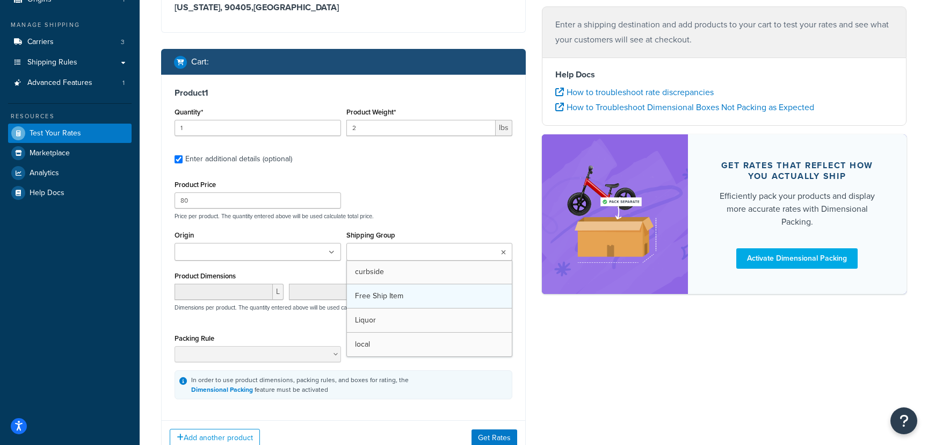
scroll to position [191, 0]
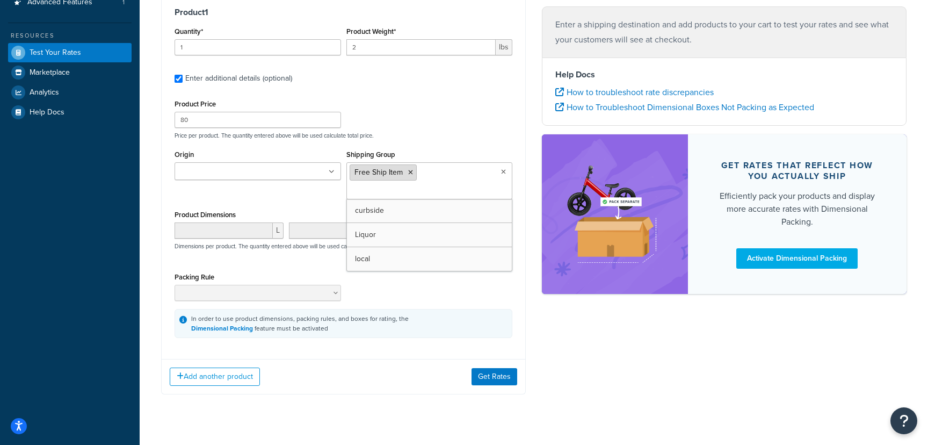
click at [410, 172] on icon at bounding box center [410, 172] width 5 height 6
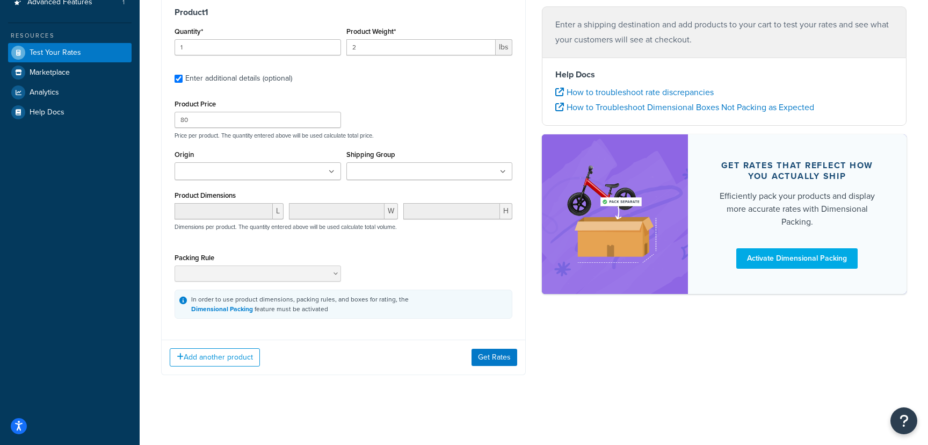
click at [415, 137] on p "Price per product. The quantity entered above will be used calculate total pric…" at bounding box center [343, 136] width 343 height 8
click at [481, 356] on button "Get Rates" at bounding box center [495, 357] width 46 height 17
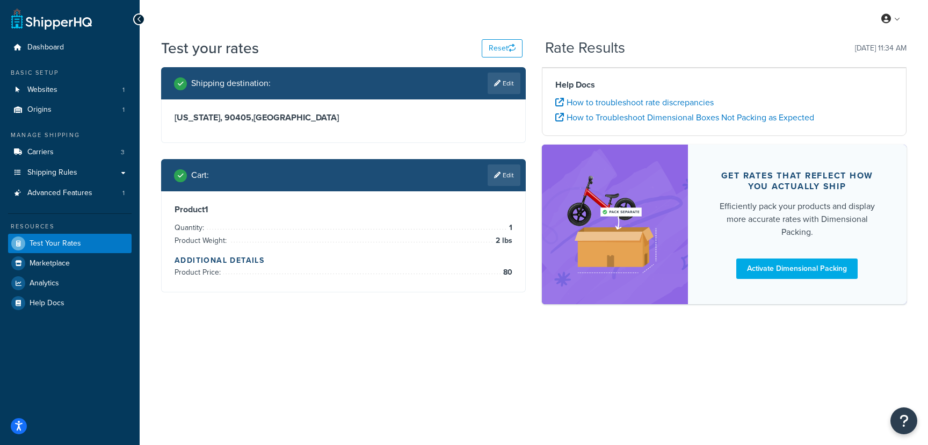
scroll to position [0, 0]
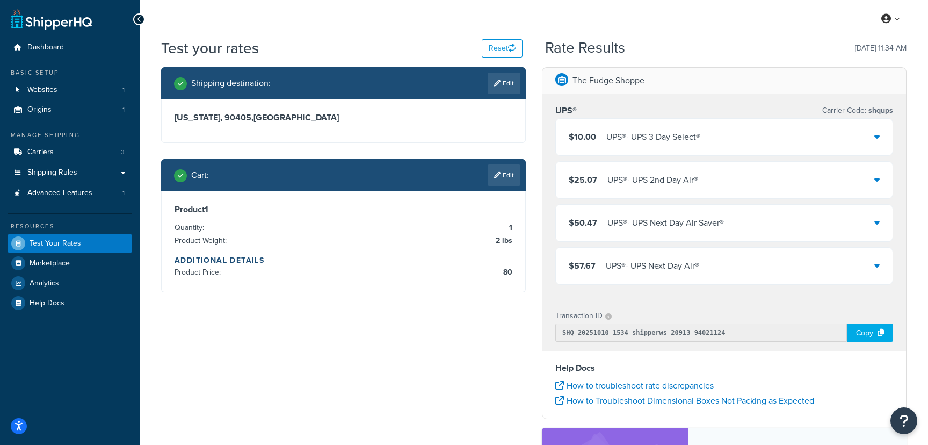
click at [877, 137] on icon at bounding box center [877, 136] width 5 height 9
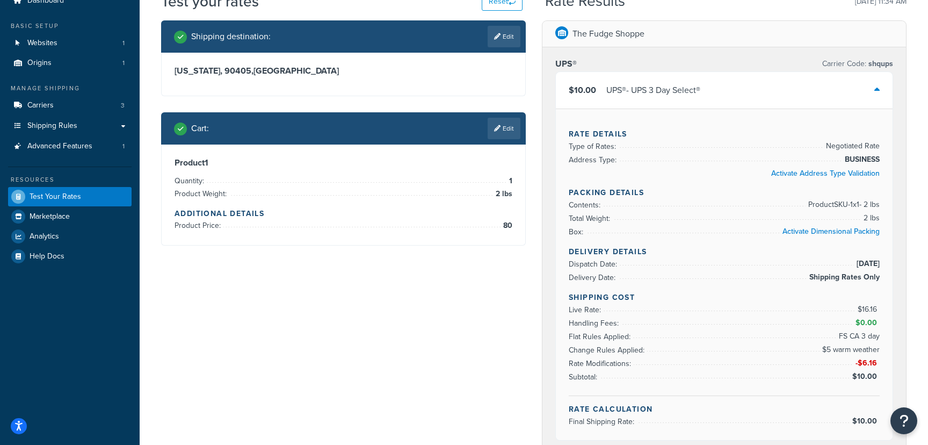
scroll to position [50, 0]
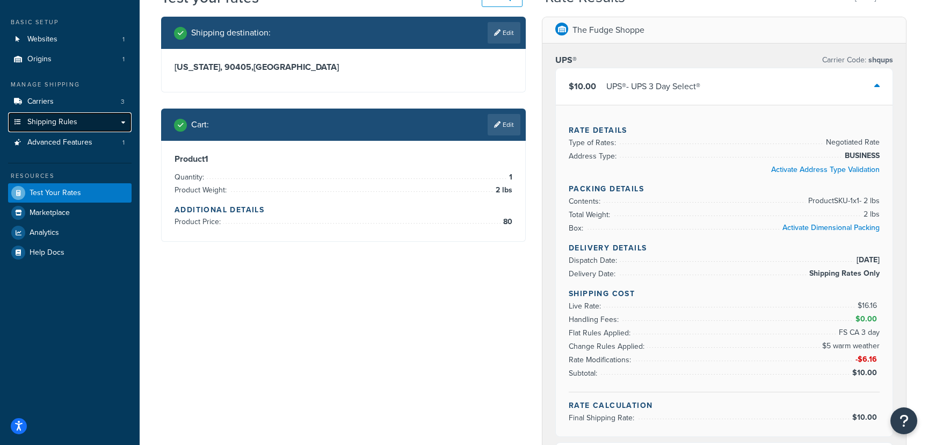
click at [66, 120] on span "Shipping Rules" at bounding box center [52, 122] width 50 height 9
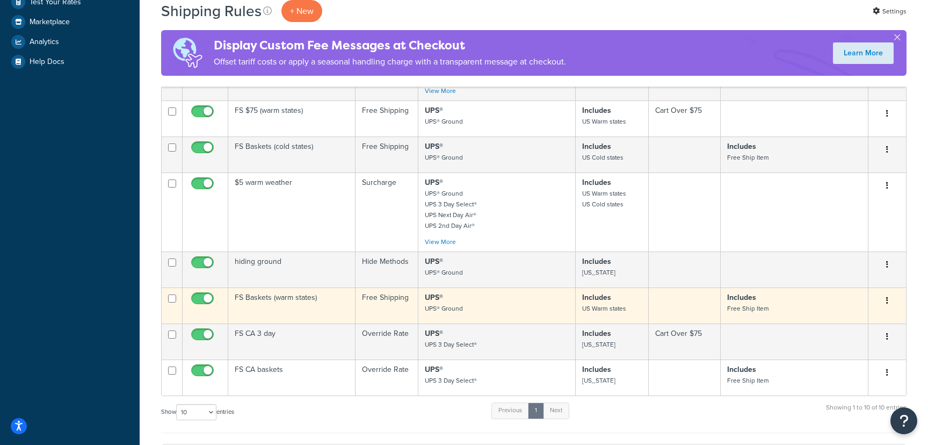
scroll to position [322, 0]
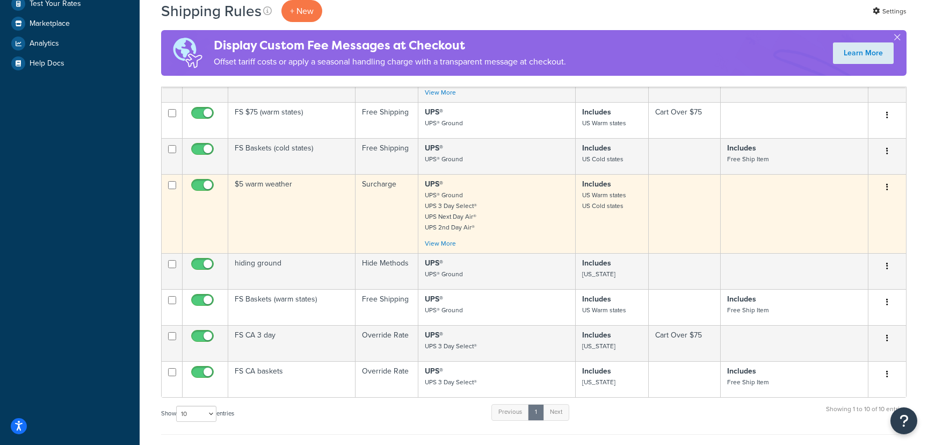
click at [269, 196] on td "$5 warm weather" at bounding box center [291, 213] width 127 height 79
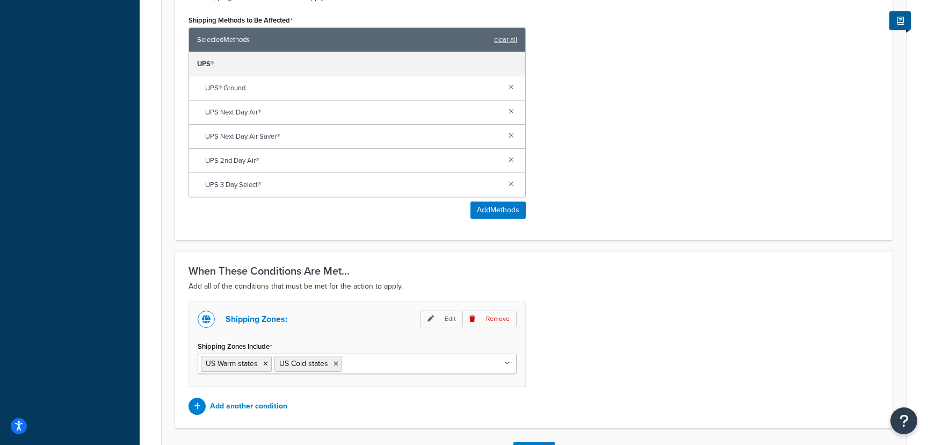
scroll to position [626, 0]
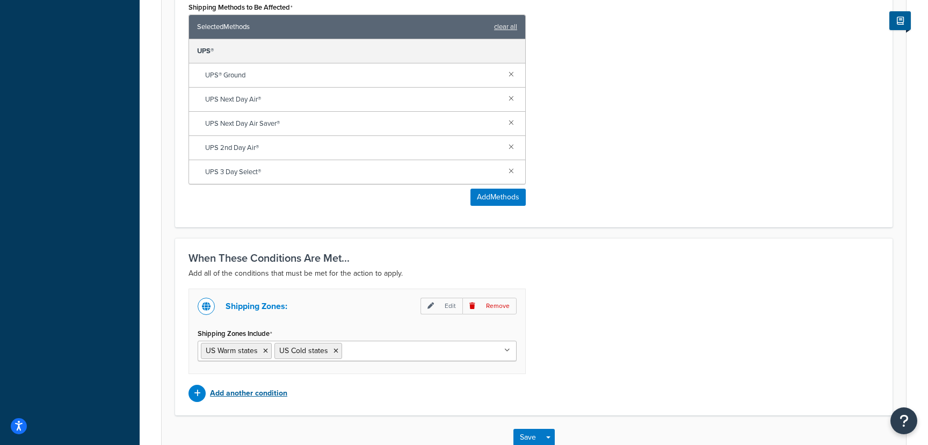
click at [248, 394] on p "Add another condition" at bounding box center [248, 393] width 77 height 15
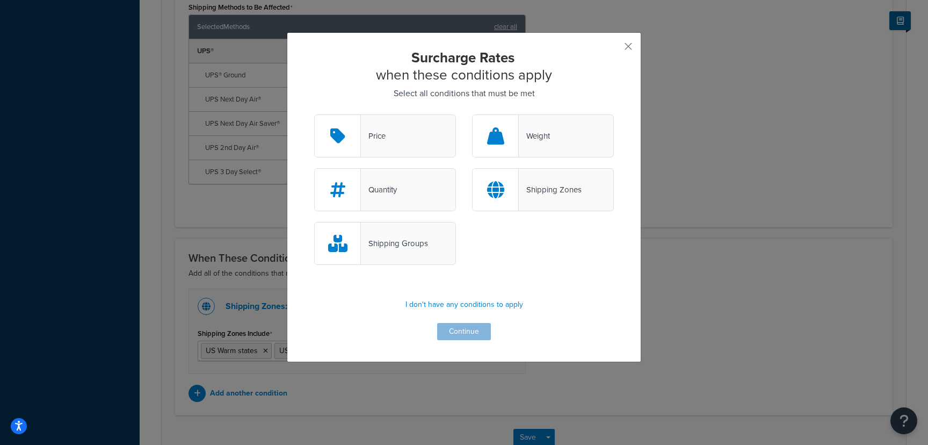
click at [518, 189] on div at bounding box center [496, 190] width 46 height 42
click at [0, 0] on input "Shipping Zones" at bounding box center [0, 0] width 0 height 0
click at [448, 335] on button "Continue" at bounding box center [464, 331] width 54 height 17
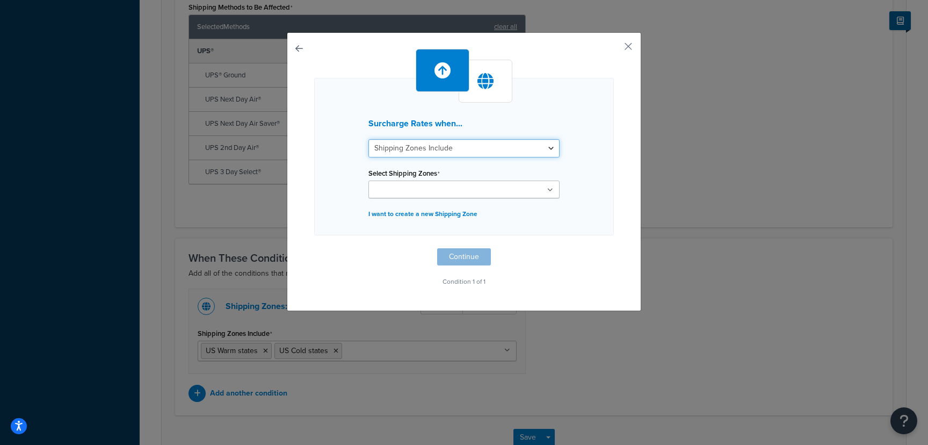
click at [475, 147] on select "Shipping Zones Include Shipping Zones Do Not Include" at bounding box center [464, 148] width 191 height 18
select select "exclude"
click at [369, 139] on select "Shipping Zones Include Shipping Zones Do Not Include" at bounding box center [464, 148] width 191 height 18
click at [458, 183] on ul at bounding box center [464, 189] width 191 height 18
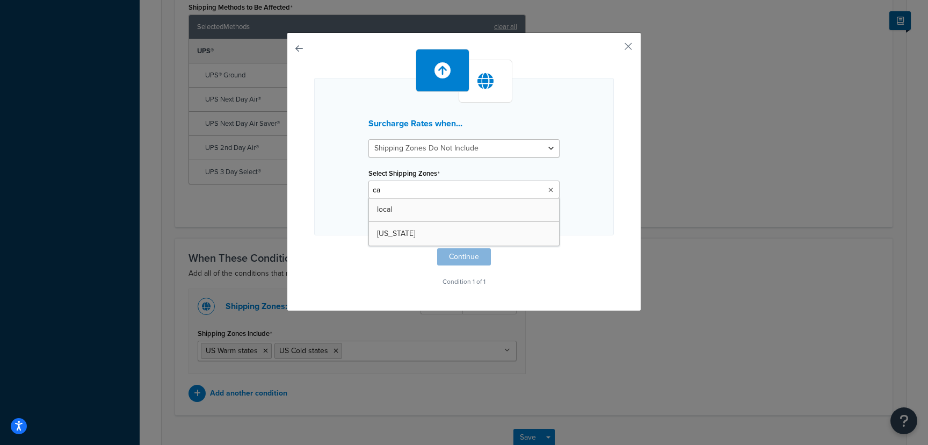
type input "cal"
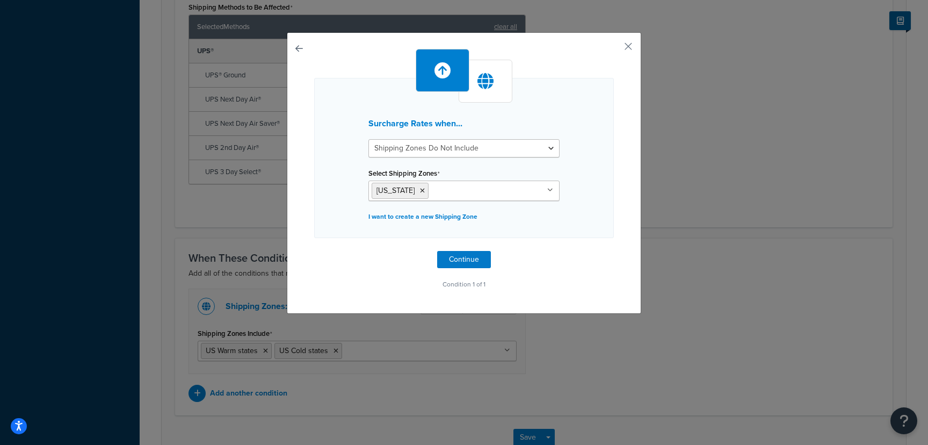
click at [572, 202] on div "Surcharge Rates when... Shipping Zones Include Shipping Zones Do Not Include Se…" at bounding box center [464, 158] width 300 height 160
click at [468, 262] on button "Continue" at bounding box center [464, 259] width 54 height 17
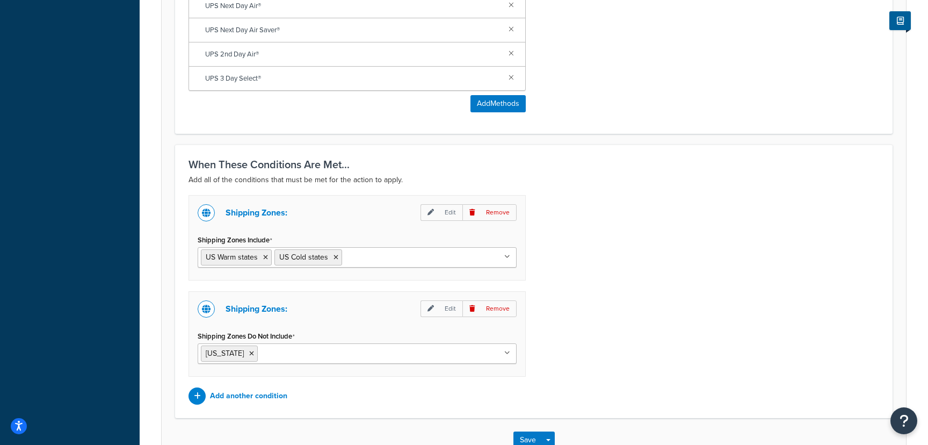
scroll to position [790, 0]
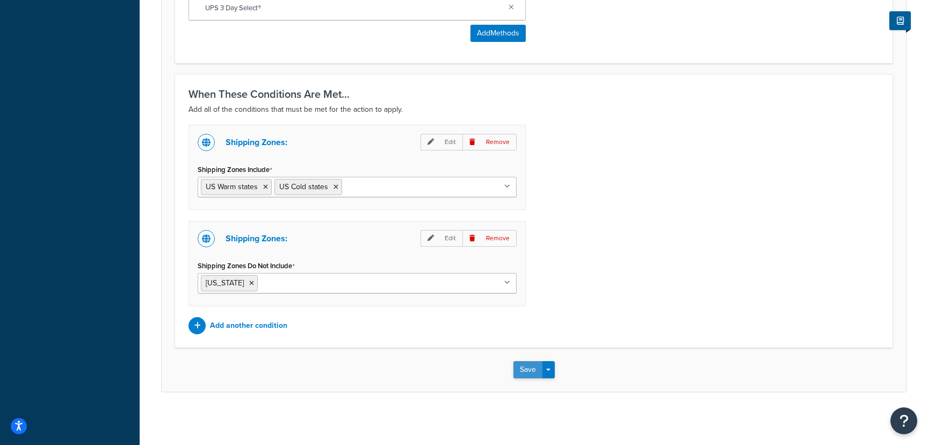
click at [531, 367] on button "Save" at bounding box center [528, 369] width 29 height 17
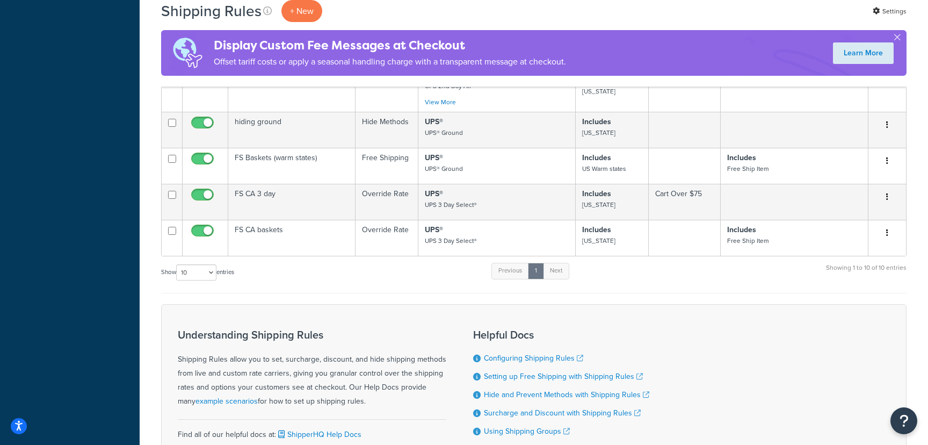
scroll to position [605, 0]
